Goal: Task Accomplishment & Management: Use online tool/utility

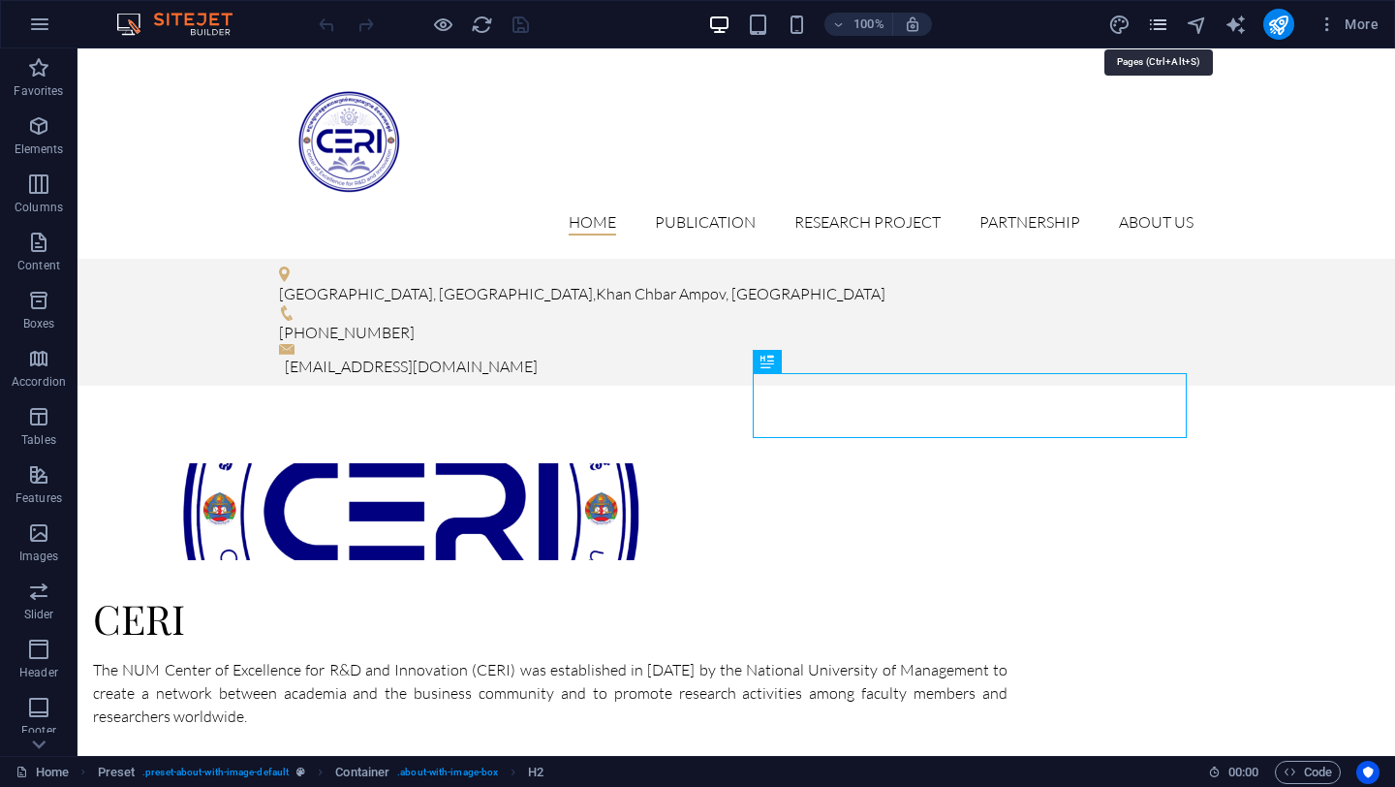
click at [1149, 33] on icon "pages" at bounding box center [1158, 25] width 22 height 22
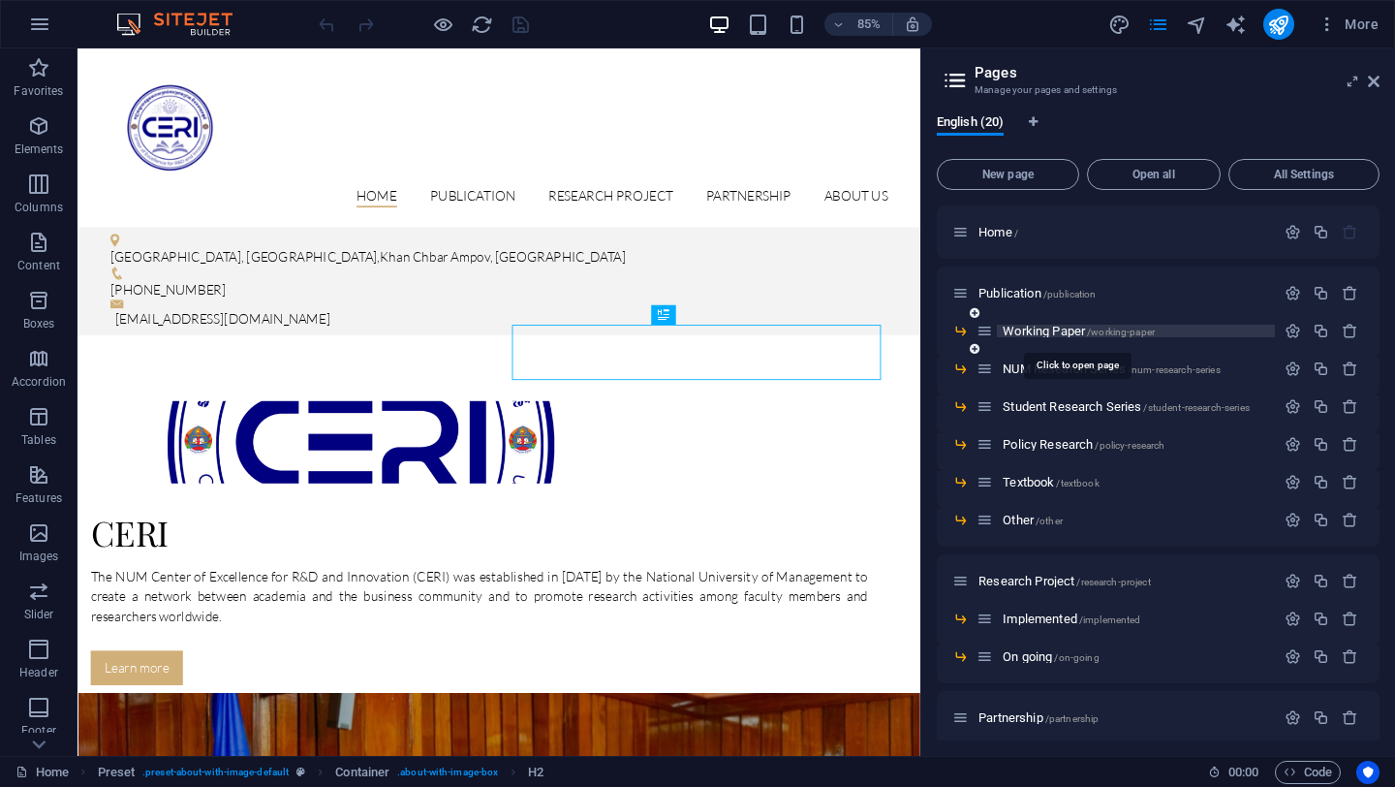
click at [1042, 331] on span "Working Paper /working-paper" at bounding box center [1079, 331] width 152 height 15
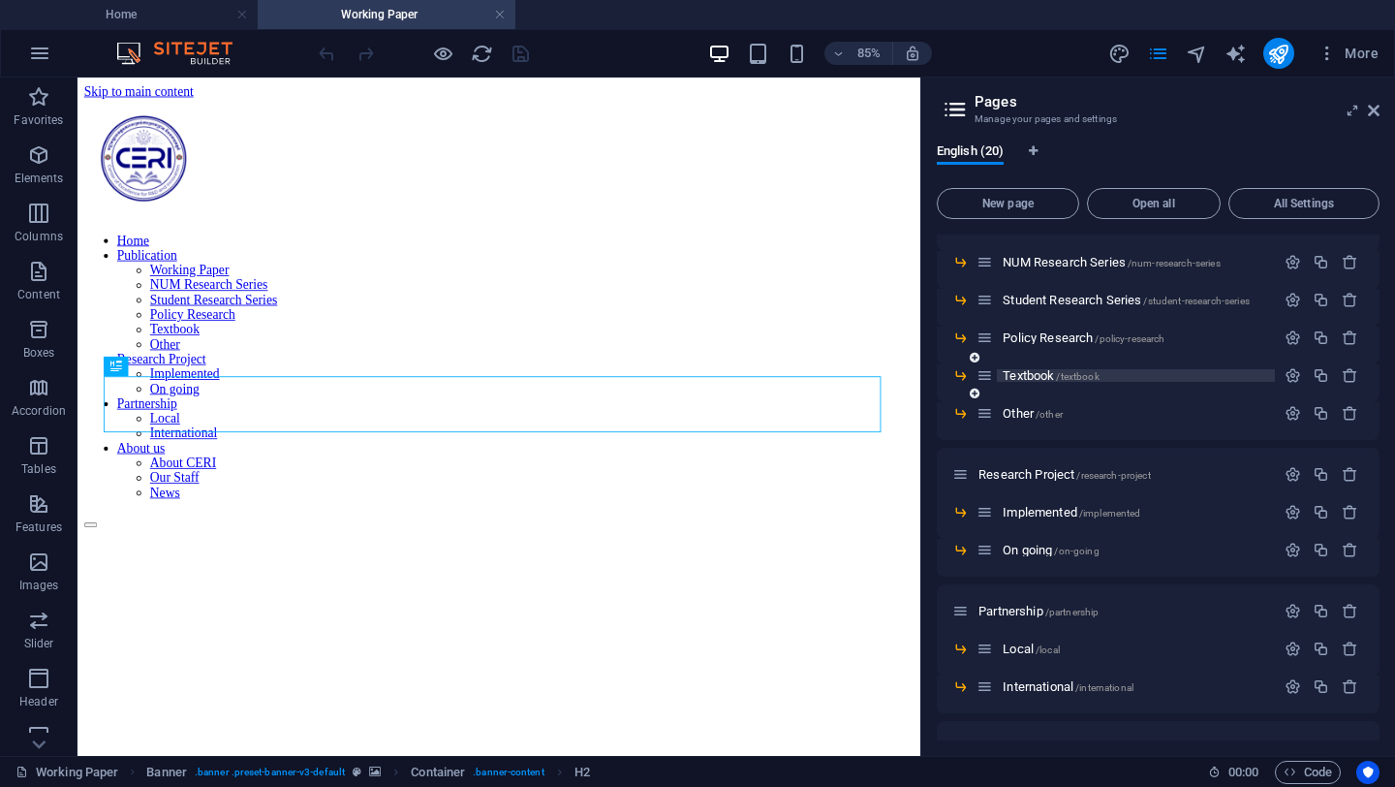
click at [1094, 372] on span "/textbook" at bounding box center [1077, 376] width 43 height 11
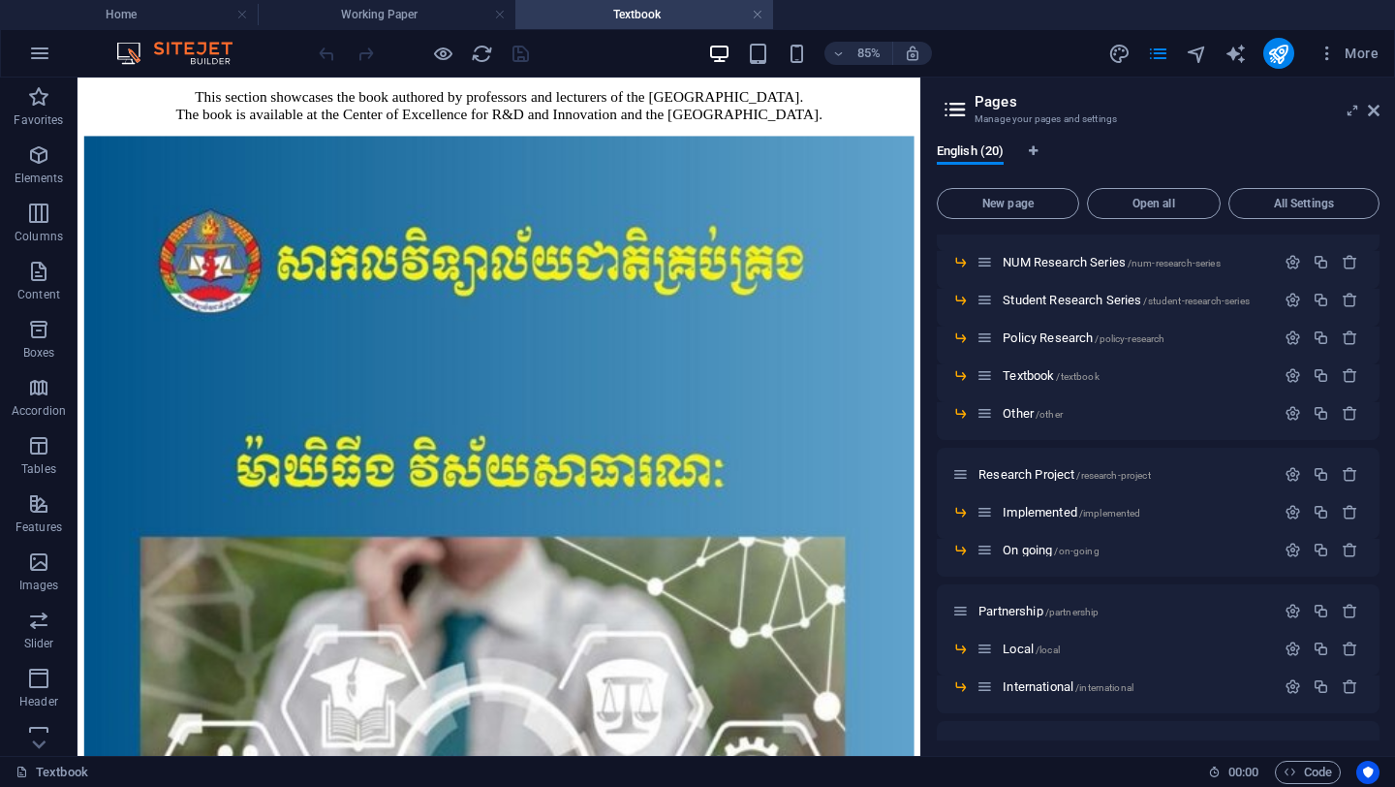
scroll to position [386, 0]
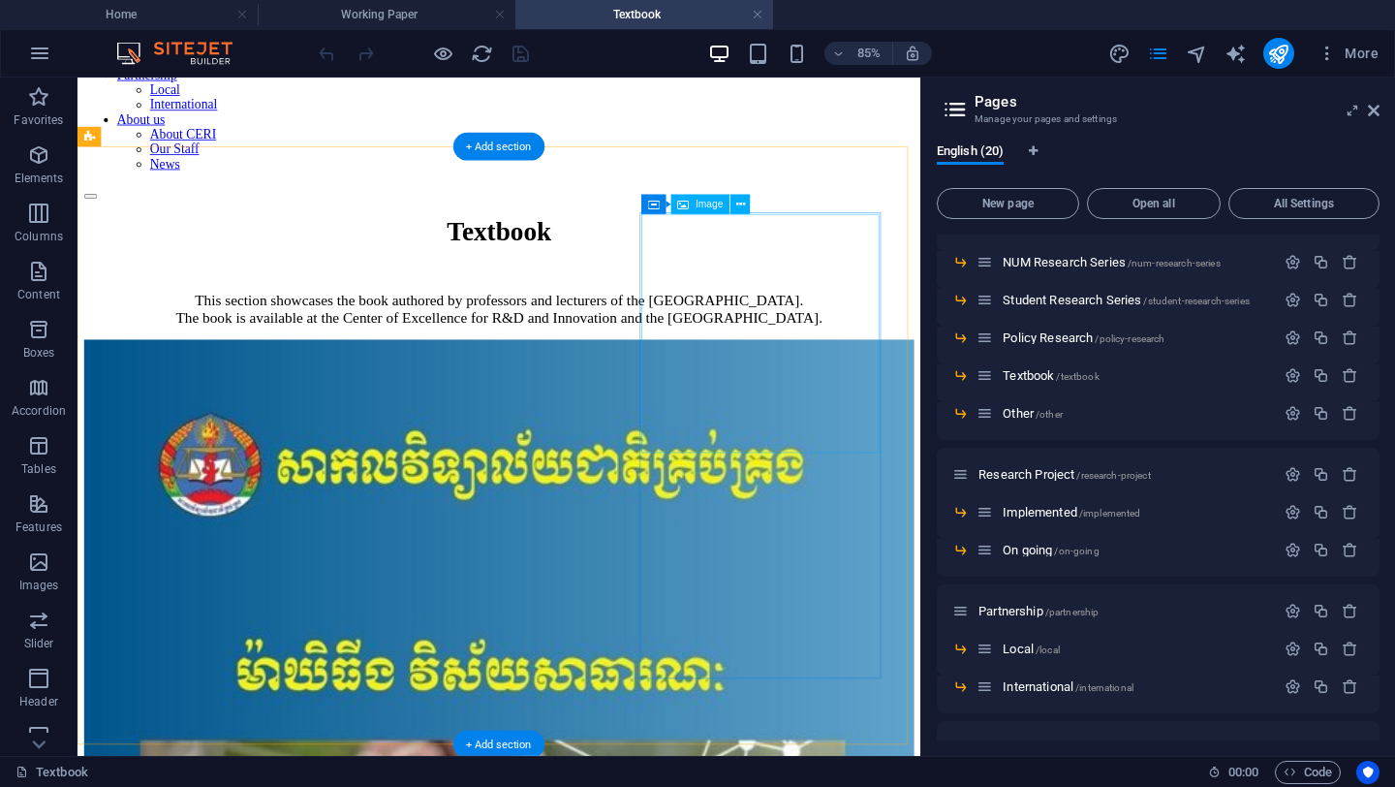
drag, startPoint x: 777, startPoint y: 409, endPoint x: 764, endPoint y: 398, distance: 16.5
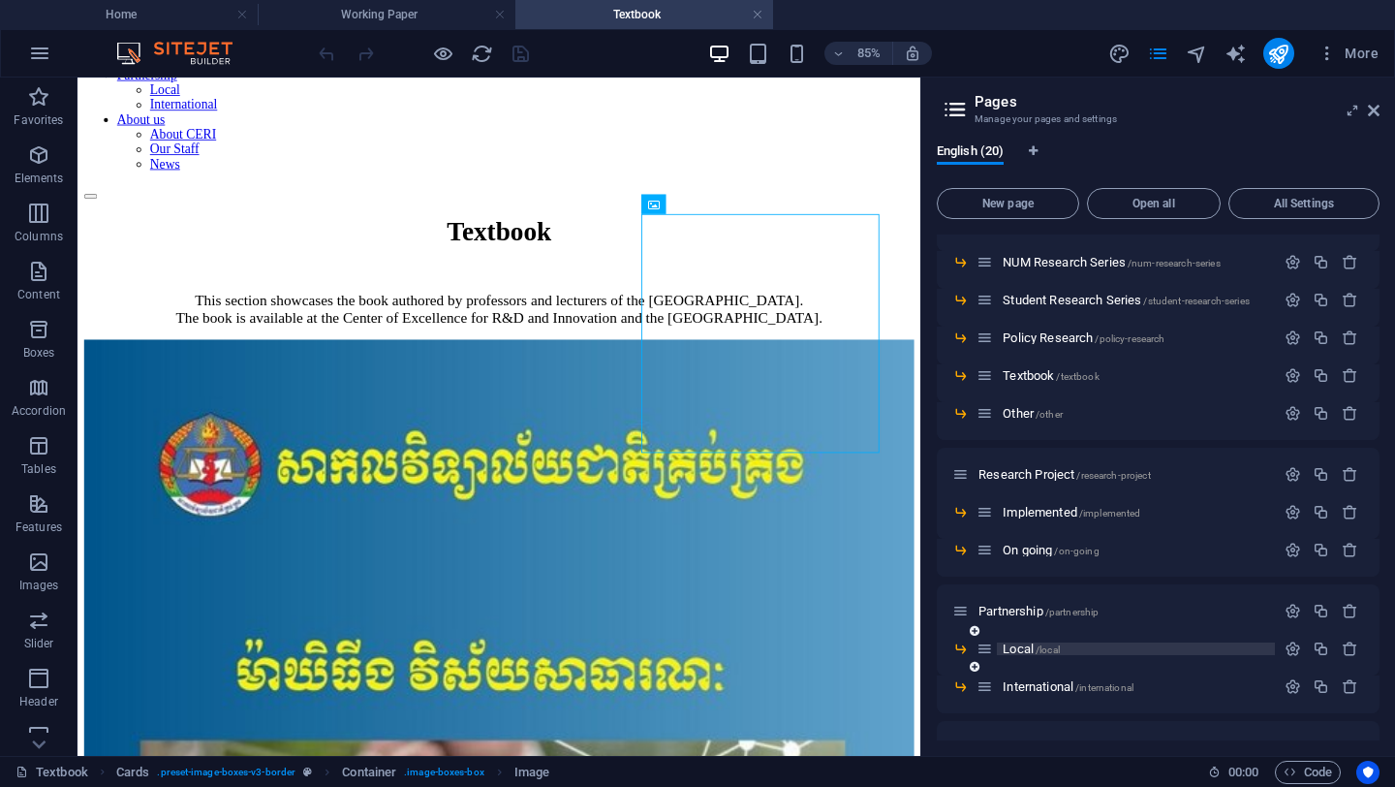
click at [1070, 643] on p "Local /local" at bounding box center [1136, 648] width 266 height 13
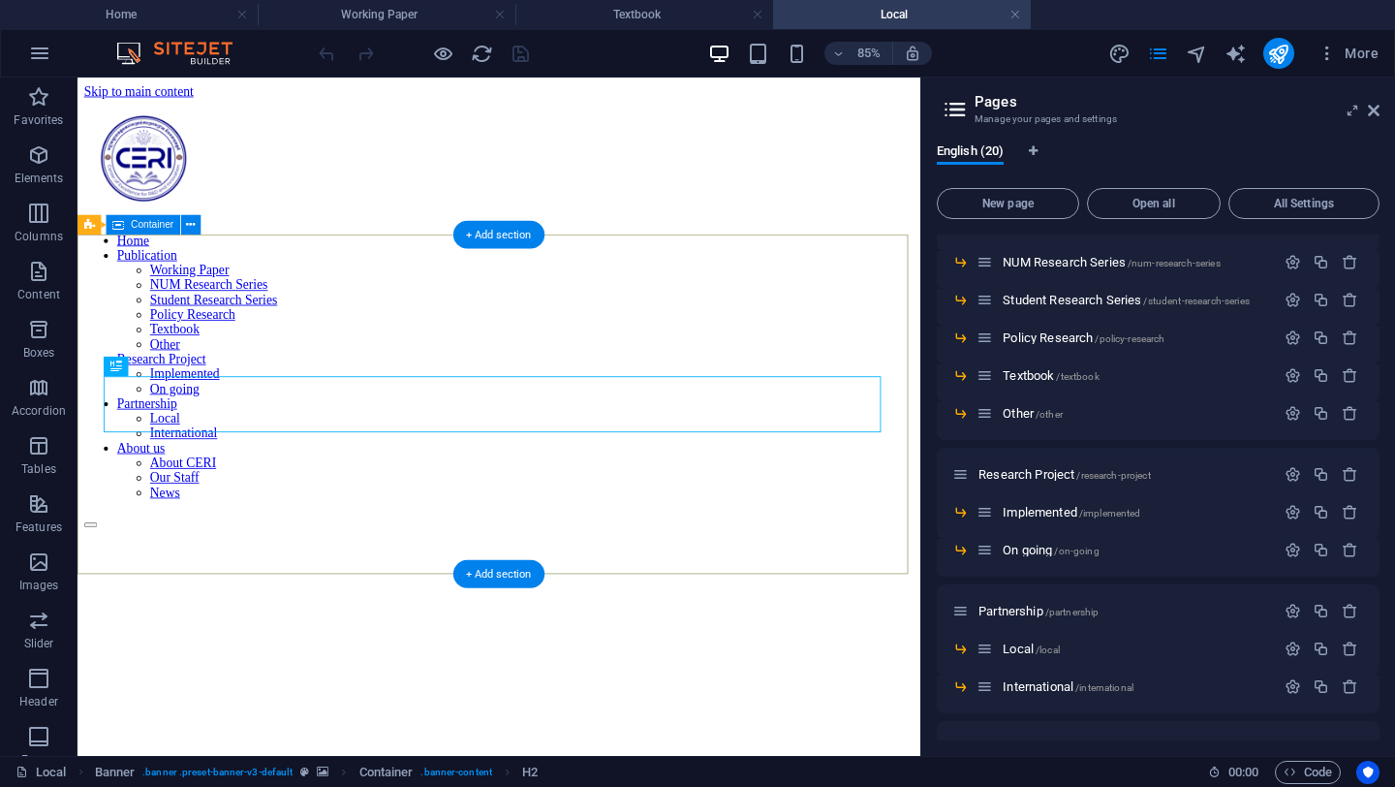
scroll to position [0, 0]
drag, startPoint x: 473, startPoint y: 566, endPoint x: 58, endPoint y: 940, distance: 558.3
click at [473, 566] on div "+ Add section" at bounding box center [498, 574] width 91 height 28
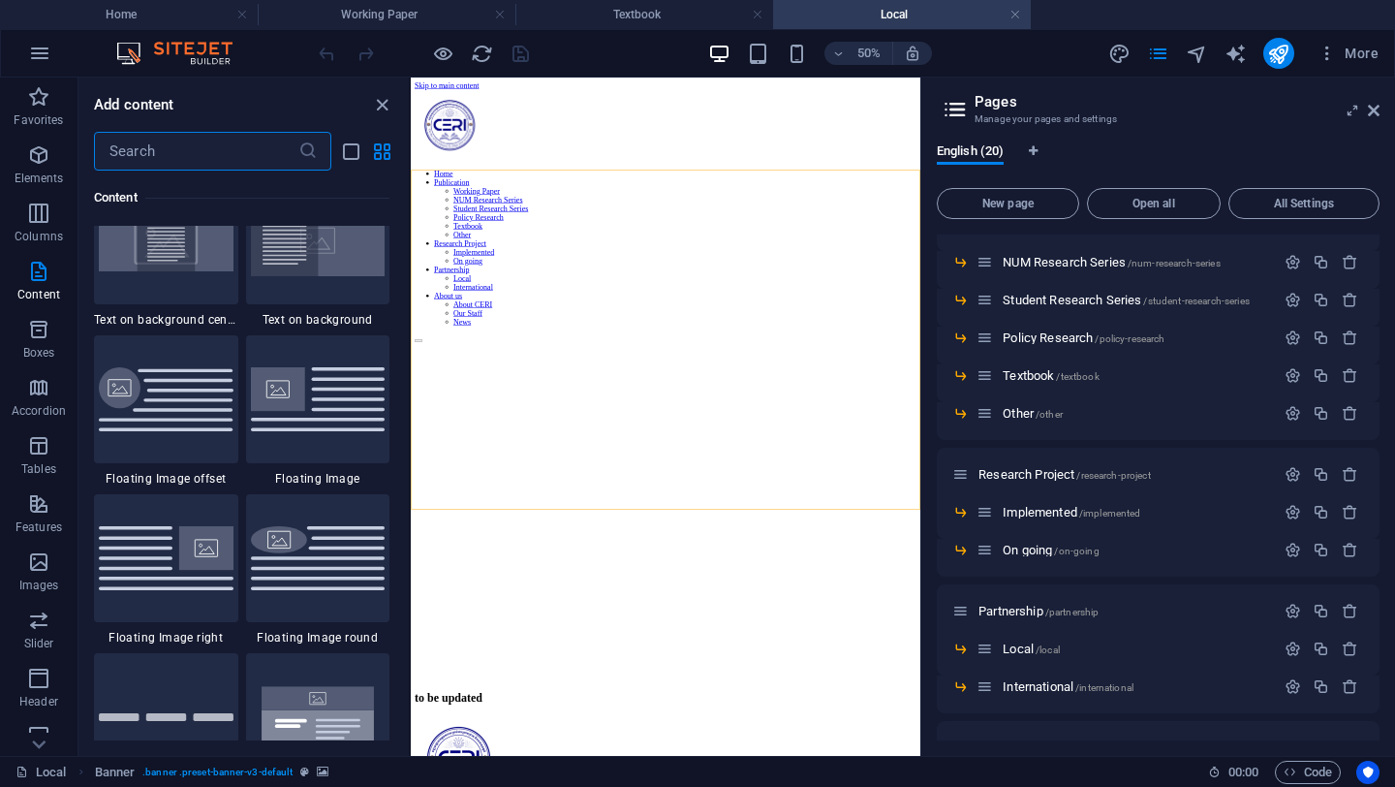
scroll to position [4075, 0]
click at [381, 101] on icon "close panel" at bounding box center [382, 105] width 22 height 22
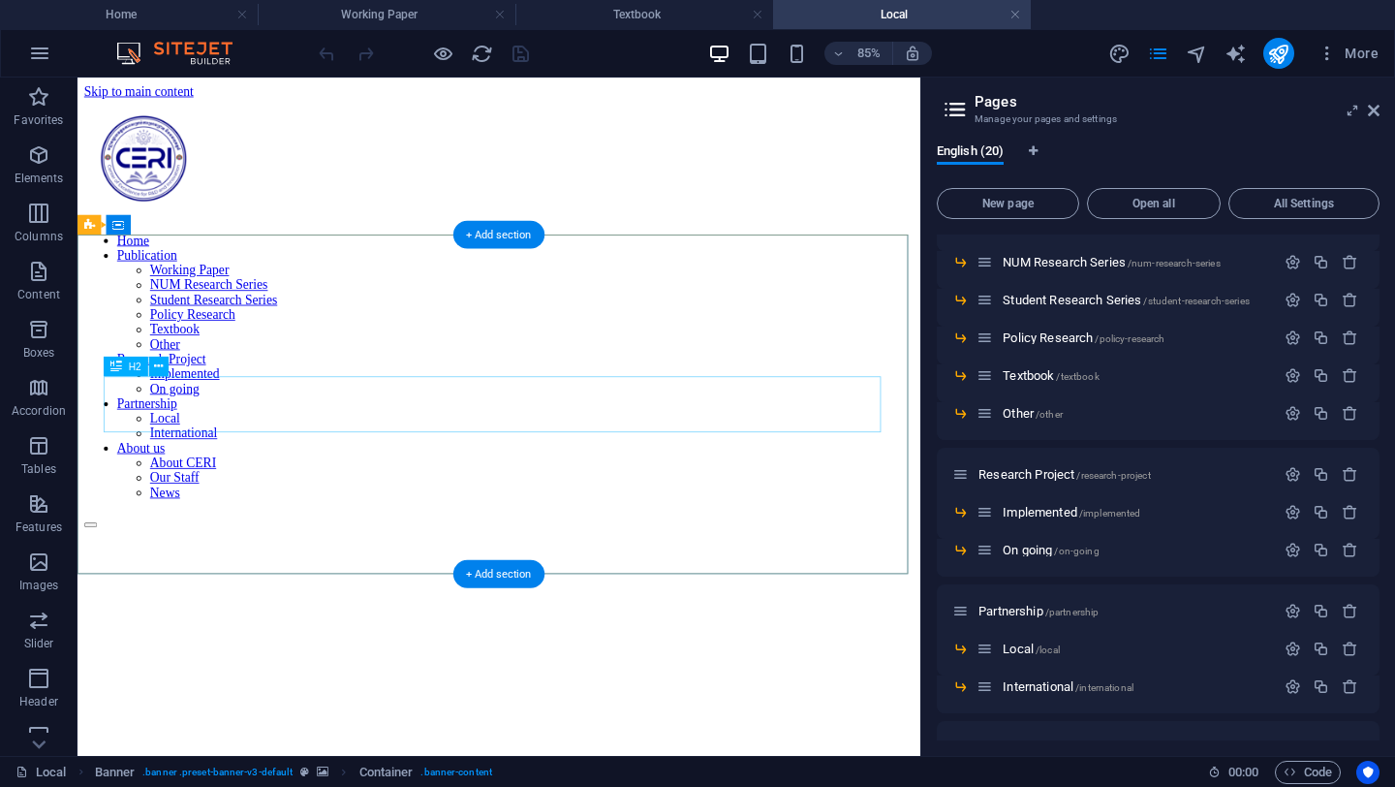
scroll to position [193, 0]
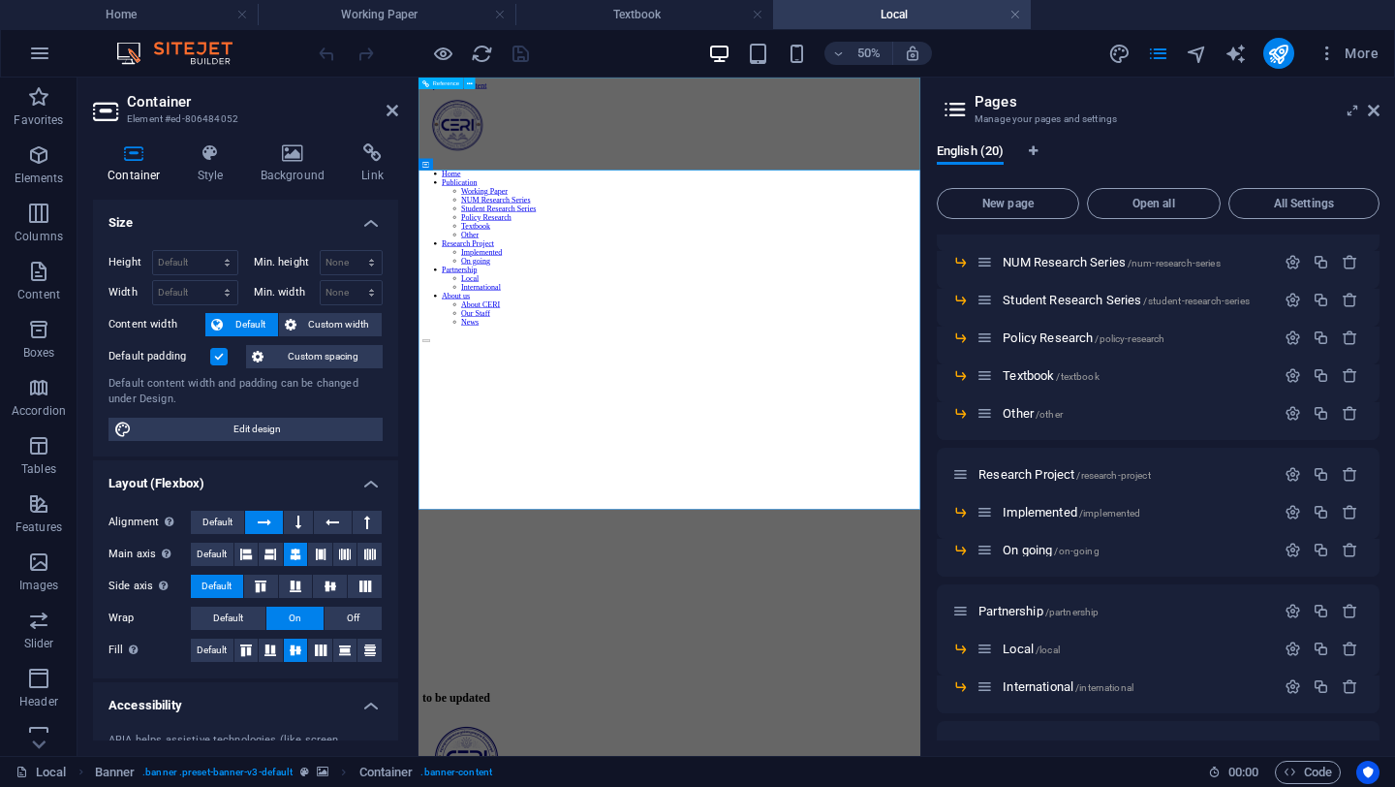
click at [912, 155] on div "Home Publication Working Paper NUM Research Series Student Research Series Poli…" at bounding box center [920, 355] width 988 height 505
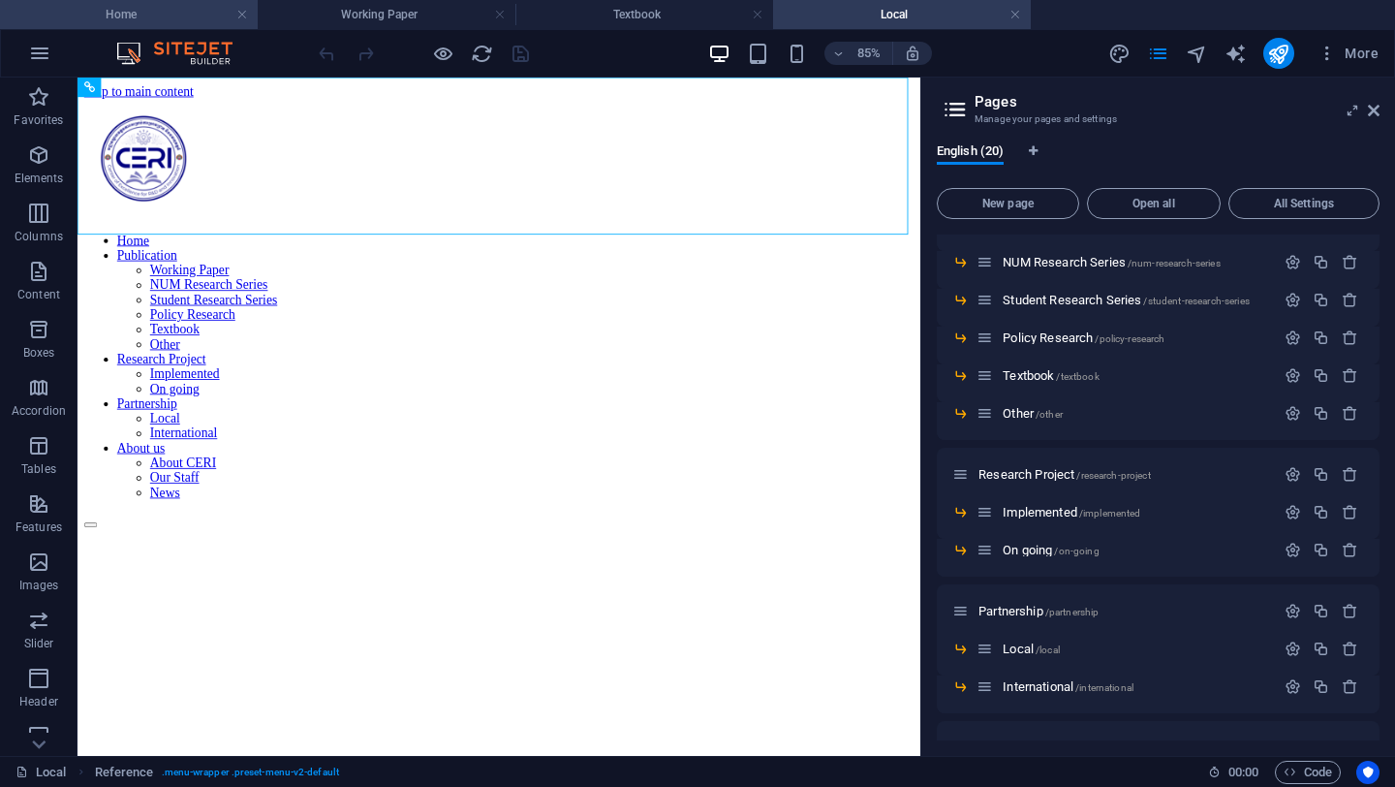
click at [201, 24] on h4 "Home" at bounding box center [129, 14] width 258 height 21
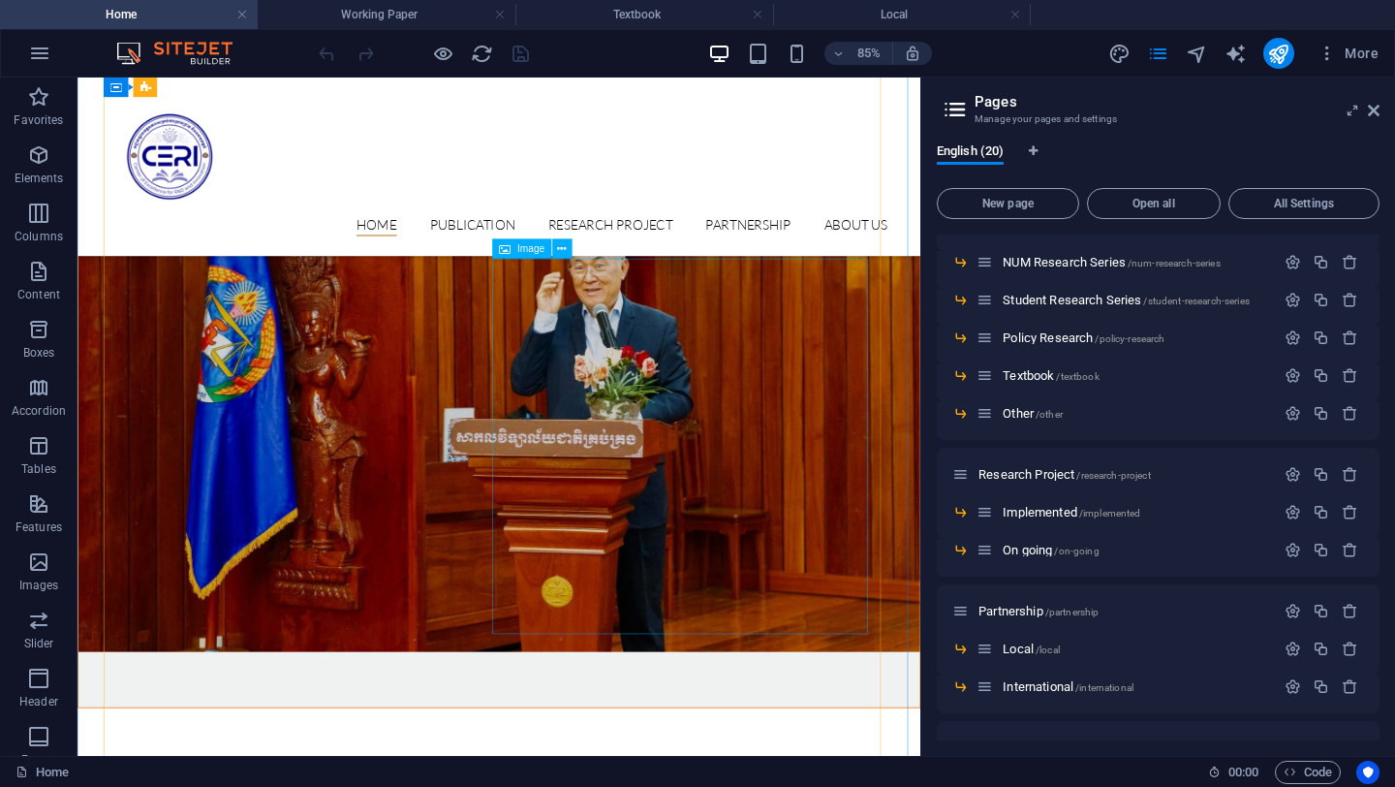
scroll to position [1249, 0]
select select "%"
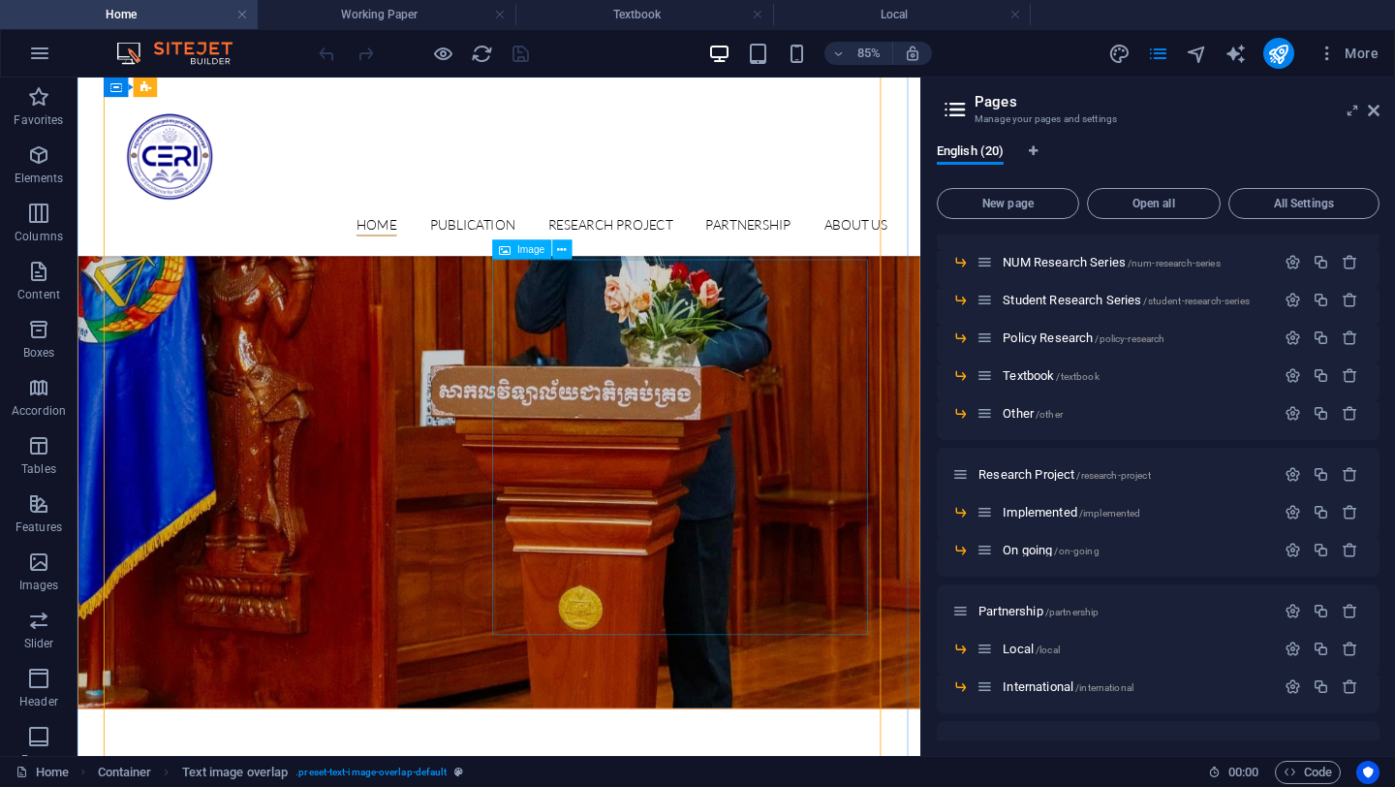
select select "%"
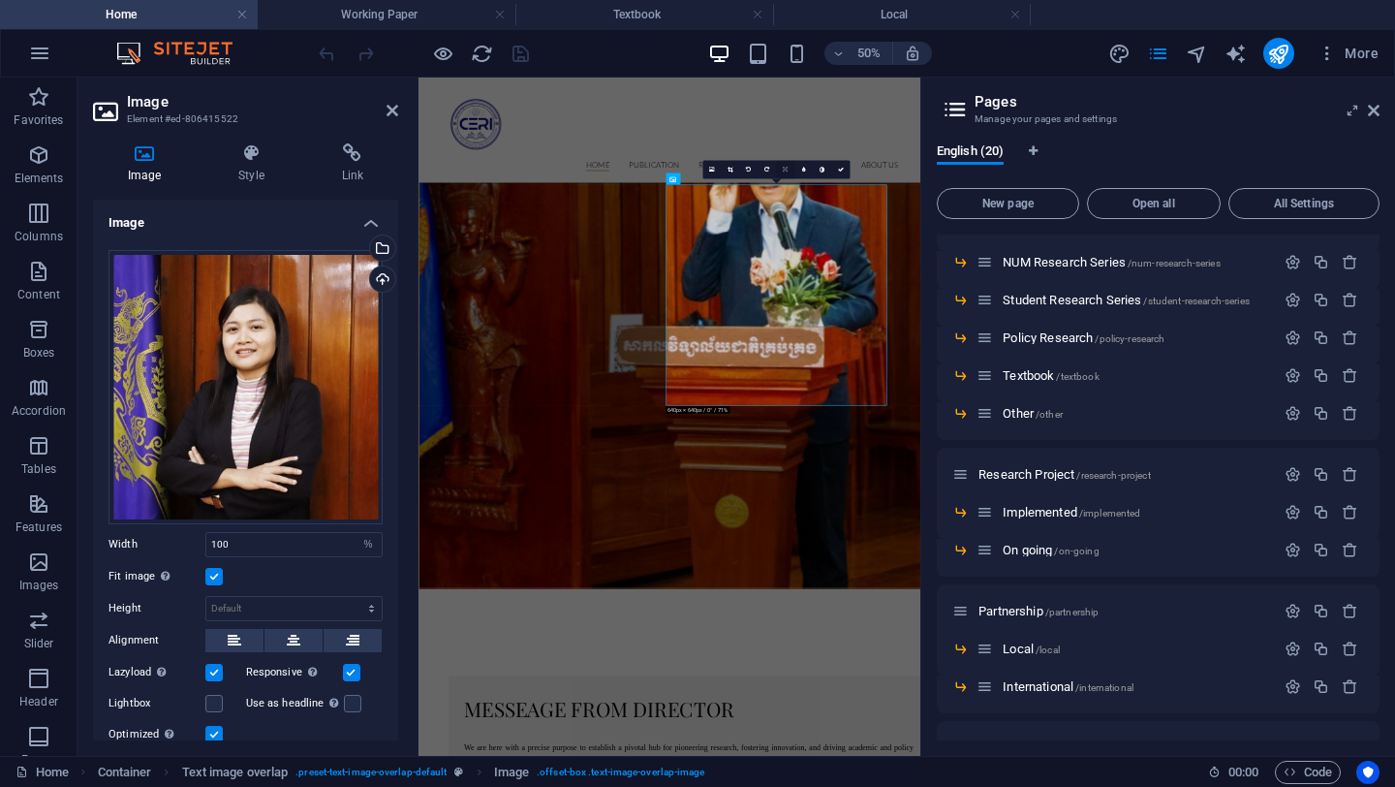
click at [787, 170] on icon at bounding box center [785, 170] width 5 height 6
click at [804, 167] on icon at bounding box center [803, 170] width 5 height 6
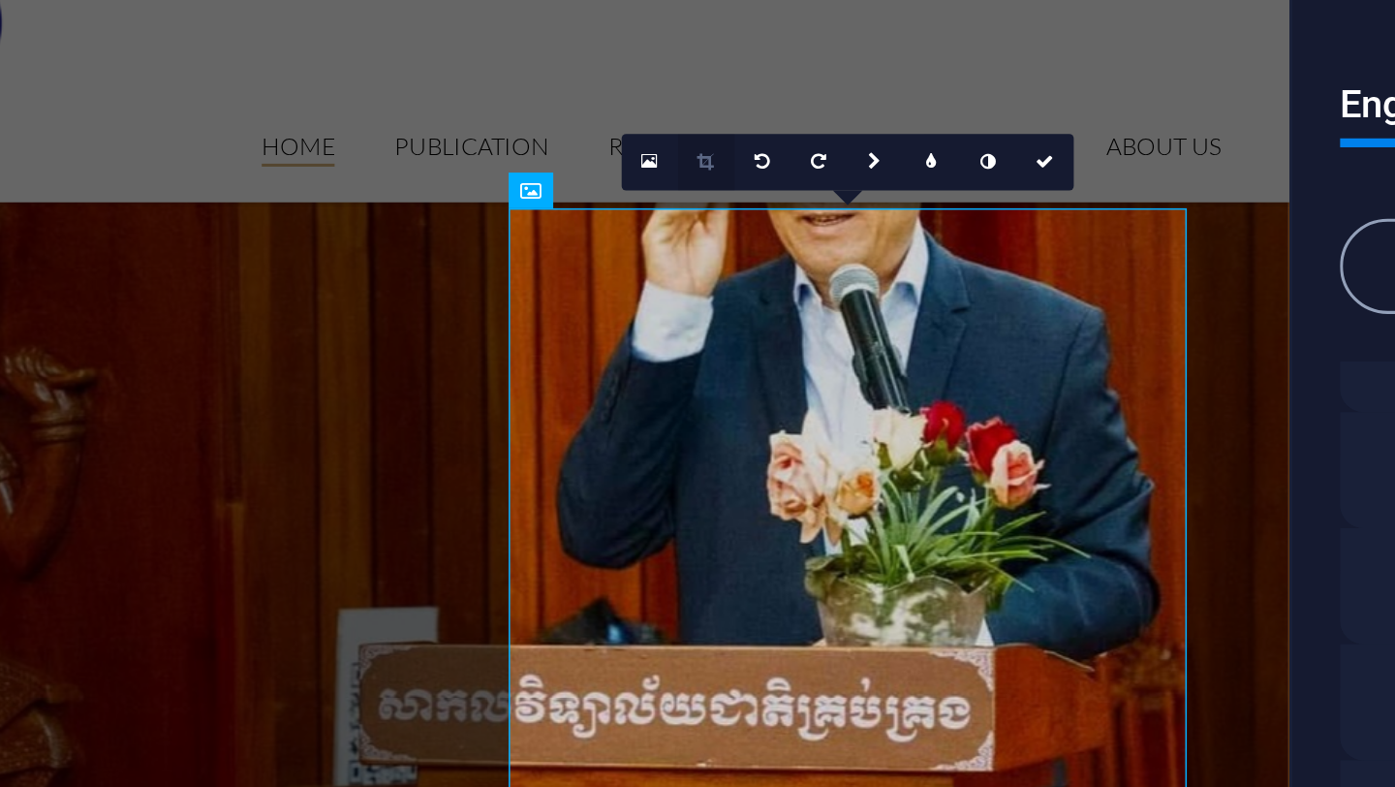
click at [729, 170] on icon at bounding box center [730, 170] width 6 height 6
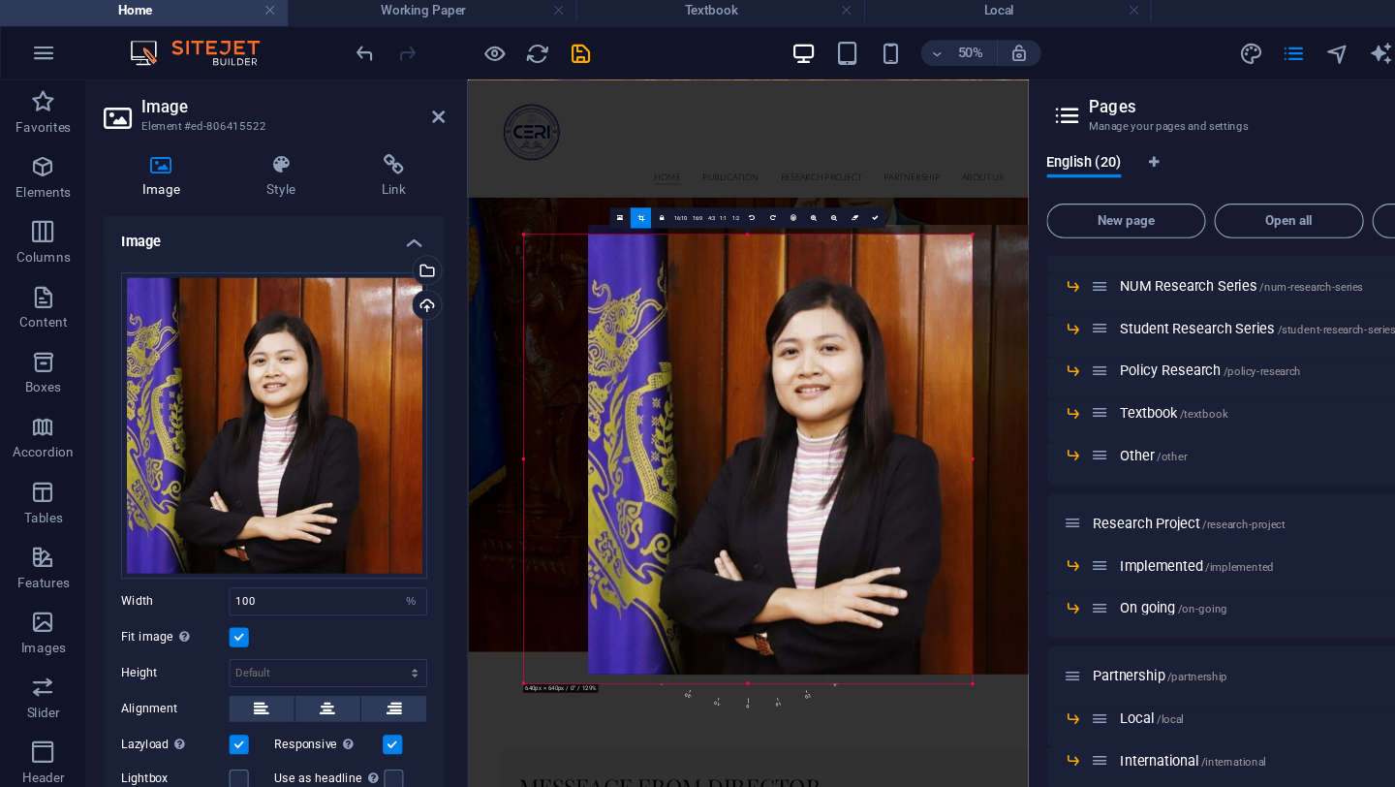
drag, startPoint x: 729, startPoint y: 356, endPoint x: 837, endPoint y: 391, distance: 113.0
click at [837, 391] on div at bounding box center [727, 408] width 402 height 402
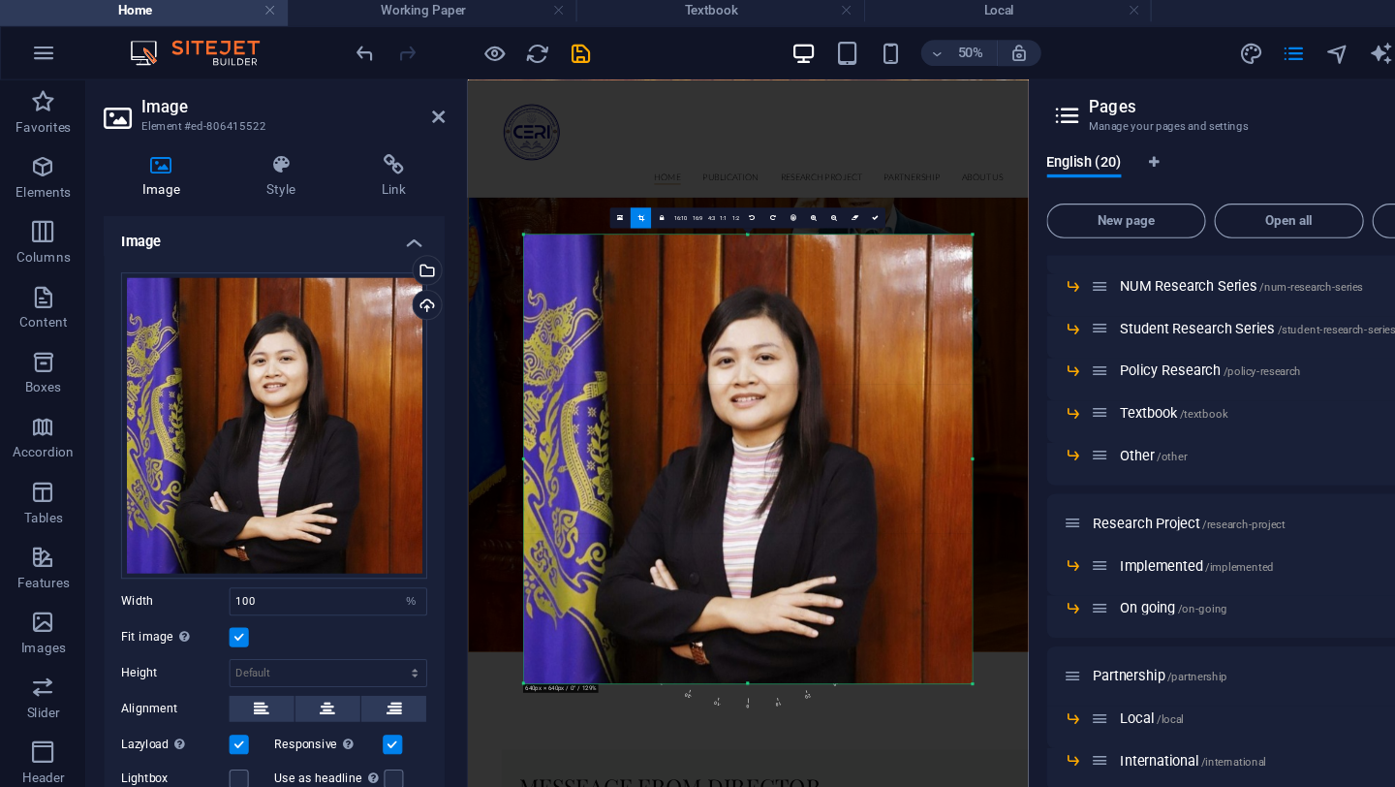
scroll to position [1272, 0]
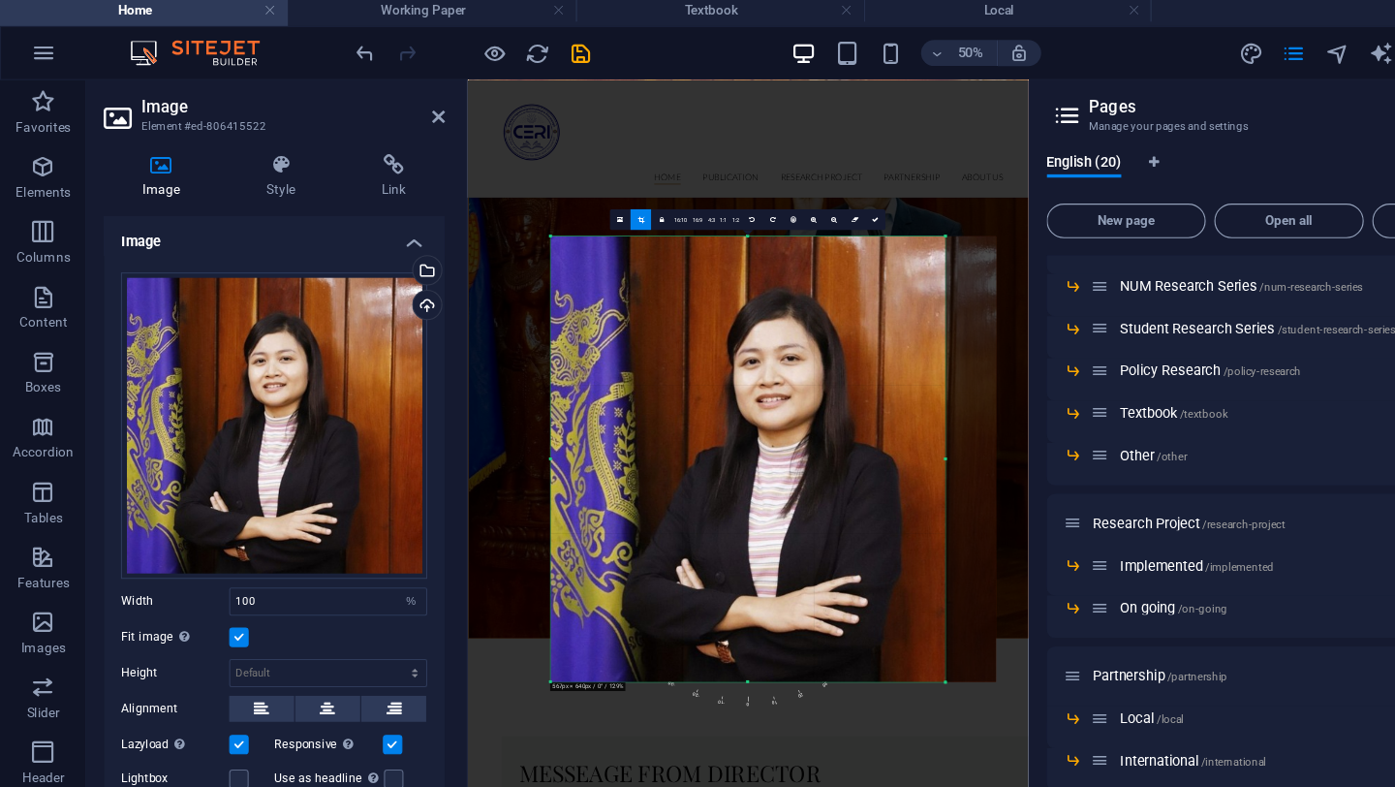
drag, startPoint x: 869, startPoint y: 421, endPoint x: 769, endPoint y: 427, distance: 99.9
click at [769, 427] on div "180 170 160 150 140 130 120 110 100 90 80 70 60 50 40 30 20 10 0 -10 -20 -30 -4…" at bounding box center [669, 416] width 353 height 398
click at [780, 205] on link at bounding box center [783, 202] width 18 height 18
type input "725"
select select "px"
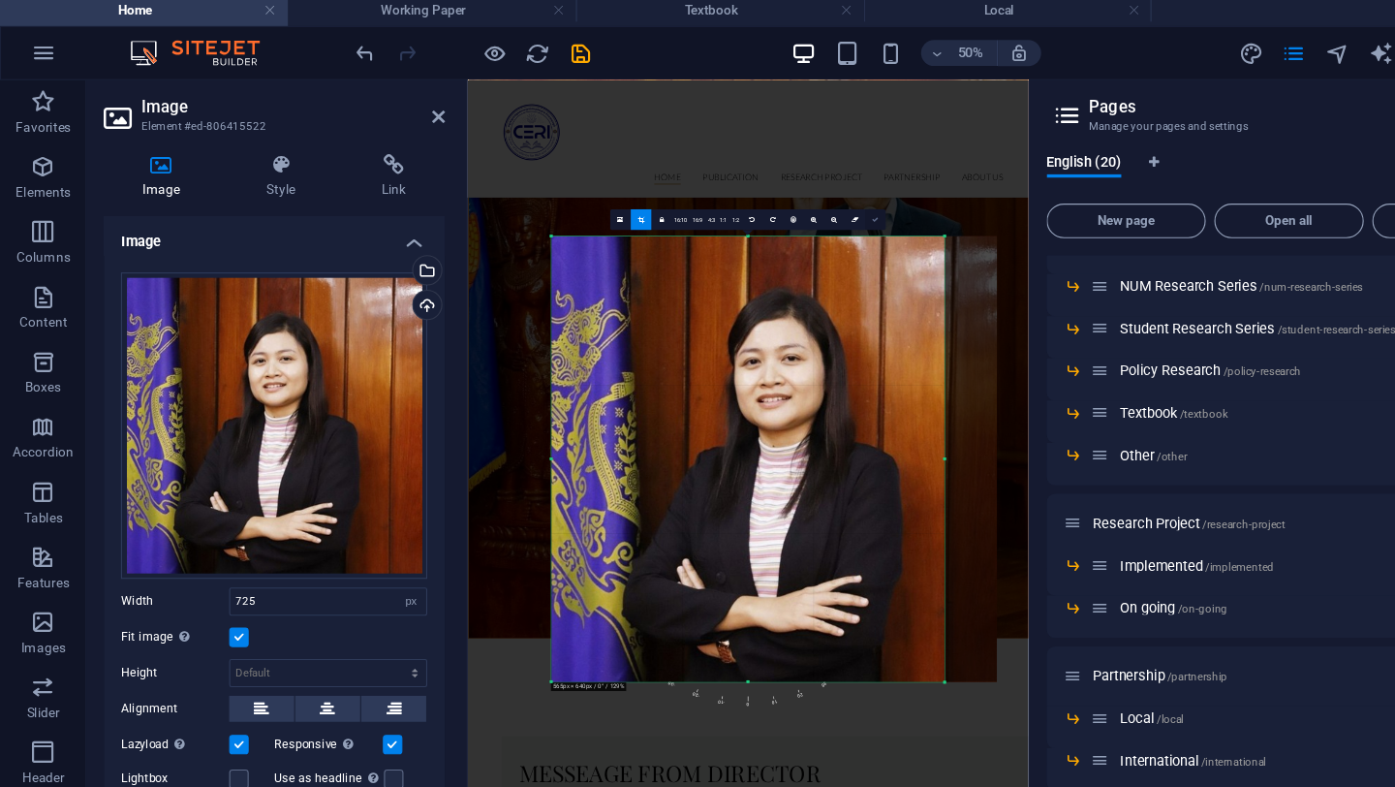
scroll to position [1249, 0]
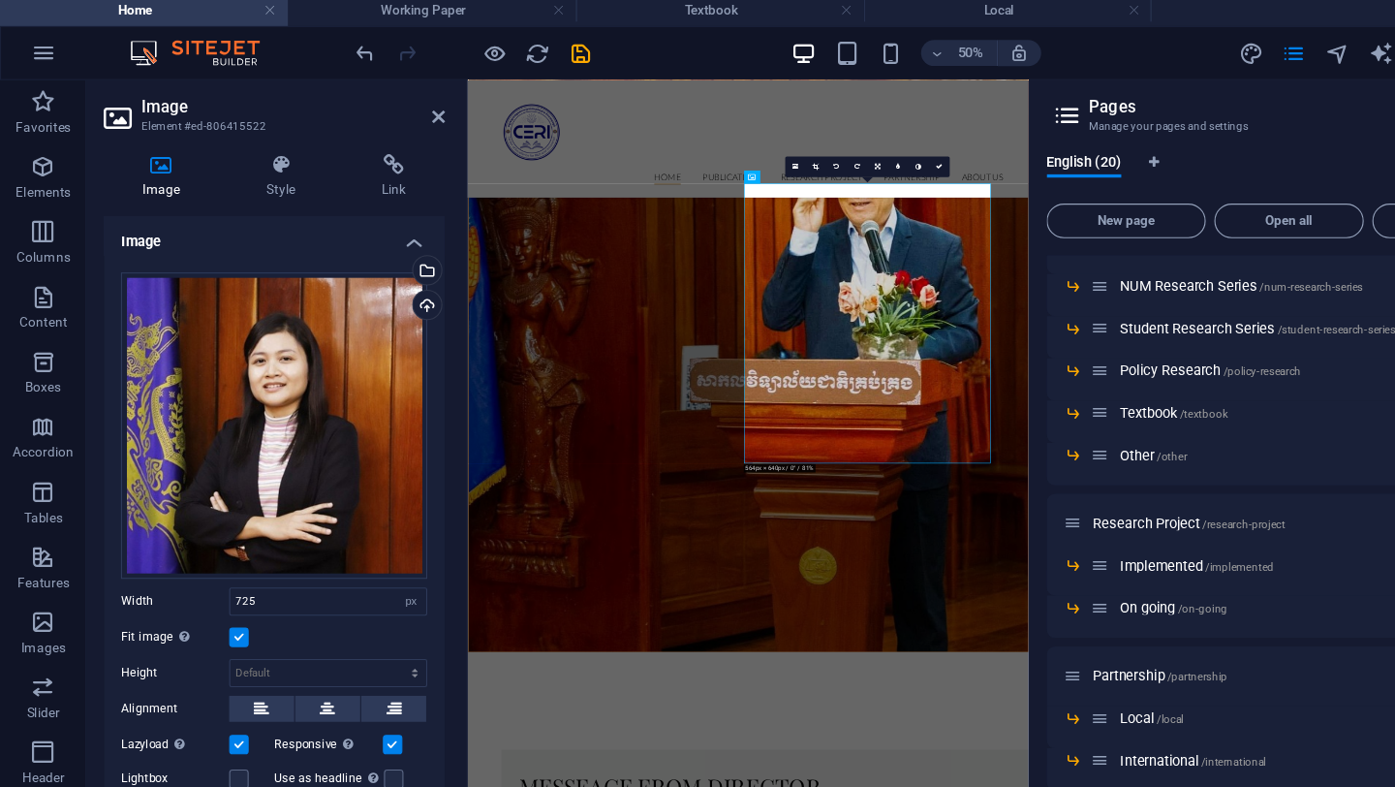
click at [838, 164] on div "16:10 16:9 4:3 1:1 1:2 0" at bounding box center [775, 154] width 147 height 18
click at [839, 154] on icon at bounding box center [841, 155] width 6 height 6
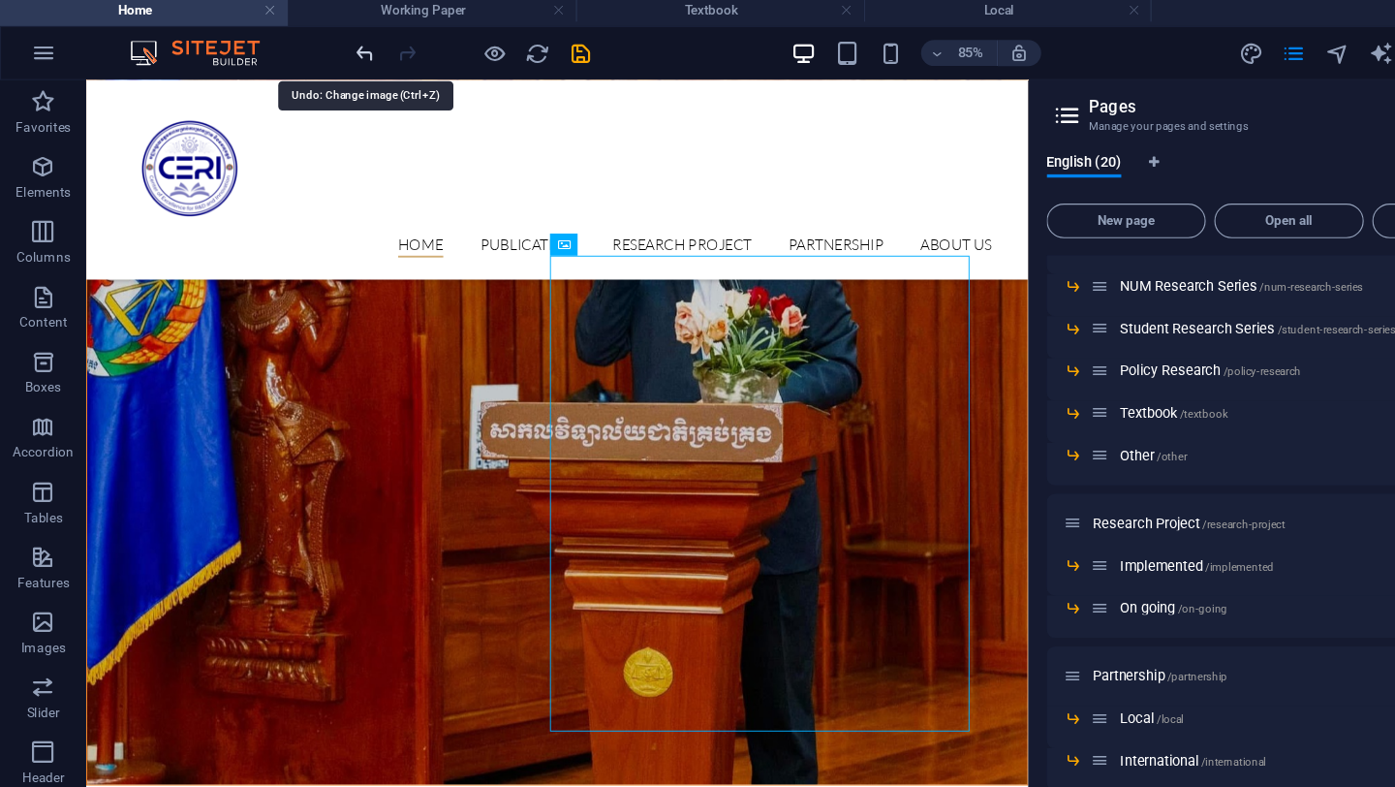
click at [335, 50] on icon "undo" at bounding box center [327, 54] width 22 height 22
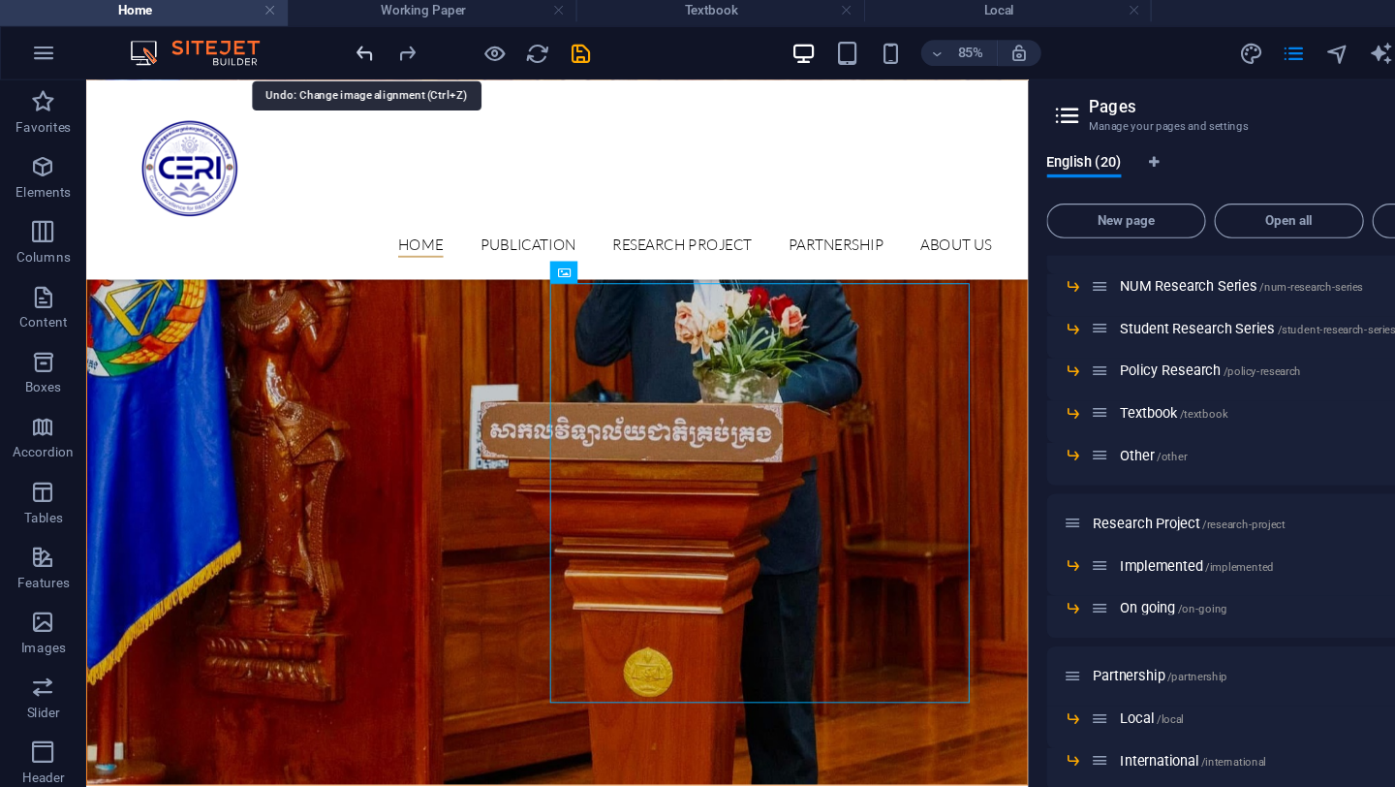
click at [335, 50] on icon "undo" at bounding box center [327, 54] width 22 height 22
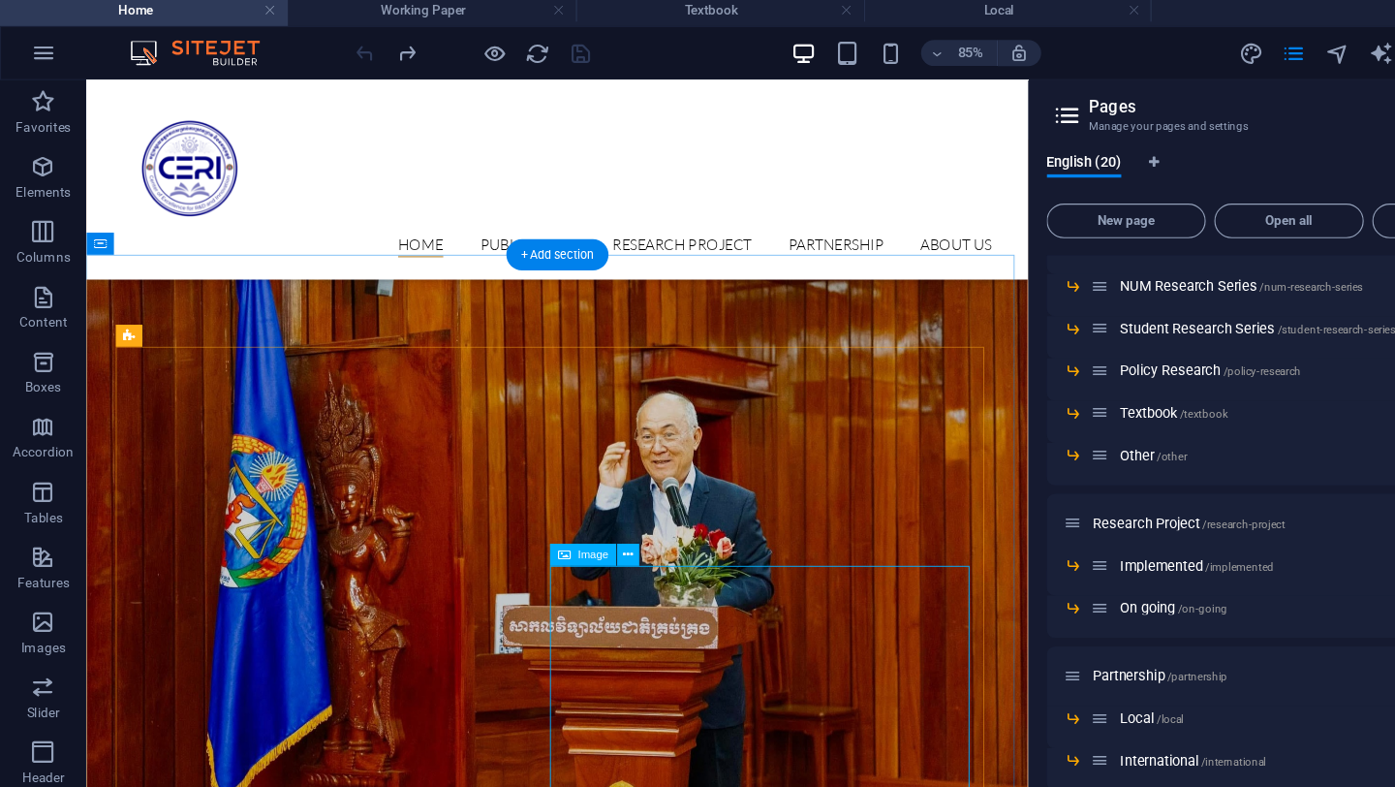
scroll to position [913, 0]
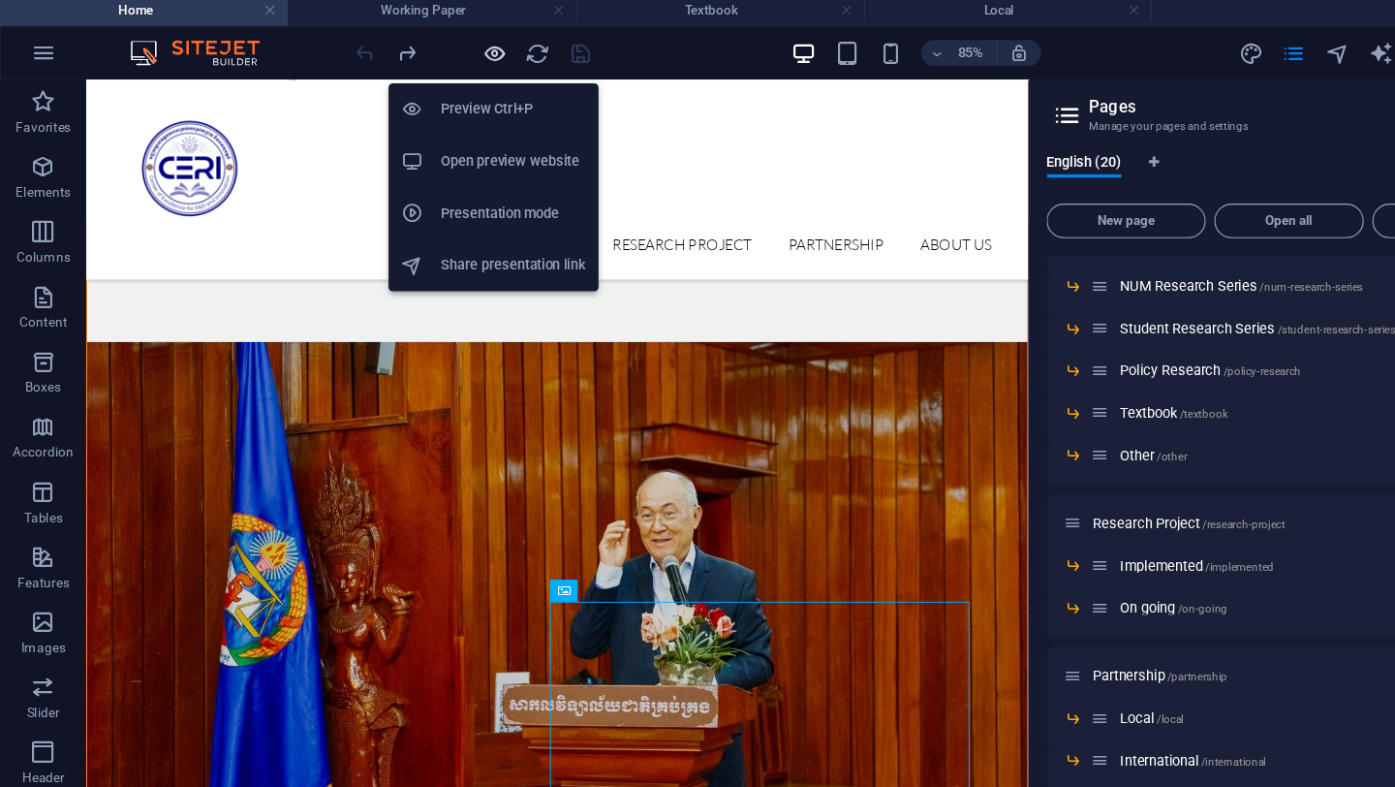
click at [443, 55] on icon "button" at bounding box center [443, 54] width 22 height 22
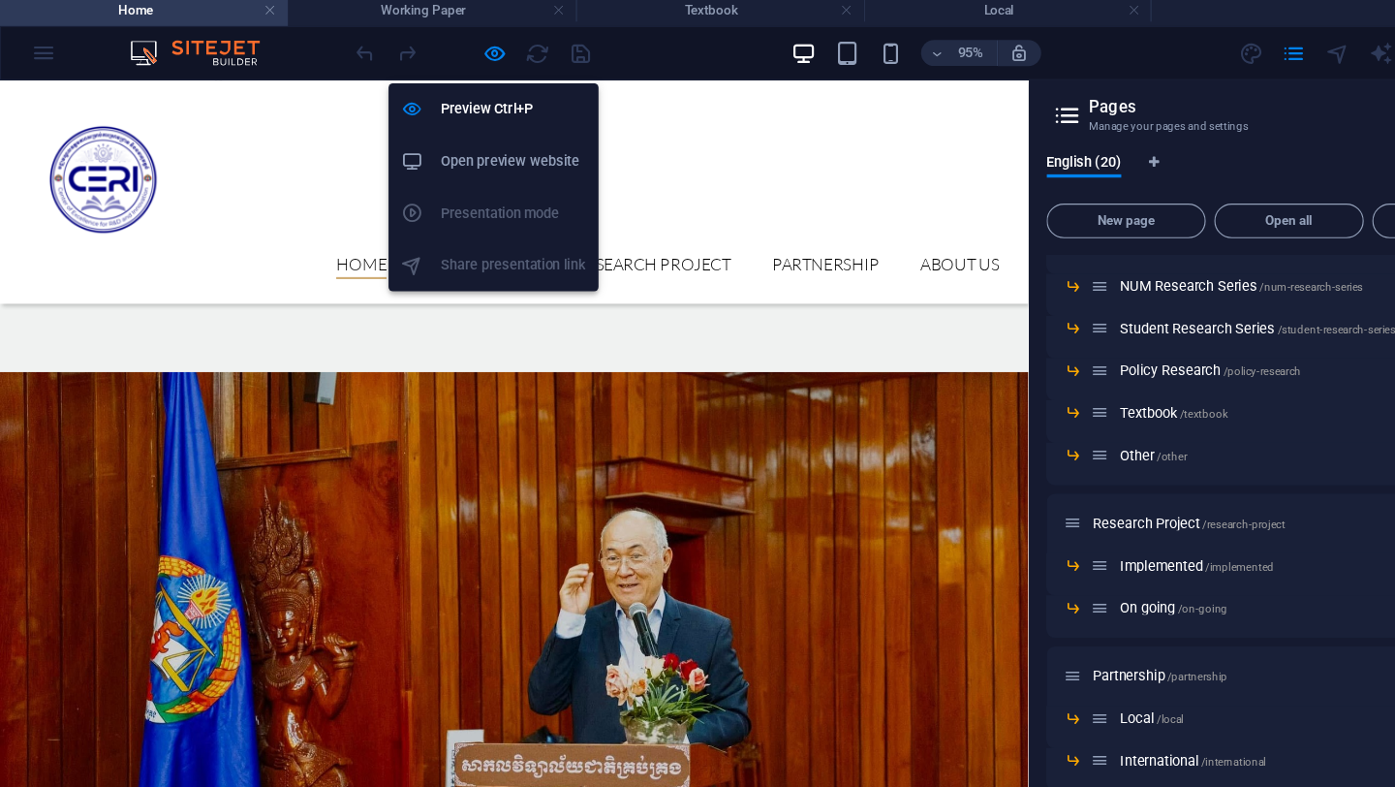
click at [439, 153] on h6 "Open preview website" at bounding box center [459, 150] width 130 height 23
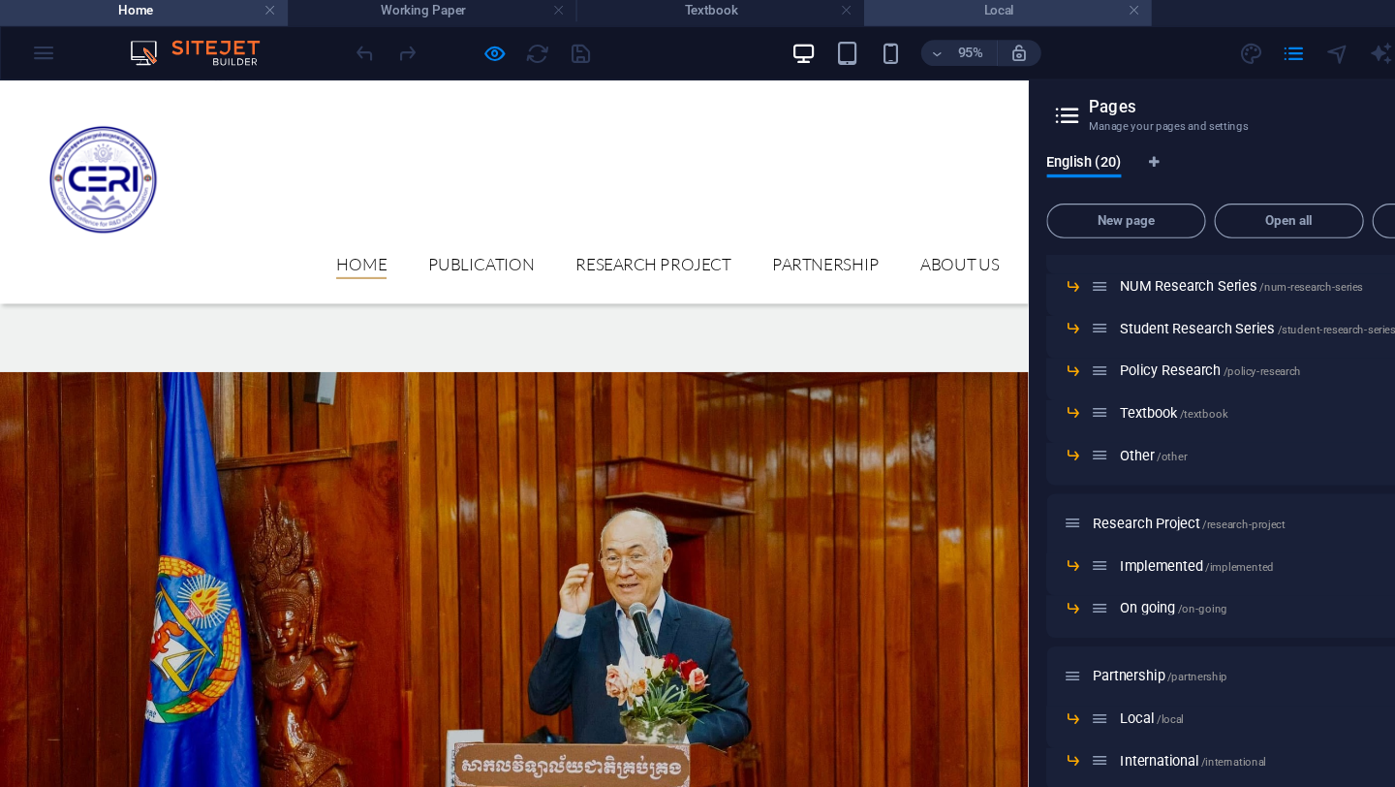
click at [875, 15] on h4 "Local" at bounding box center [902, 14] width 258 height 21
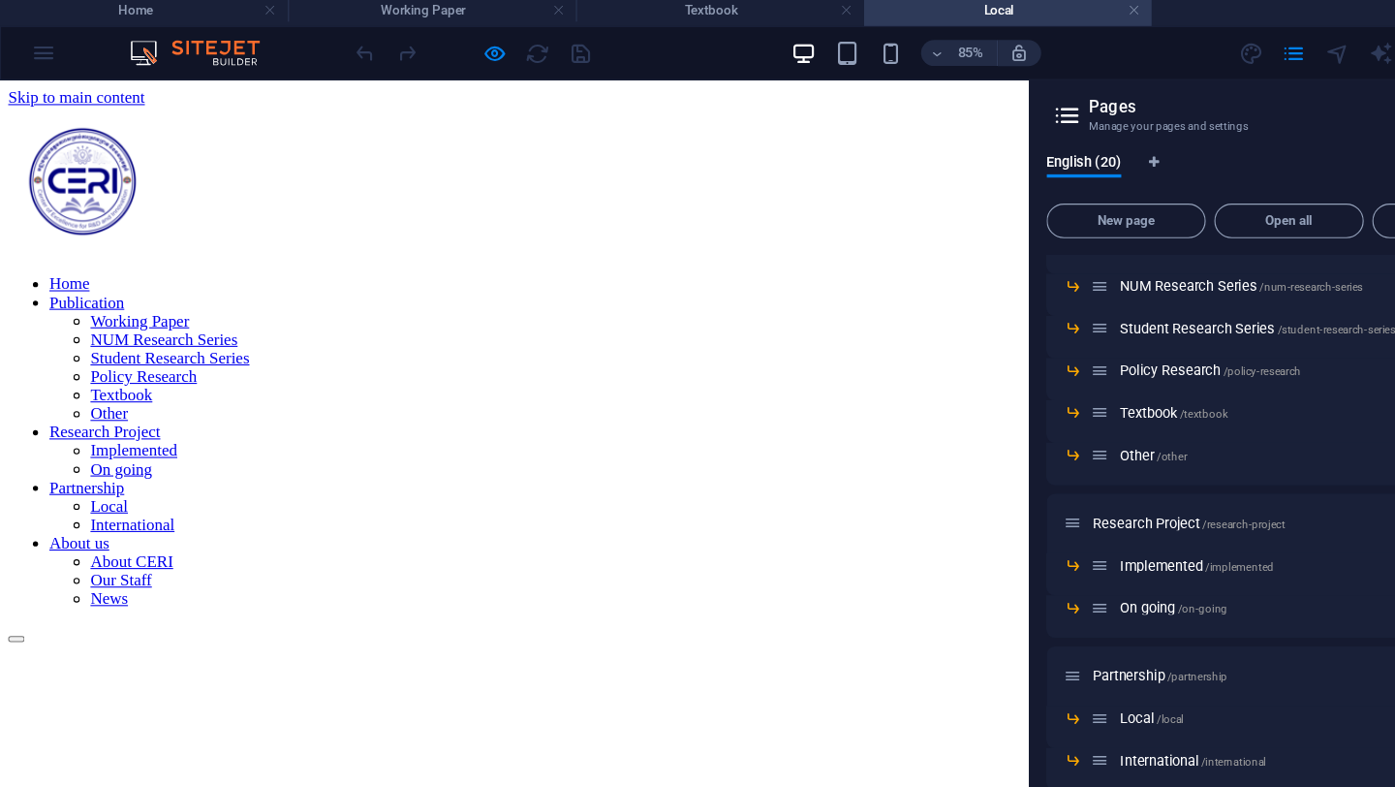
scroll to position [0, 0]
click at [120, 401] on link "Other" at bounding box center [102, 393] width 35 height 16
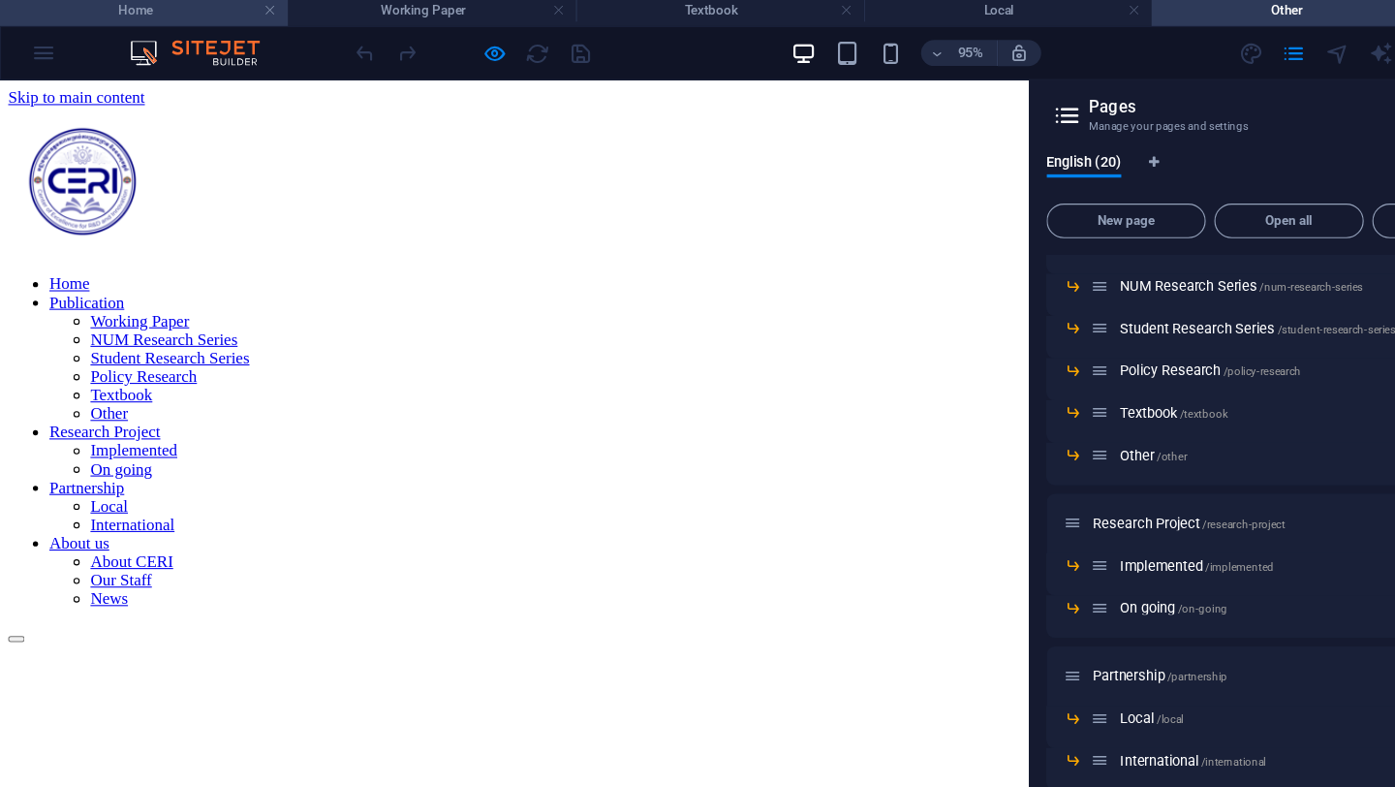
click at [170, 21] on h4 "Home" at bounding box center [129, 14] width 258 height 21
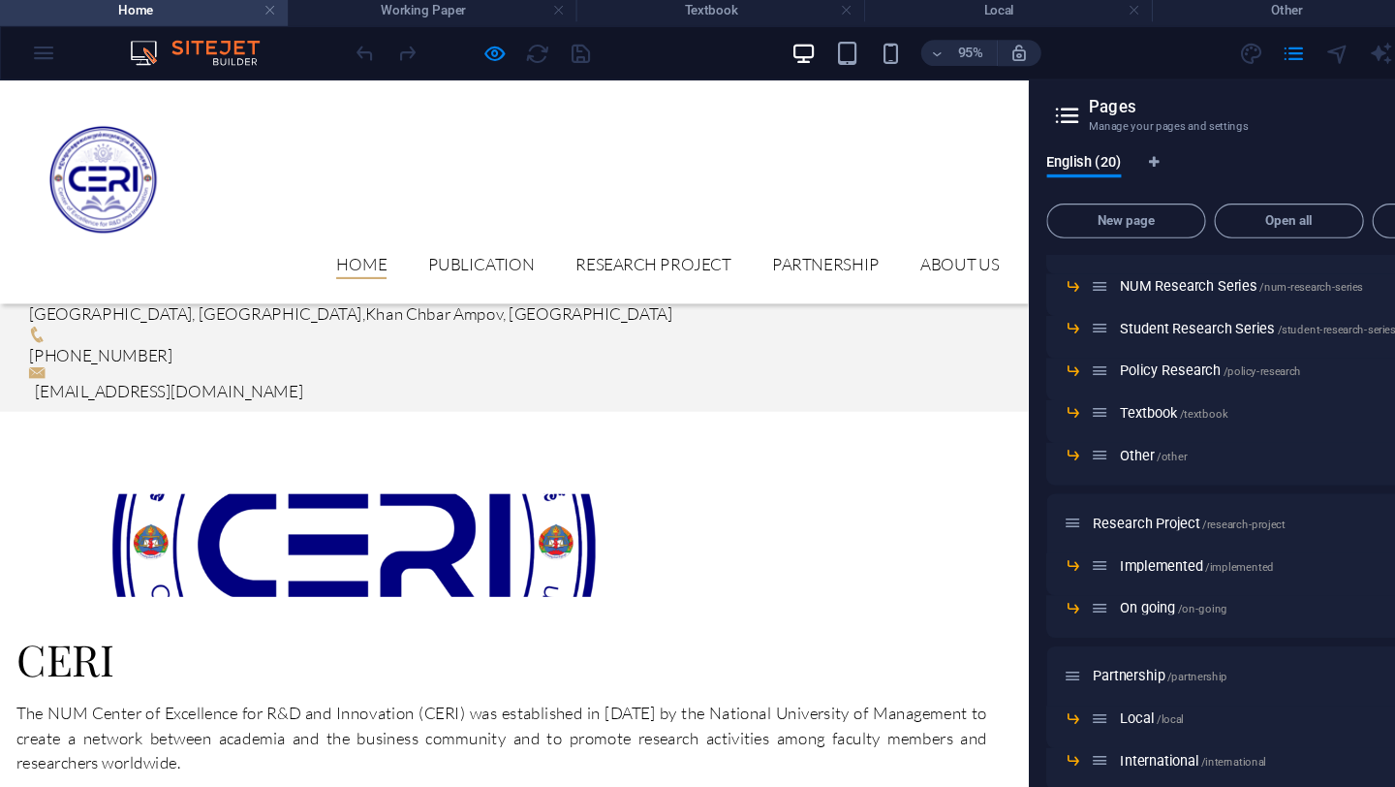
scroll to position [913, 0]
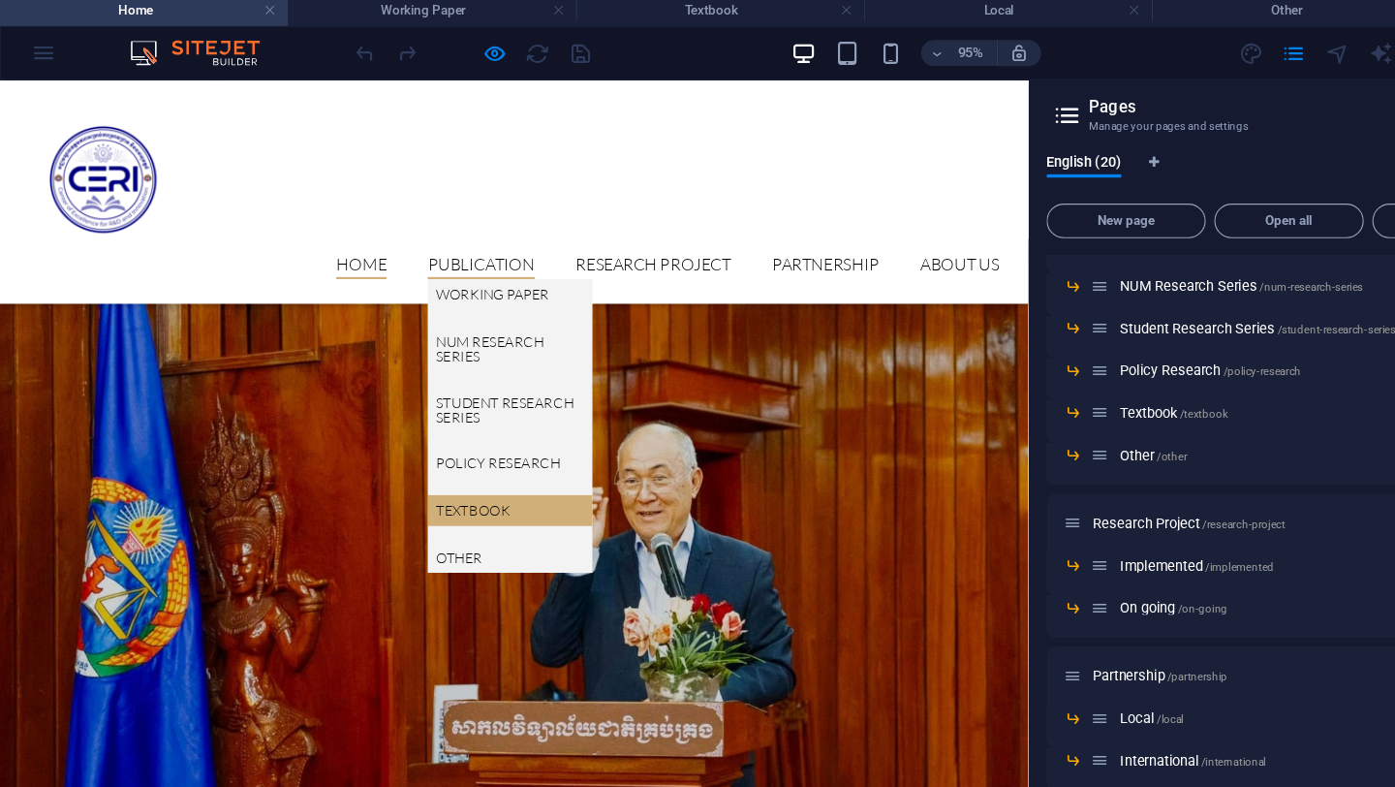
click at [457, 470] on link "Textbook" at bounding box center [480, 484] width 155 height 29
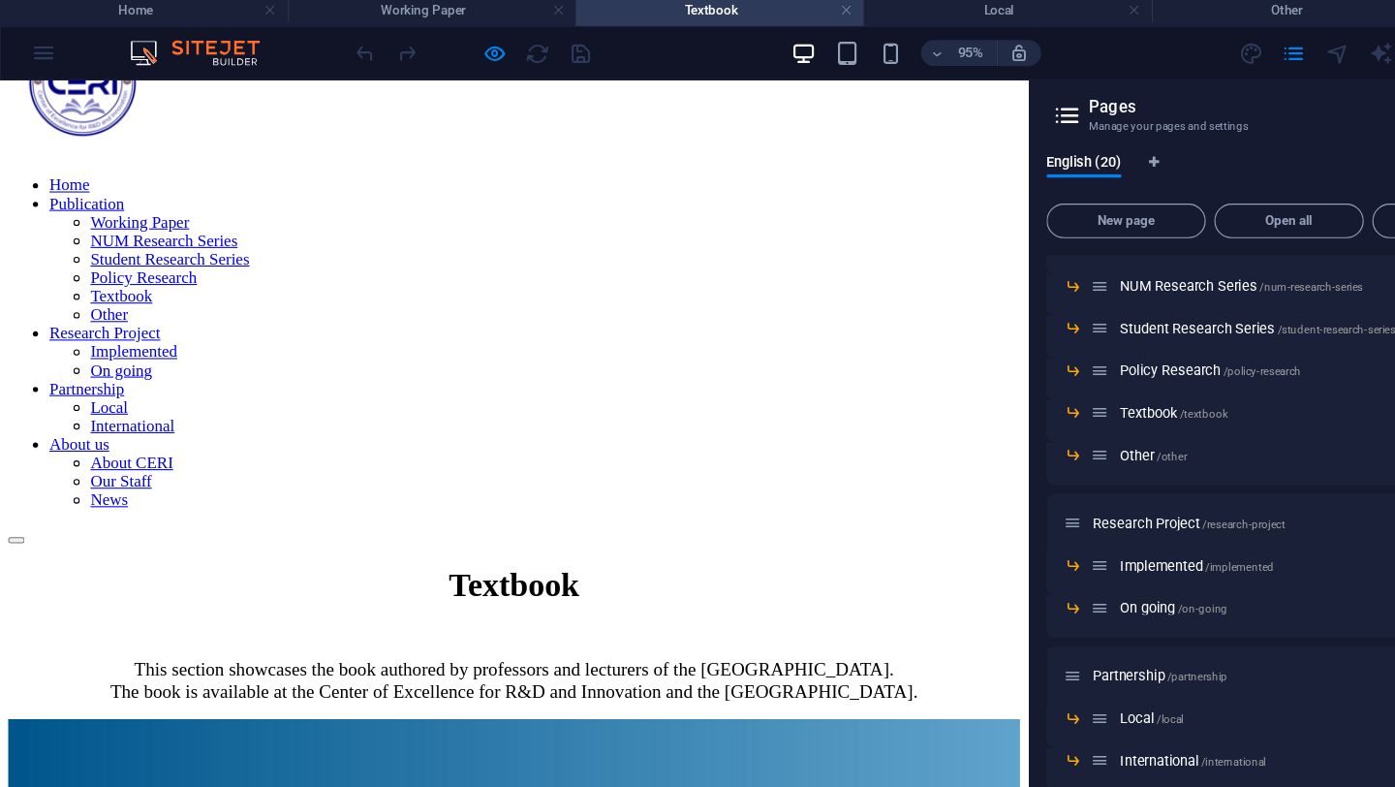
scroll to position [0, 0]
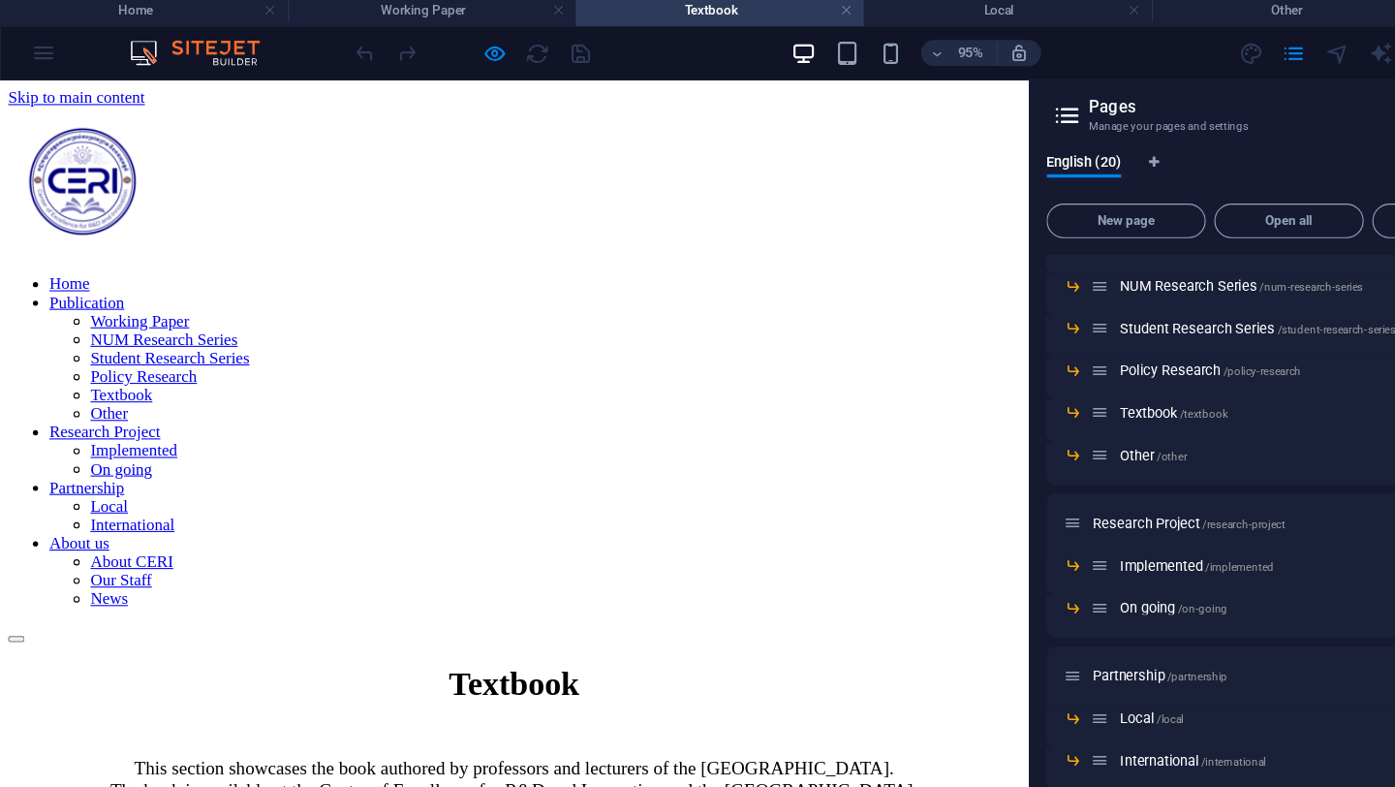
click at [333, 738] on span "The book is available at the Center of Excellence for R&D and Innovation and th…" at bounding box center [484, 747] width 760 height 19
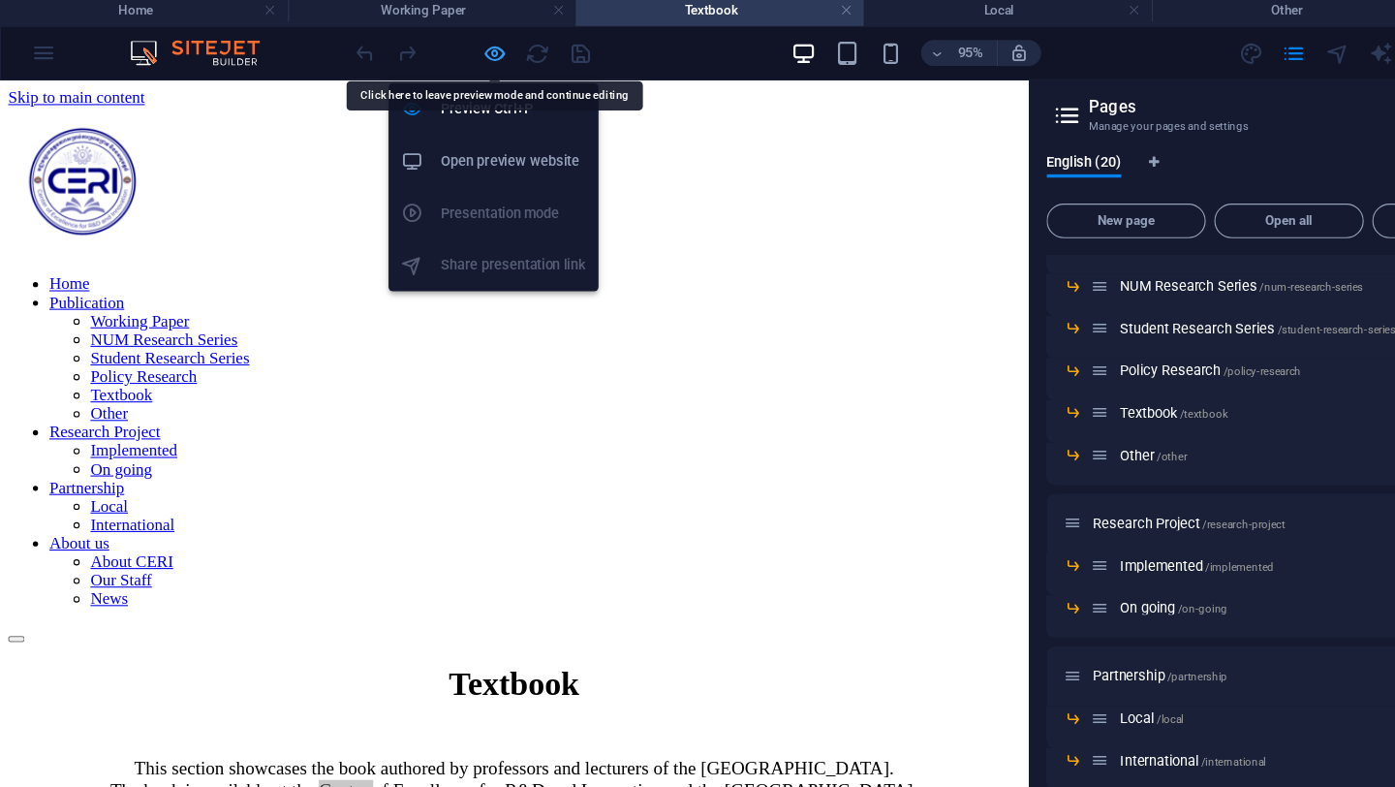
click at [432, 50] on icon "button" at bounding box center [443, 54] width 22 height 22
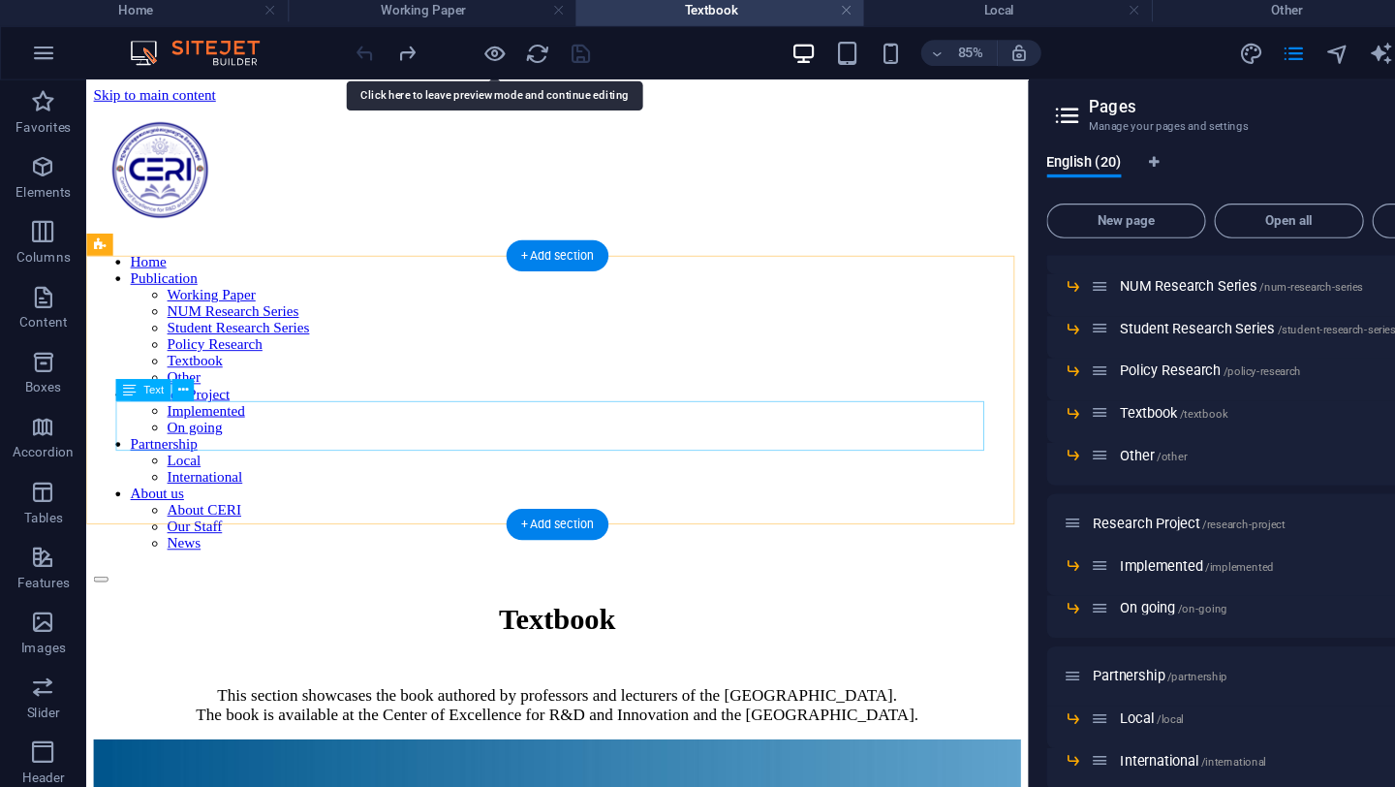
click at [376, 718] on div "This section showcases the book authored by professors and lecturers of the [GE…" at bounding box center [582, 738] width 976 height 41
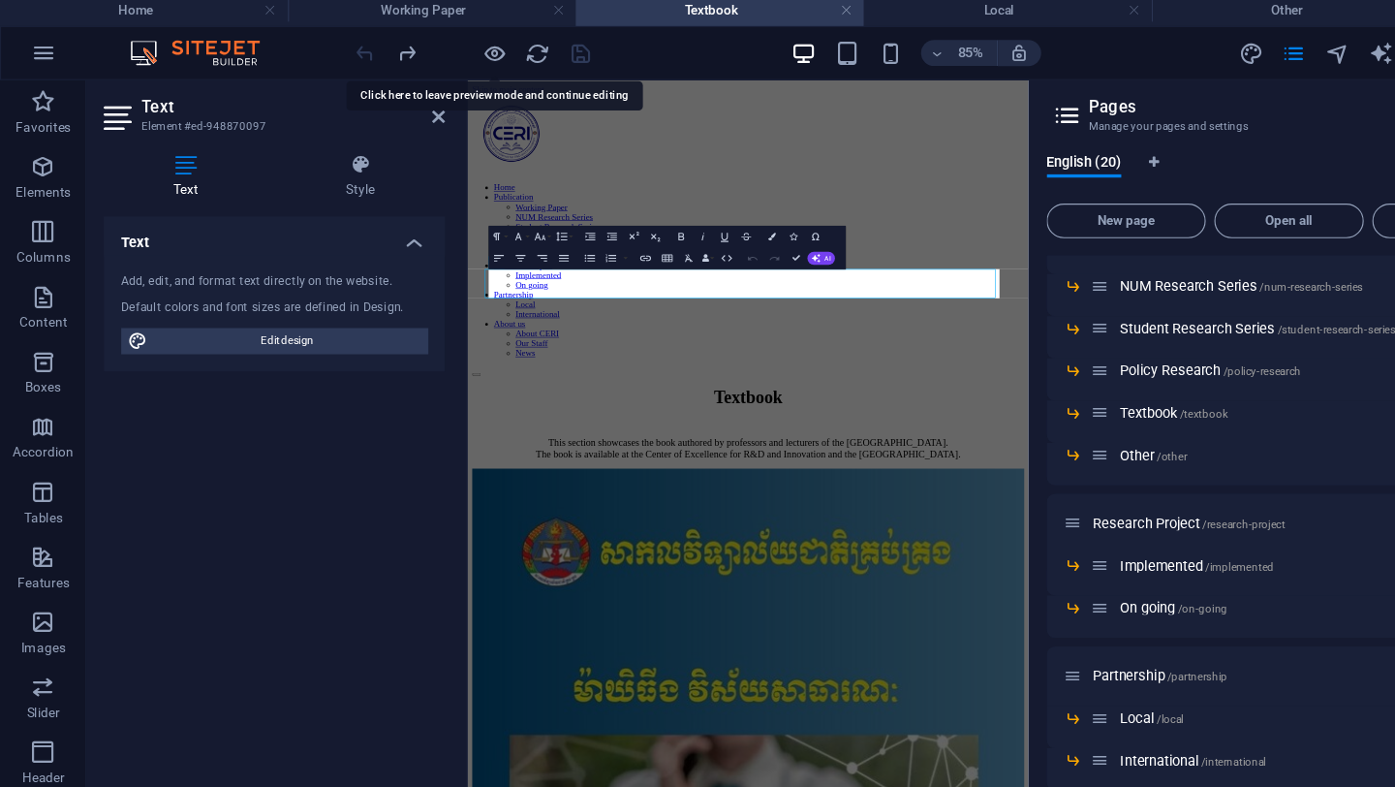
click at [324, 378] on div "Text Element #ed-948870097 Text Style Text Add, edit, and format text directly …" at bounding box center [498, 416] width 843 height 678
click at [656, 718] on span "This section showcases the book authored by professors and lecturers of the [GE…" at bounding box center [969, 727] width 716 height 19
click at [669, 738] on span "The book is available at the Center of Excellence for R&D and Innovation and th…" at bounding box center [968, 747] width 760 height 19
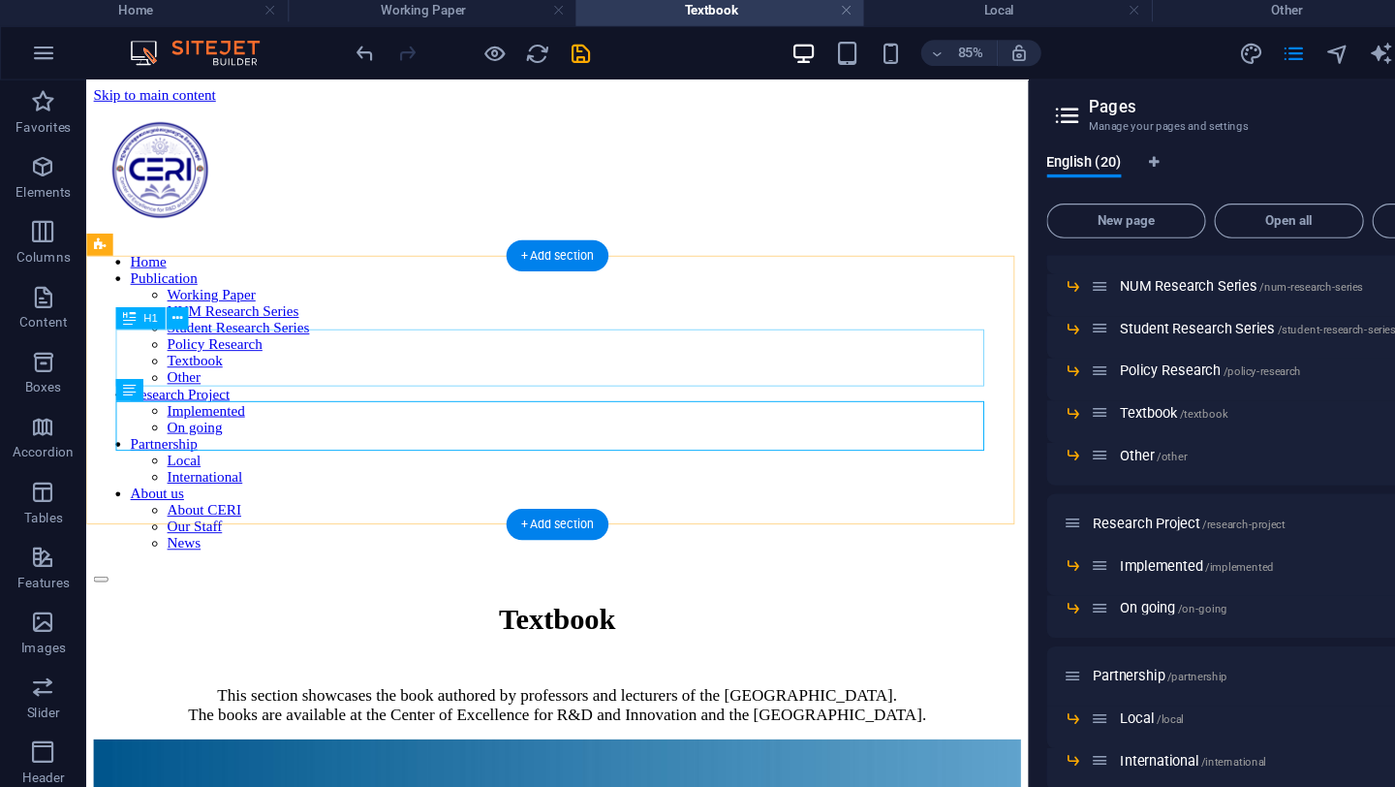
click at [868, 630] on div "Textbook" at bounding box center [582, 648] width 976 height 36
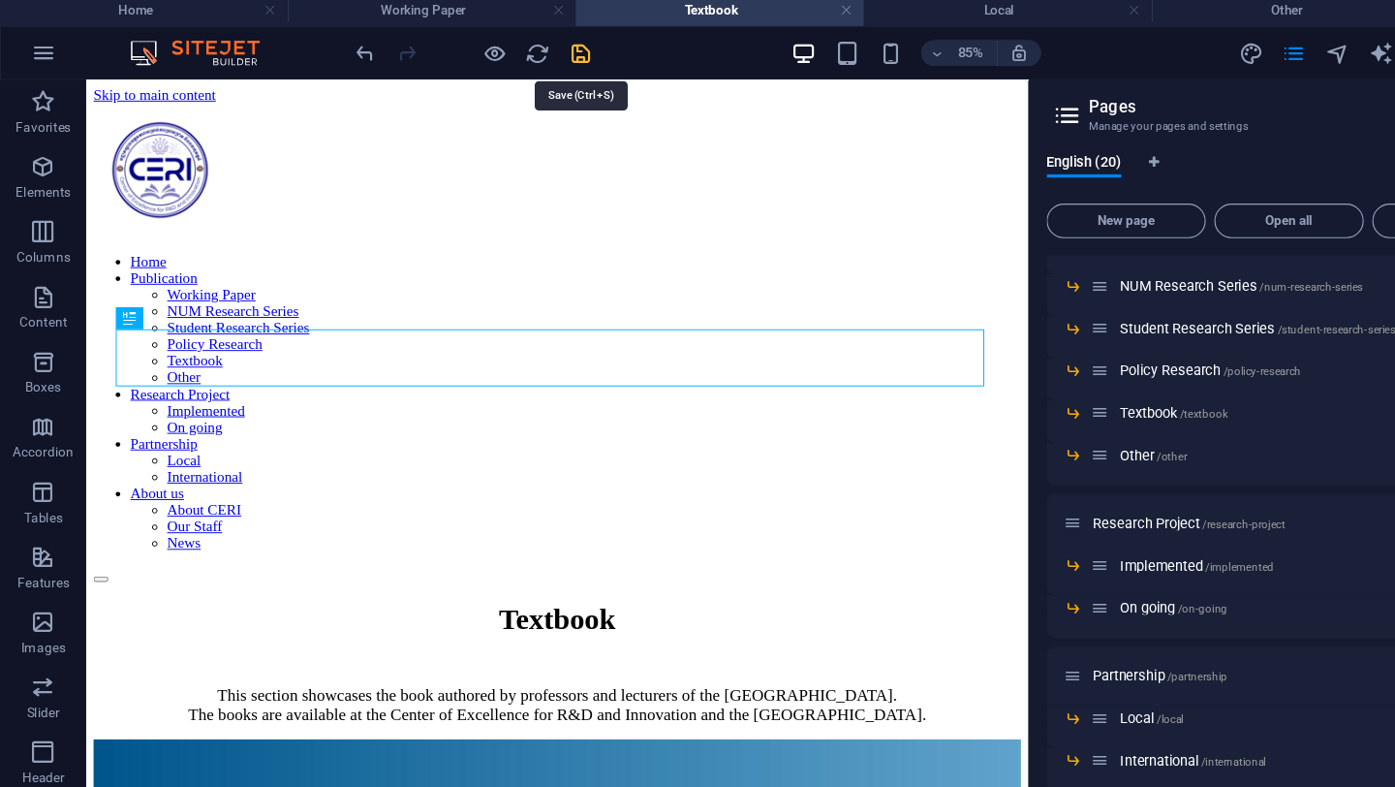
click at [526, 46] on icon "save" at bounding box center [520, 54] width 22 height 22
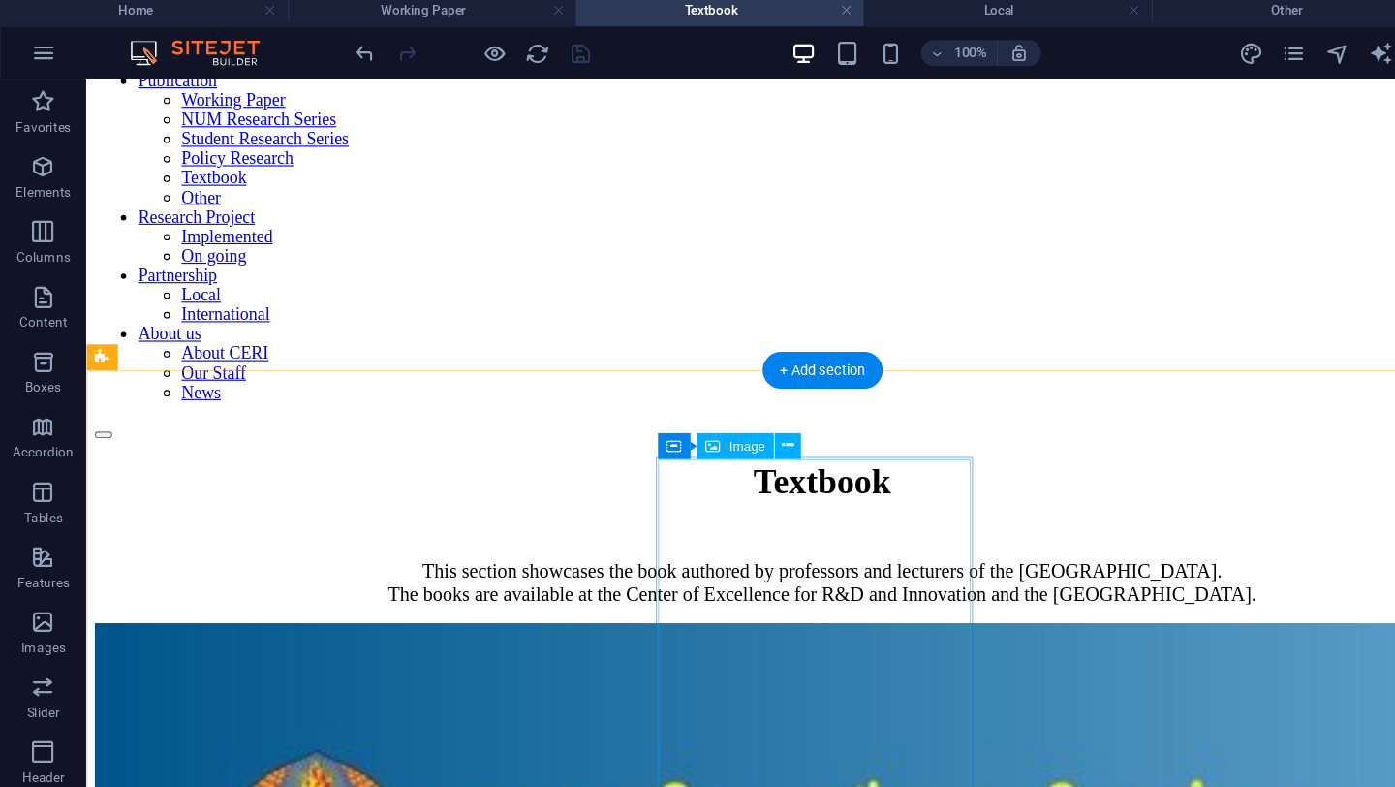
scroll to position [209, 0]
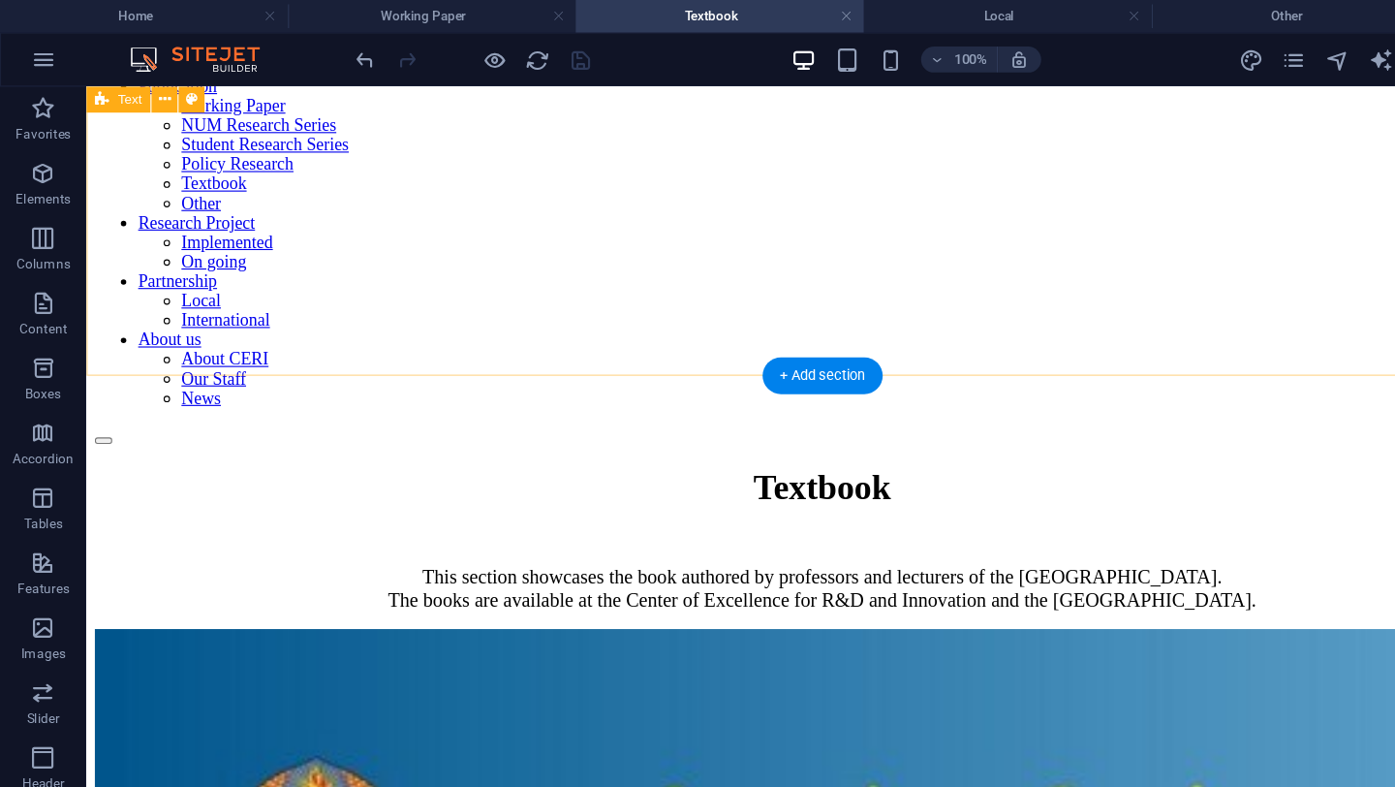
click at [557, 427] on div "Textbook This section showcases the book authored by professors and lecturers o…" at bounding box center [745, 491] width 1302 height 128
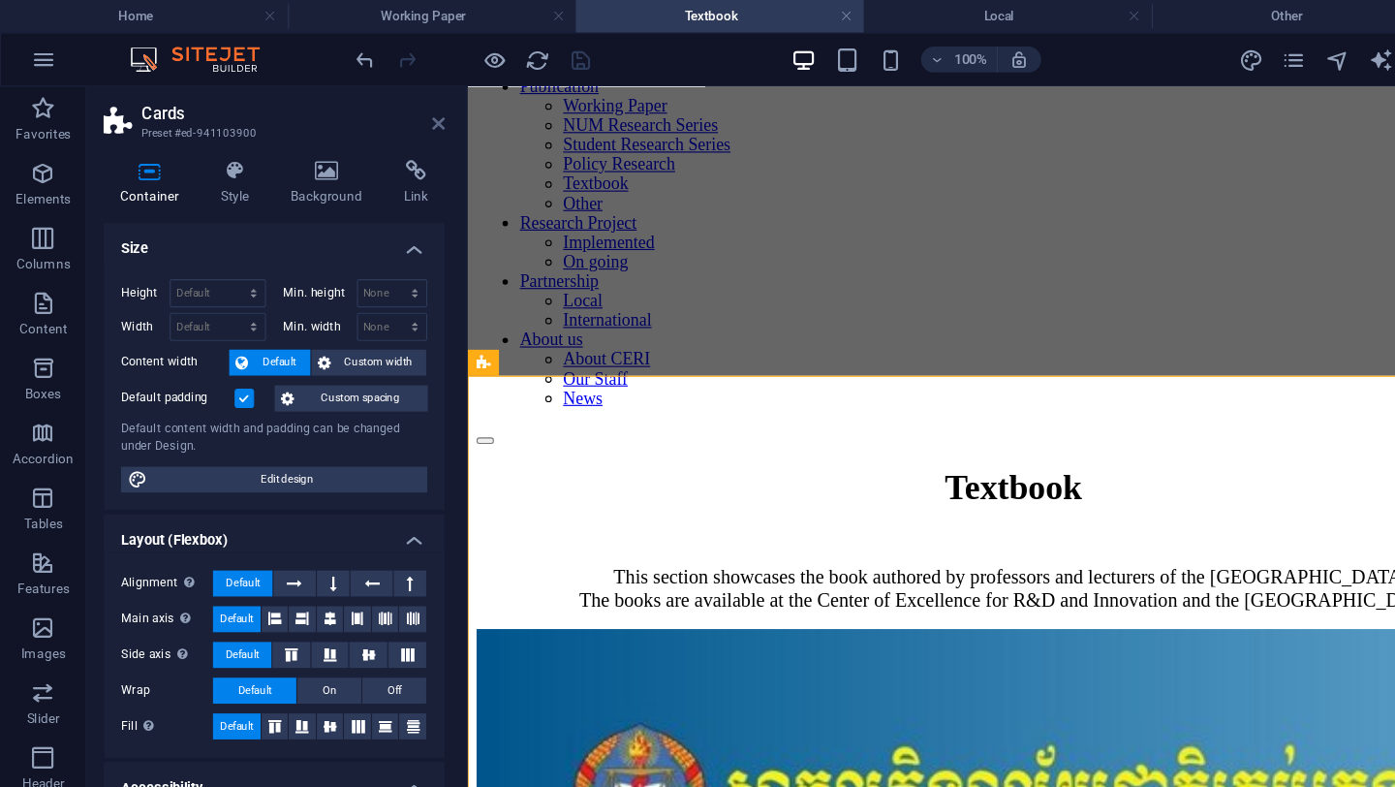
click at [391, 110] on icon at bounding box center [392, 110] width 12 height 15
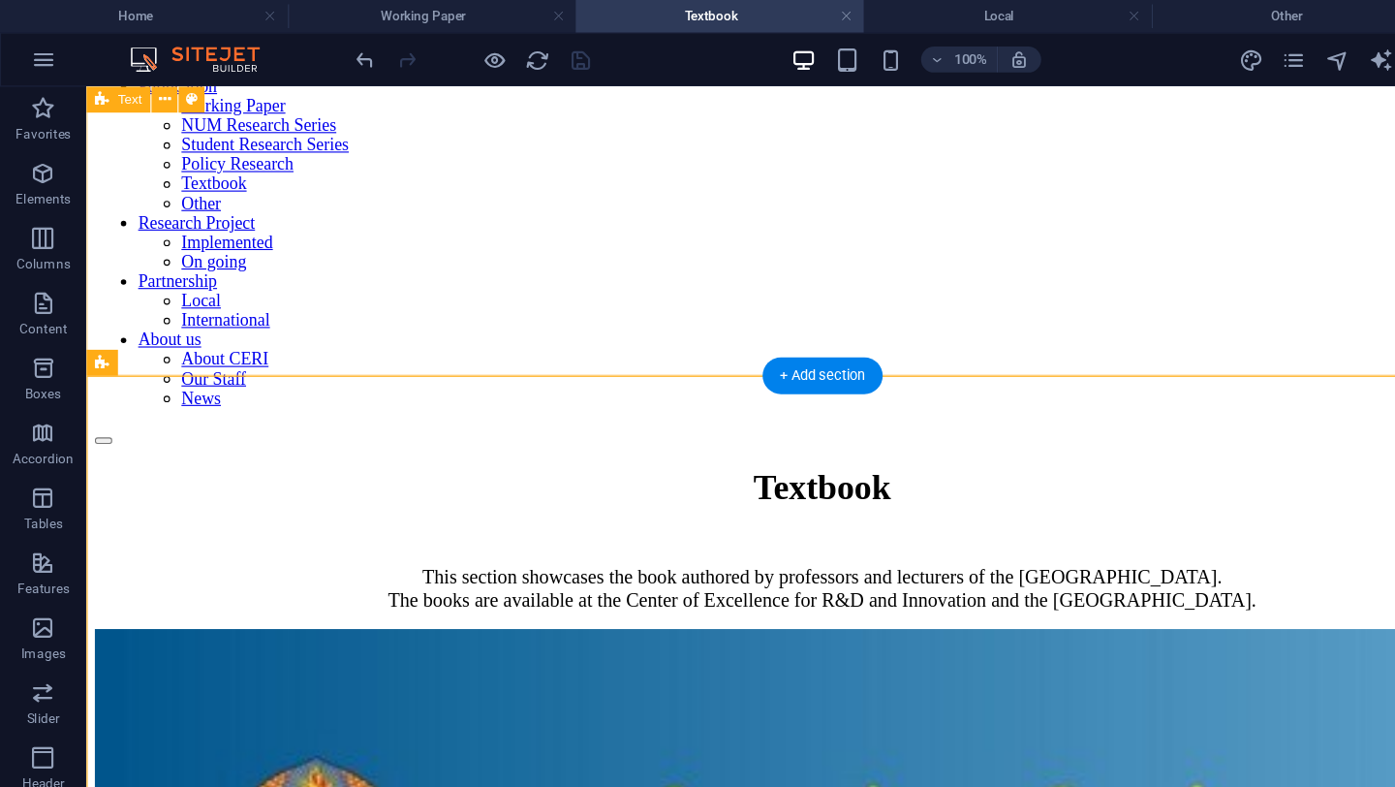
click at [633, 427] on div "Textbook This section showcases the book authored by professors and lecturers o…" at bounding box center [745, 491] width 1302 height 128
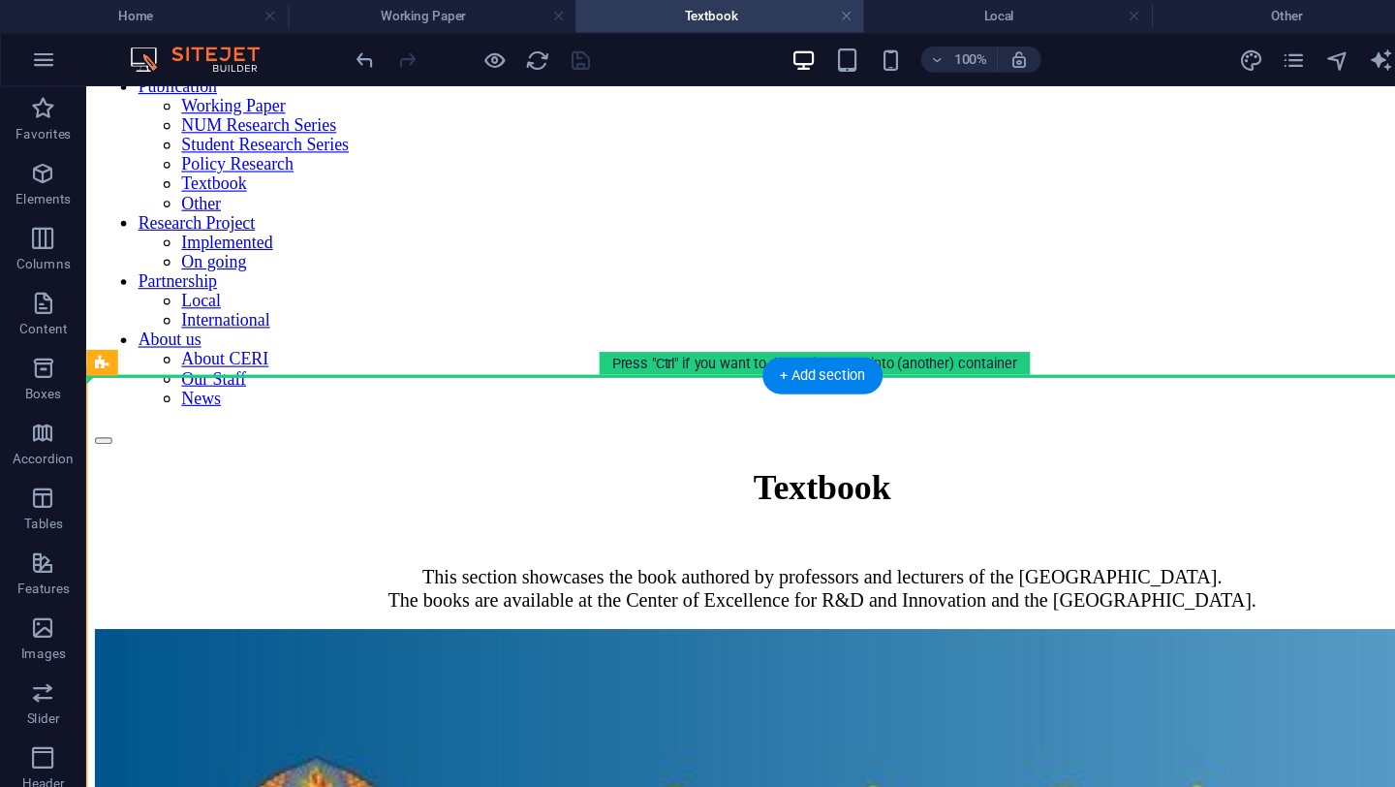
drag, startPoint x: 658, startPoint y: 380, endPoint x: 633, endPoint y: 304, distance: 79.6
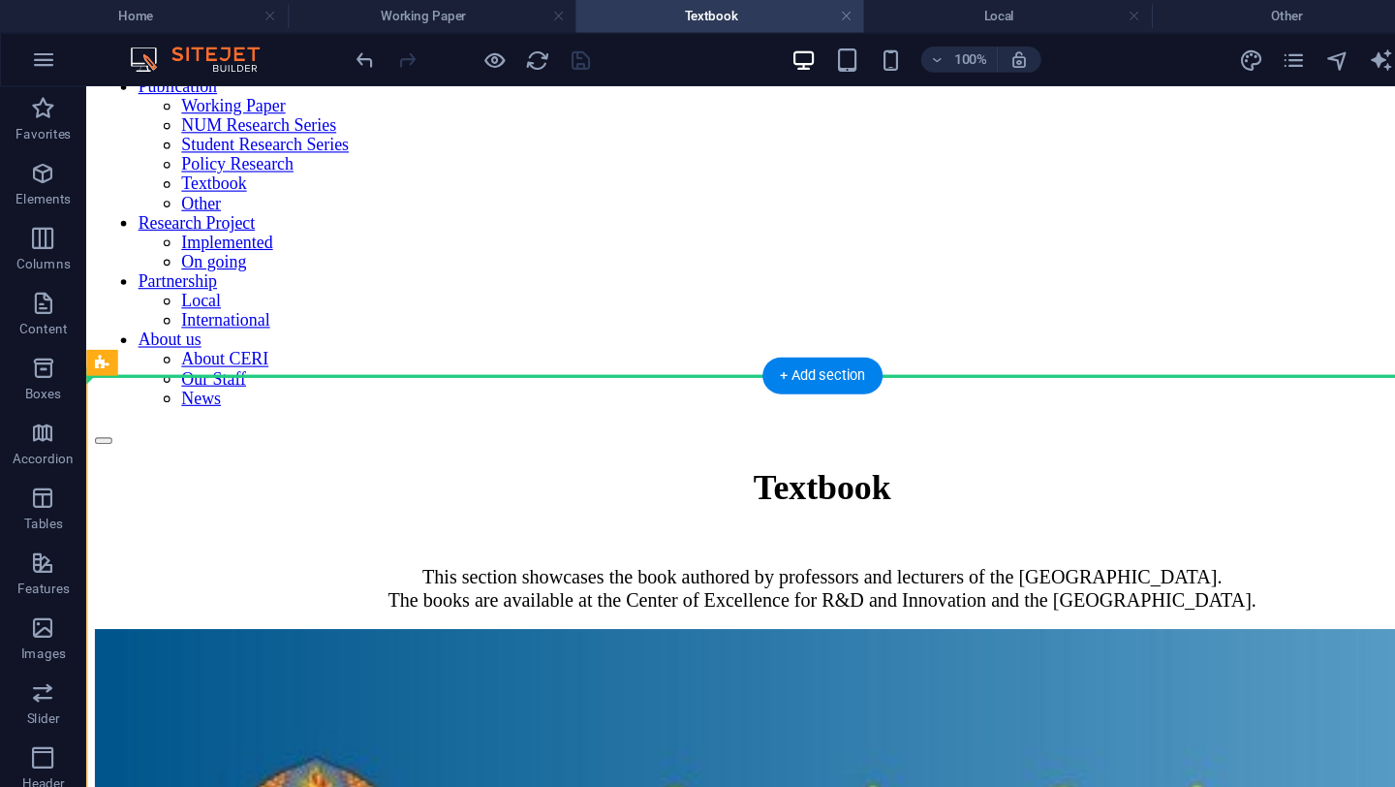
drag, startPoint x: 628, startPoint y: 362, endPoint x: 626, endPoint y: 303, distance: 59.1
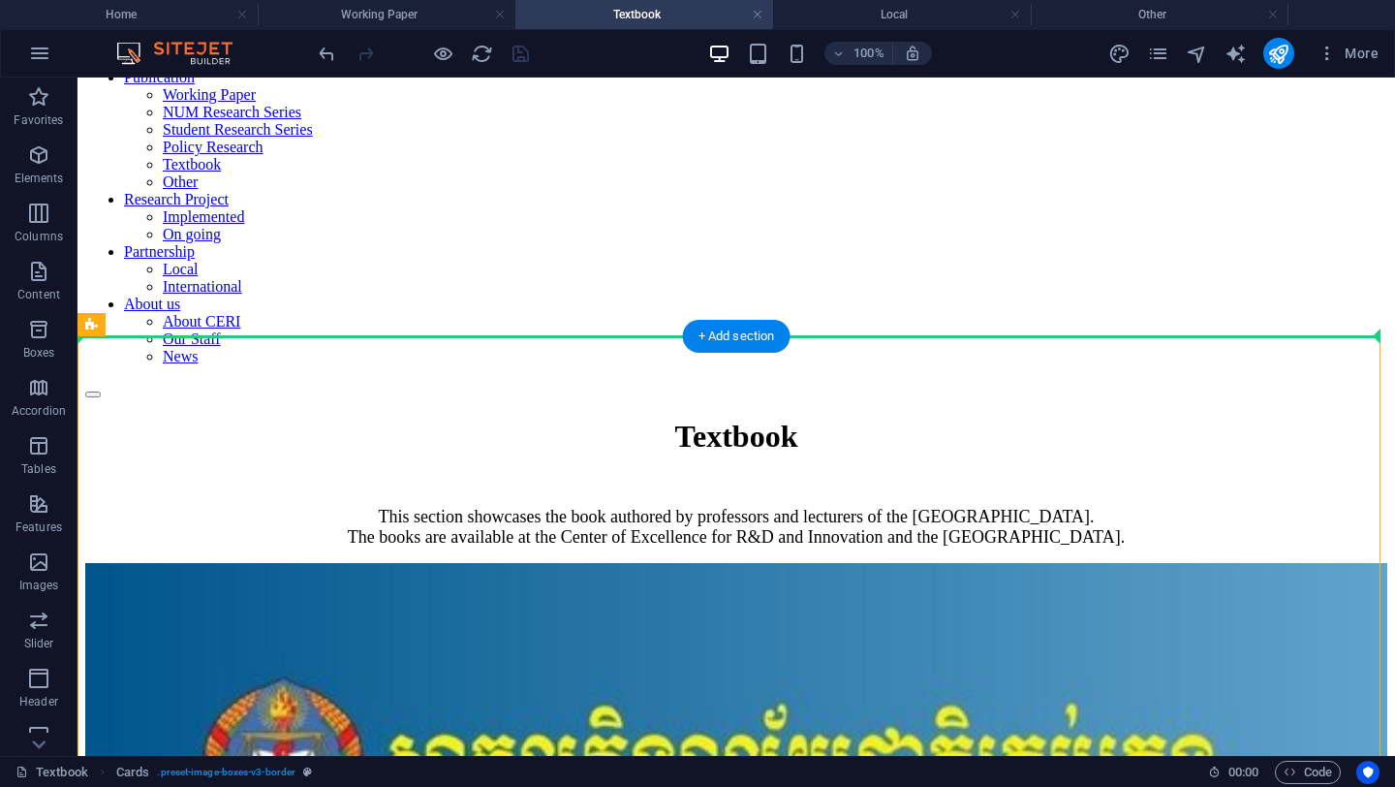
drag, startPoint x: 439, startPoint y: 373, endPoint x: 434, endPoint y: 290, distance: 83.4
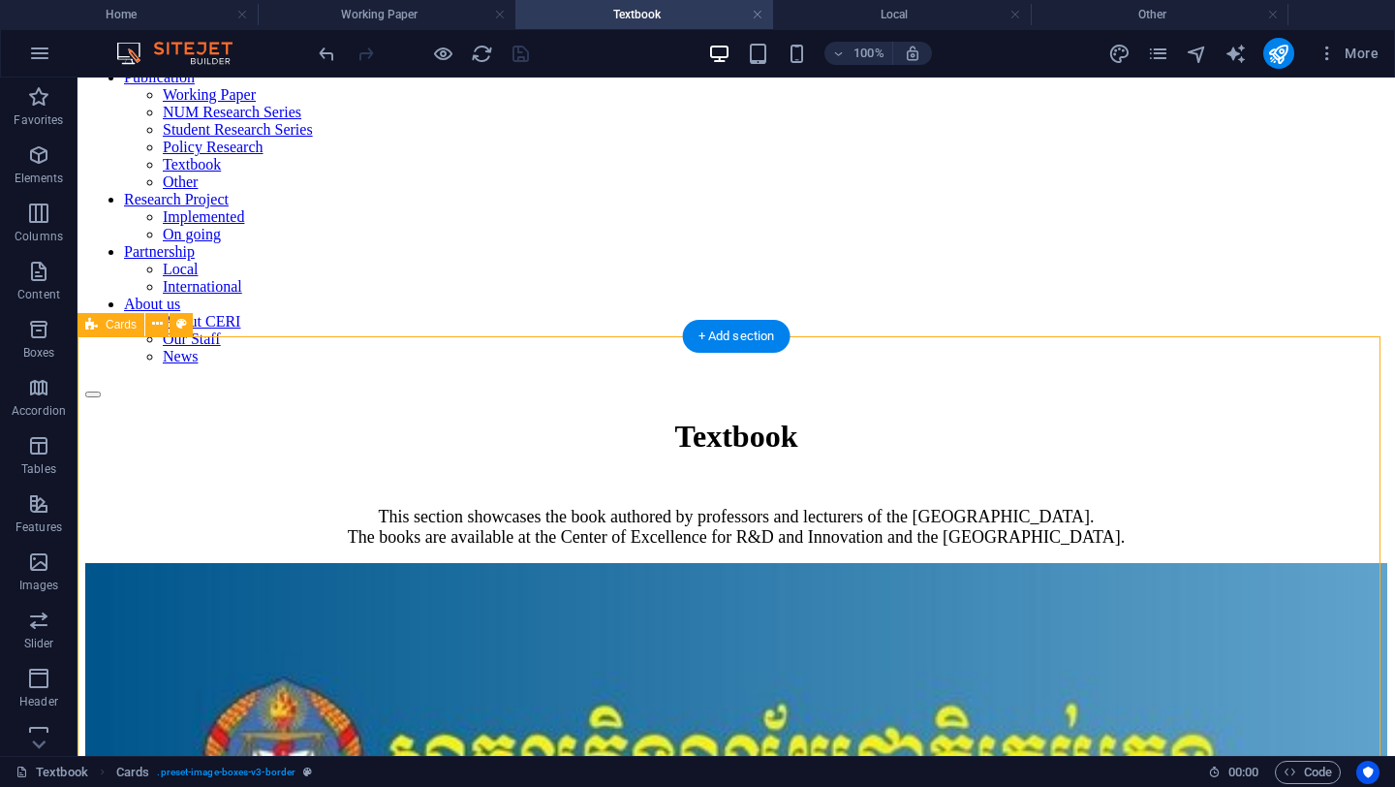
click at [448, 418] on div "Textbook This section showcases the book authored by professors and lecturers o…" at bounding box center [736, 482] width 1302 height 128
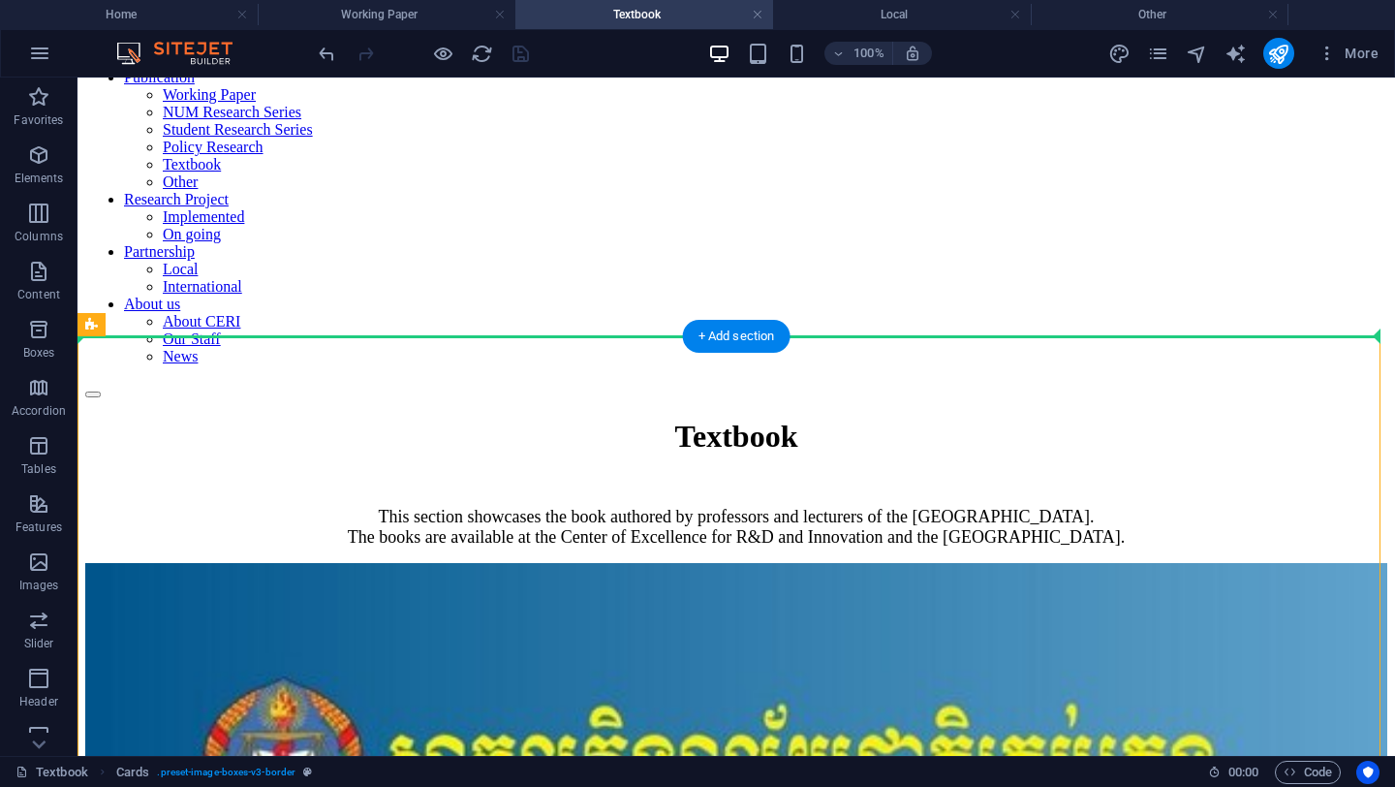
drag, startPoint x: 458, startPoint y: 366, endPoint x: 454, endPoint y: 285, distance: 81.5
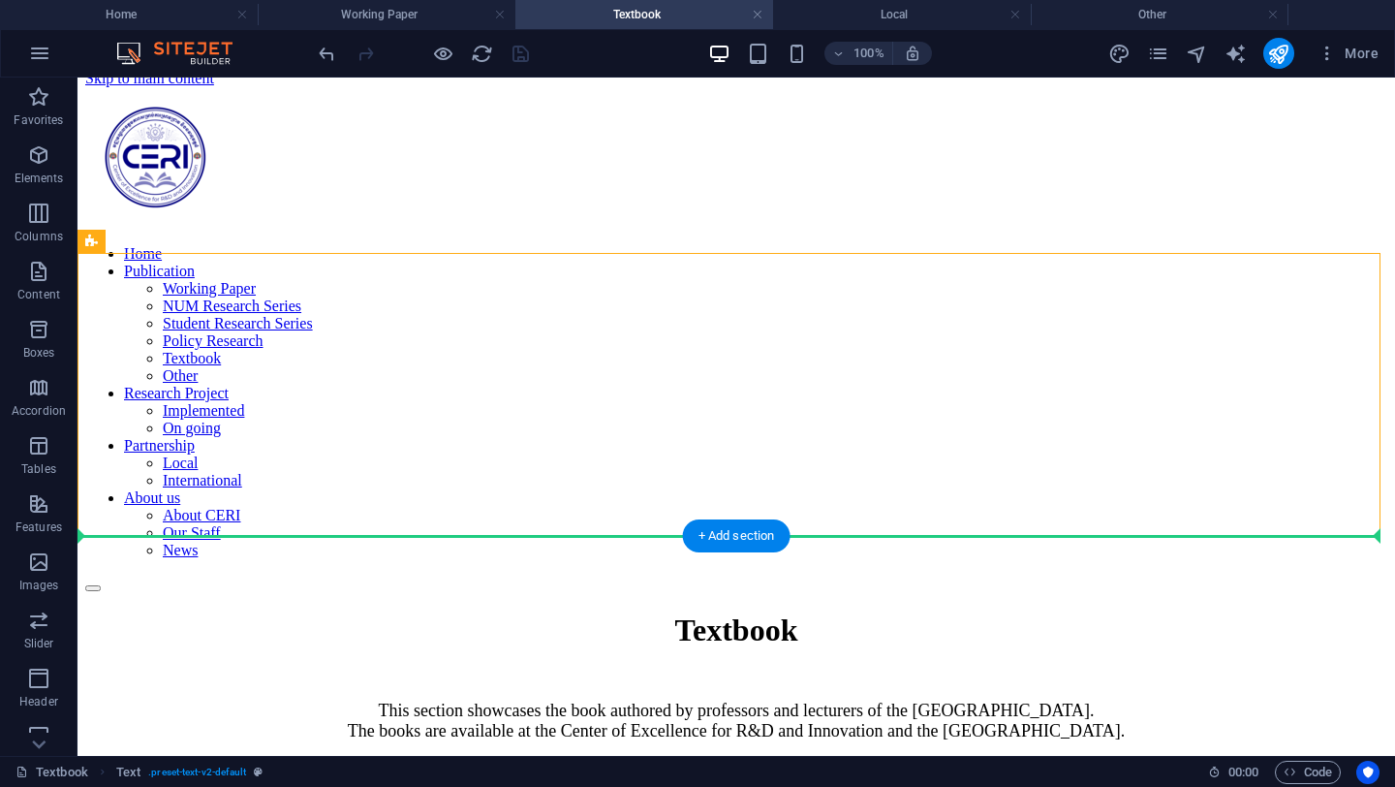
scroll to position [28, 0]
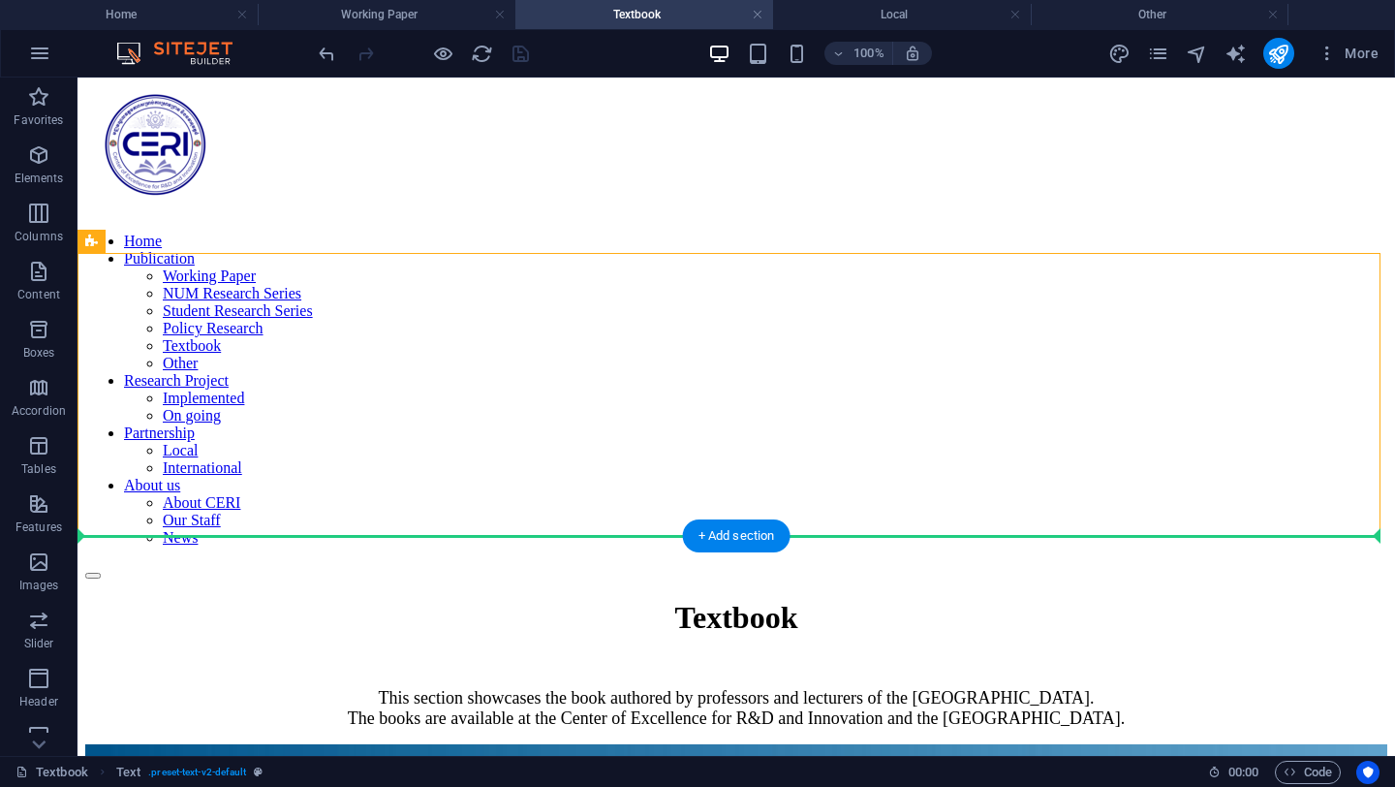
drag, startPoint x: 160, startPoint y: 466, endPoint x: 148, endPoint y: 660, distance: 194.1
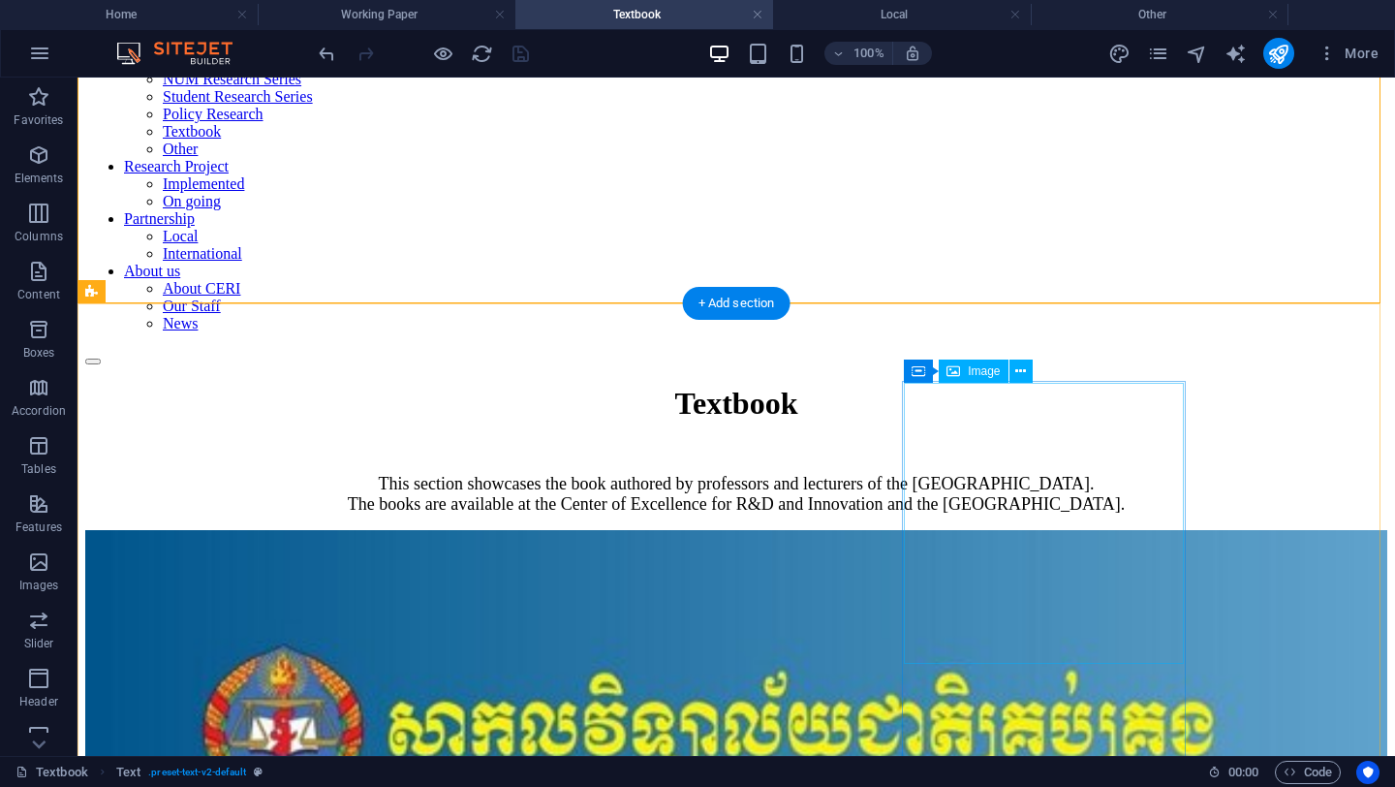
scroll to position [0, 0]
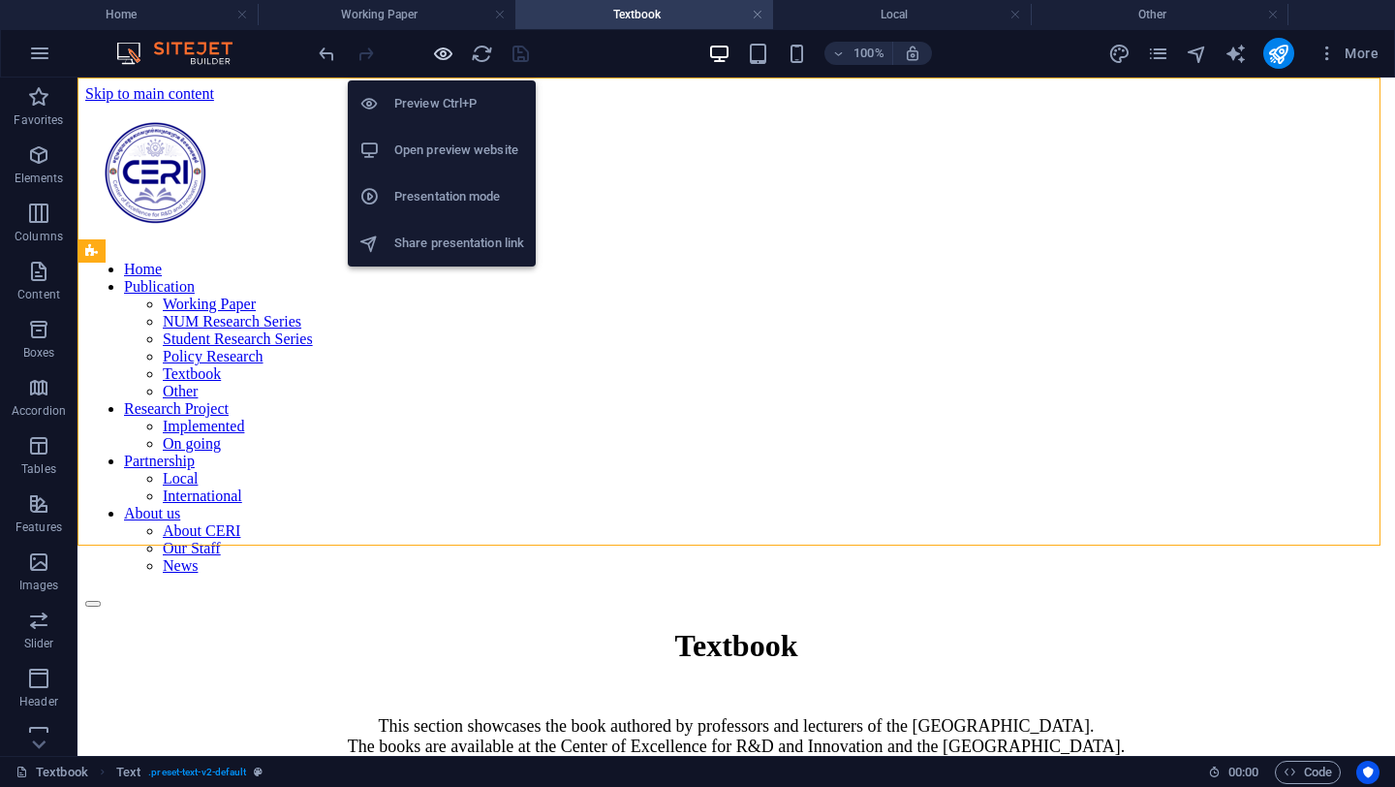
click at [432, 54] on icon "button" at bounding box center [443, 54] width 22 height 22
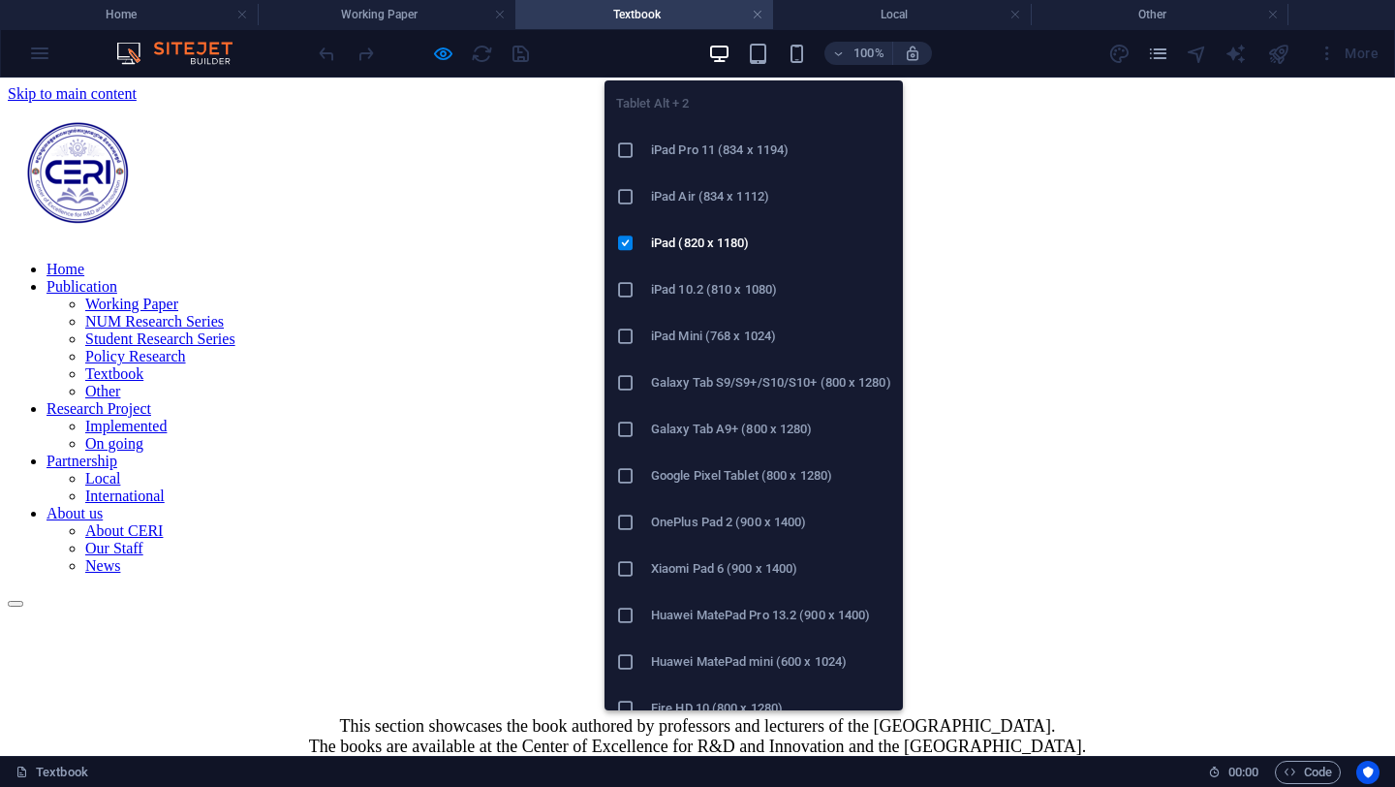
click at [730, 139] on h6 "iPad Pro 11 (834 x 1194)" at bounding box center [771, 150] width 240 height 23
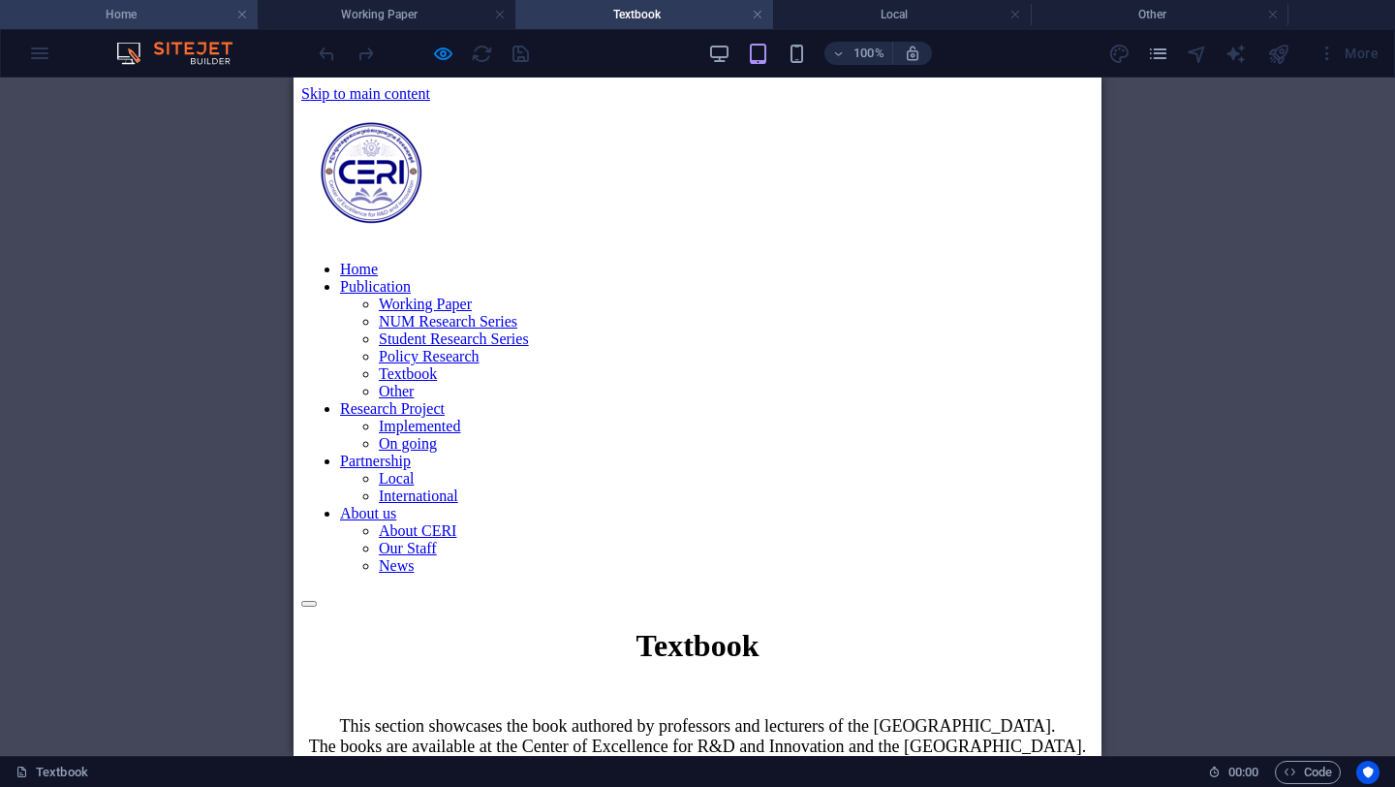
click at [147, 6] on h4 "Home" at bounding box center [129, 14] width 258 height 21
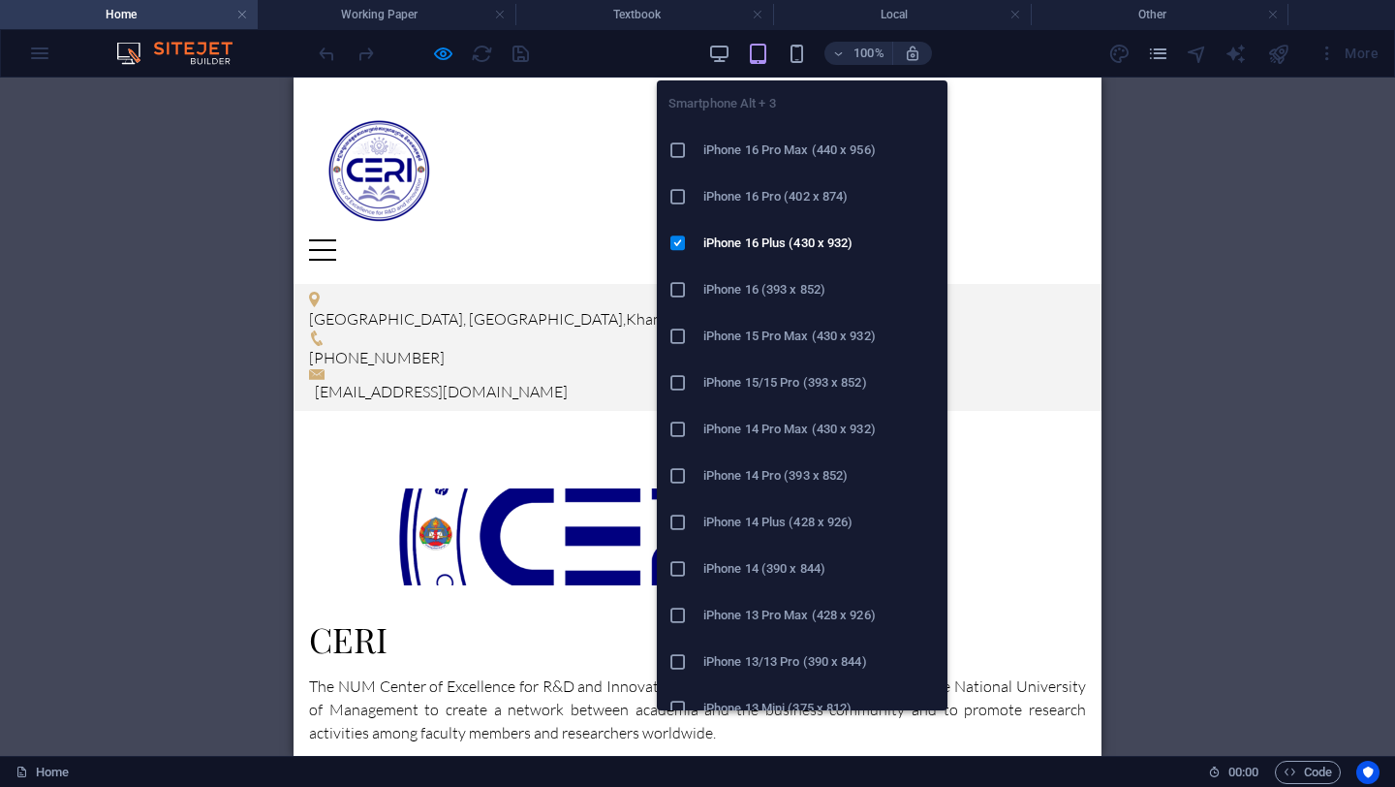
click at [794, 149] on h6 "iPhone 16 Pro Max (440 x 956)" at bounding box center [819, 150] width 232 height 23
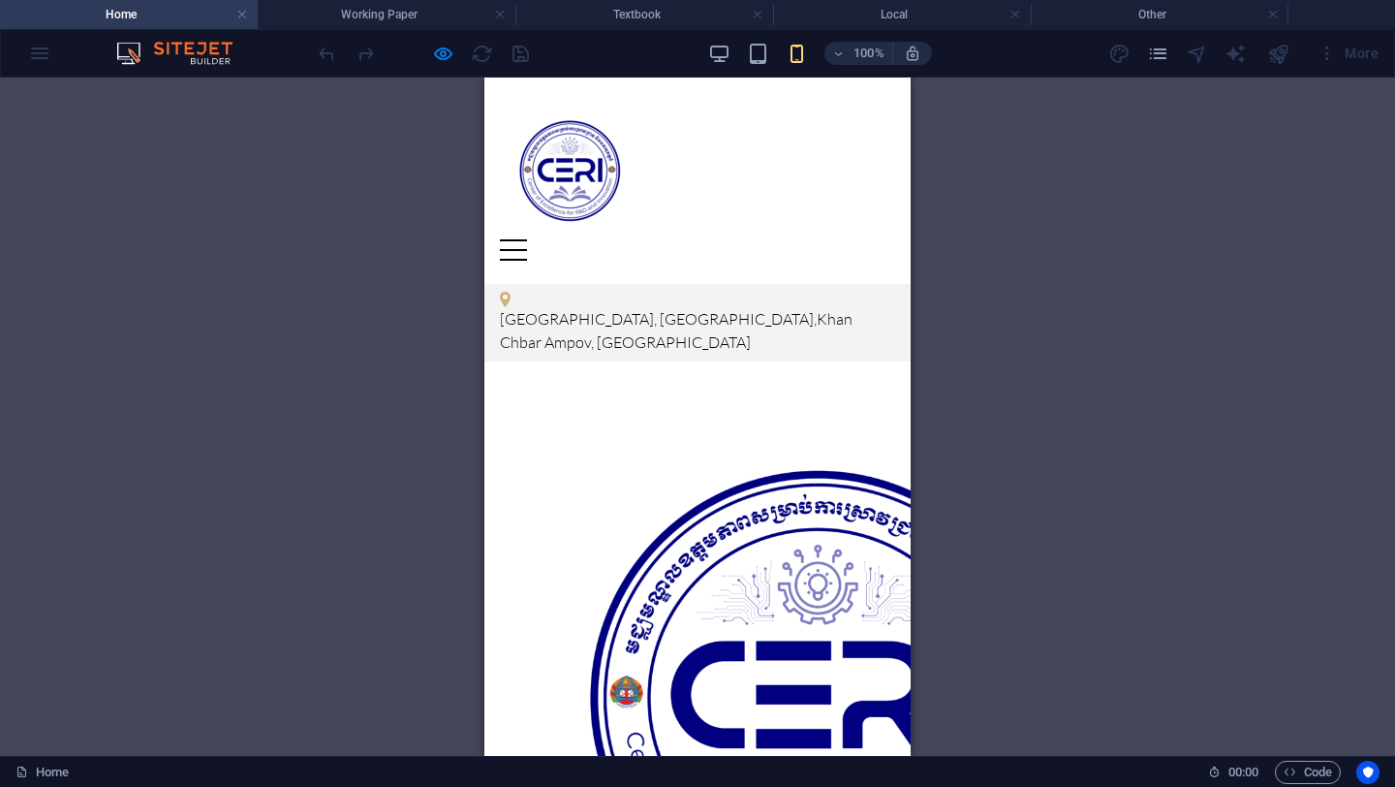
click at [527, 239] on div at bounding box center [513, 249] width 27 height 21
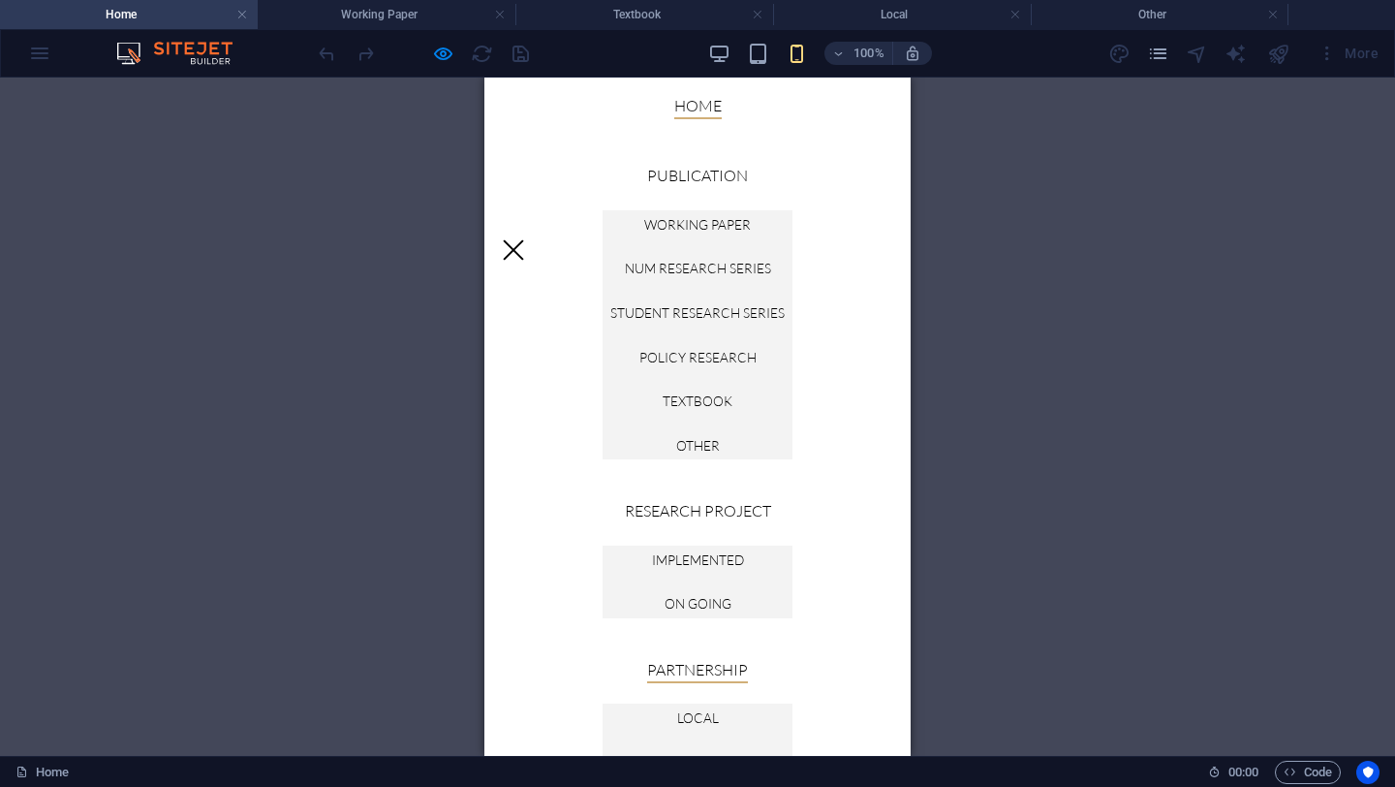
scroll to position [224, 0]
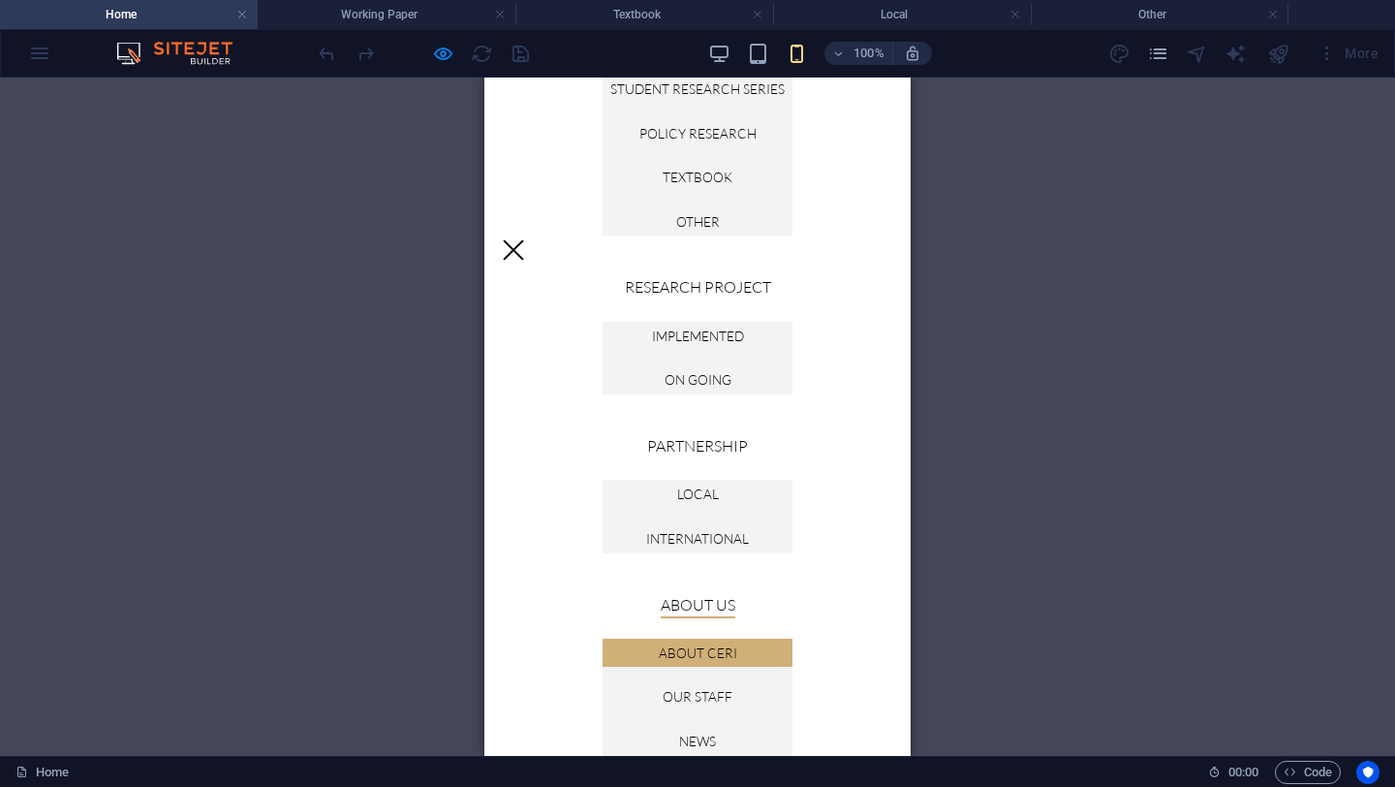
click at [693, 662] on link "About CERI" at bounding box center [697, 652] width 190 height 29
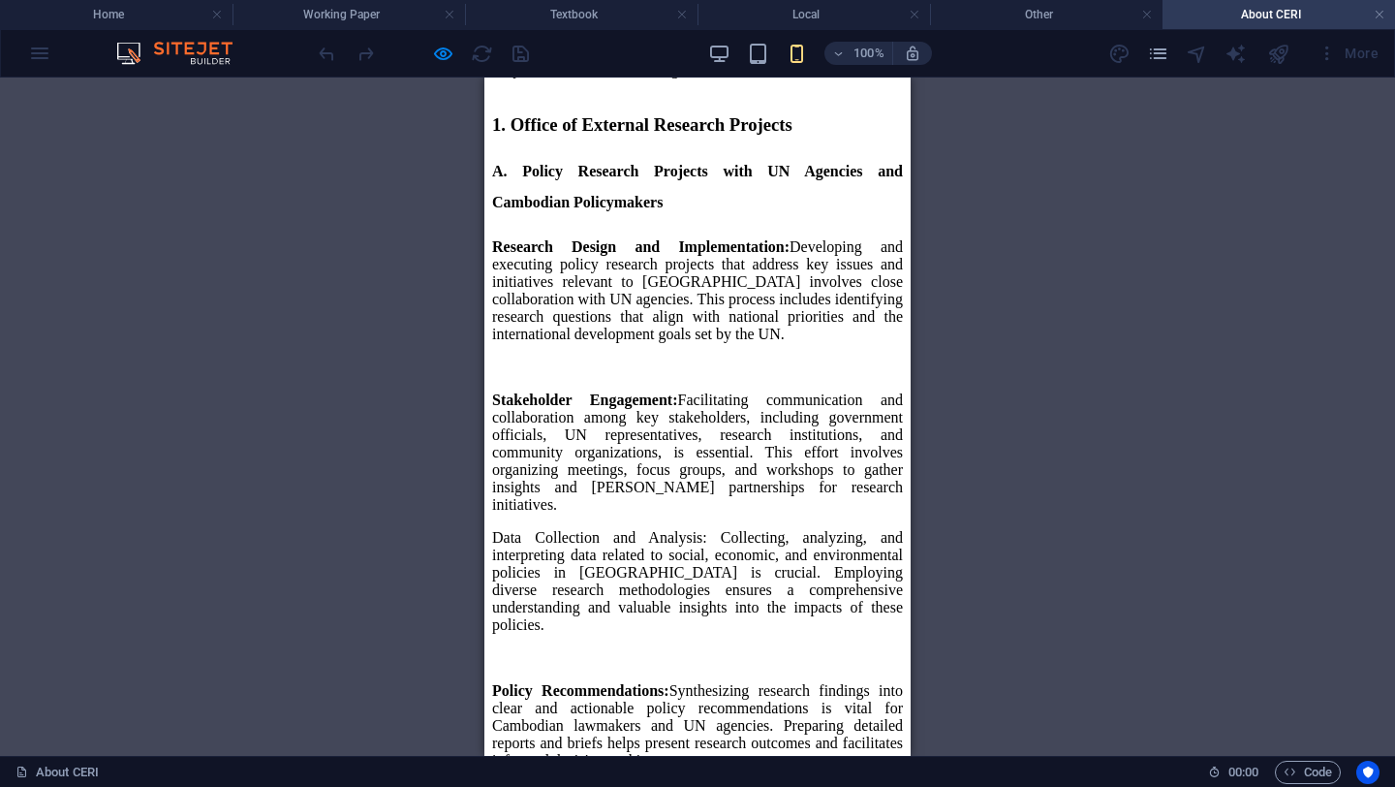
scroll to position [1688, 0]
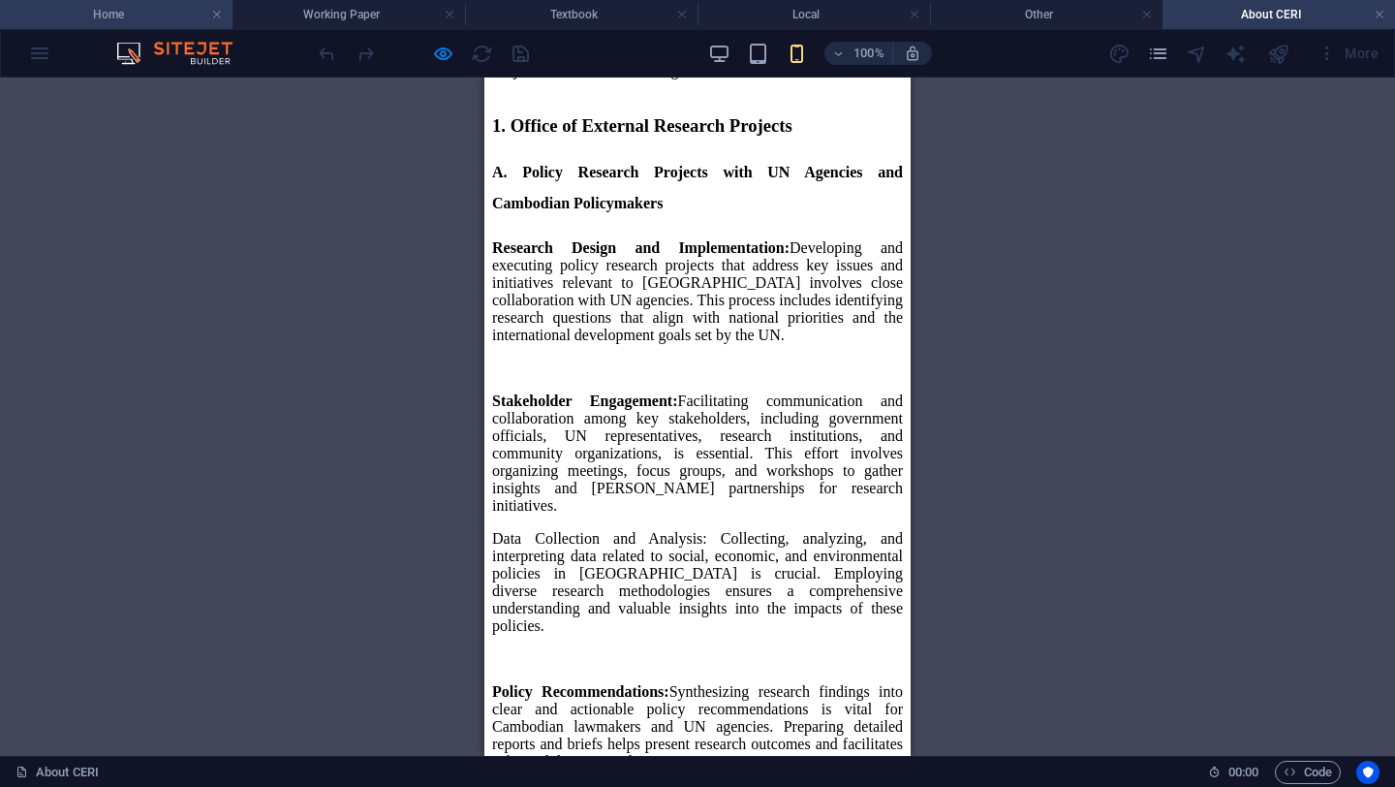
click at [167, 8] on h4 "Home" at bounding box center [116, 14] width 232 height 21
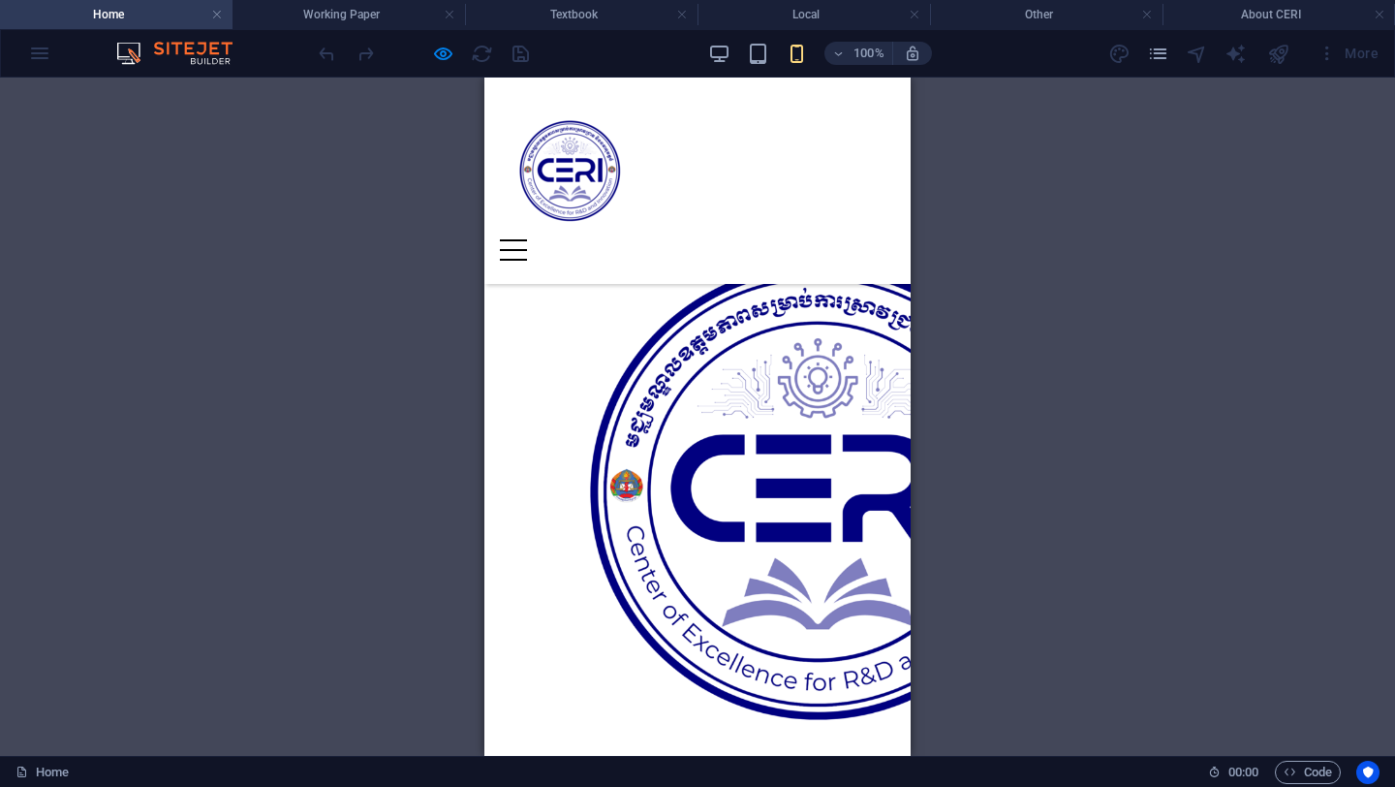
scroll to position [0, 0]
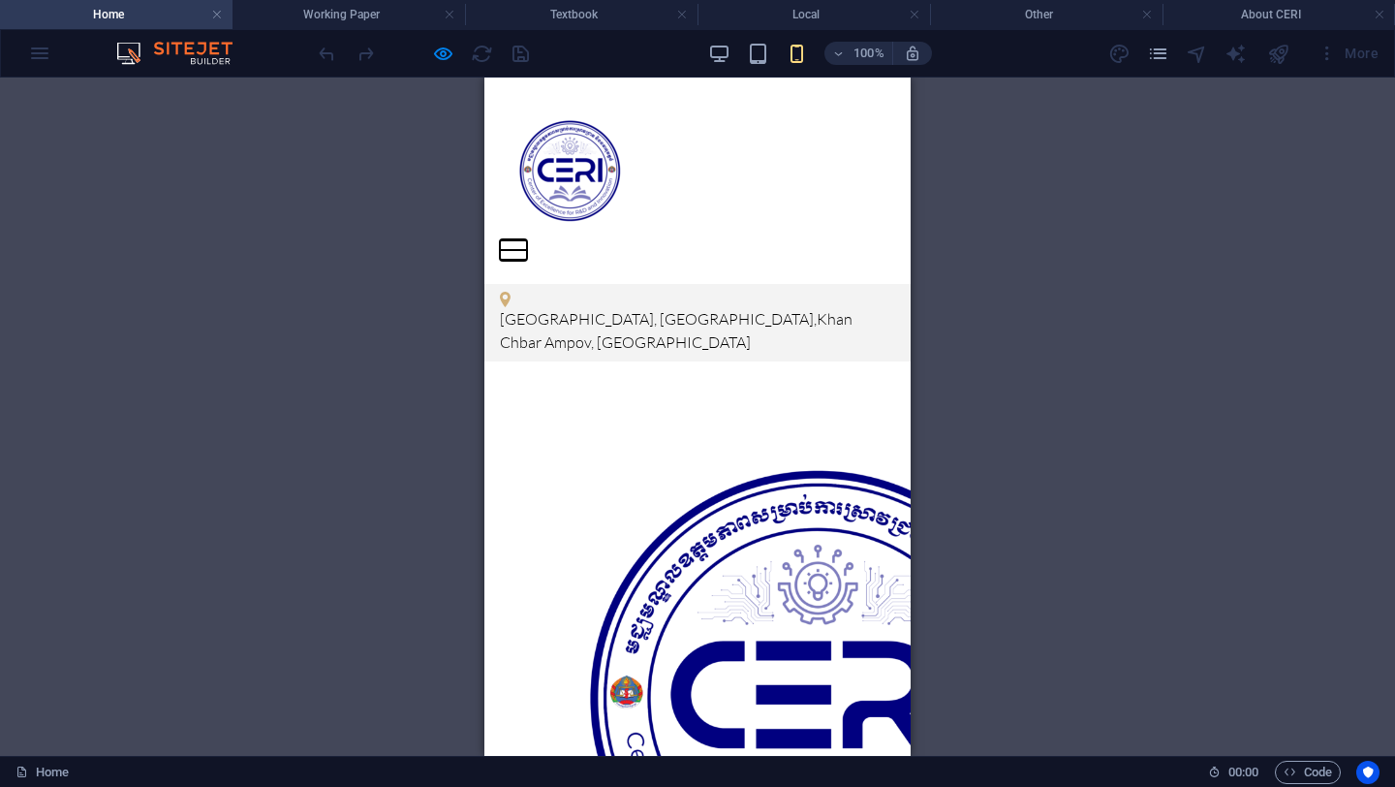
click at [527, 239] on button at bounding box center [513, 240] width 27 height 2
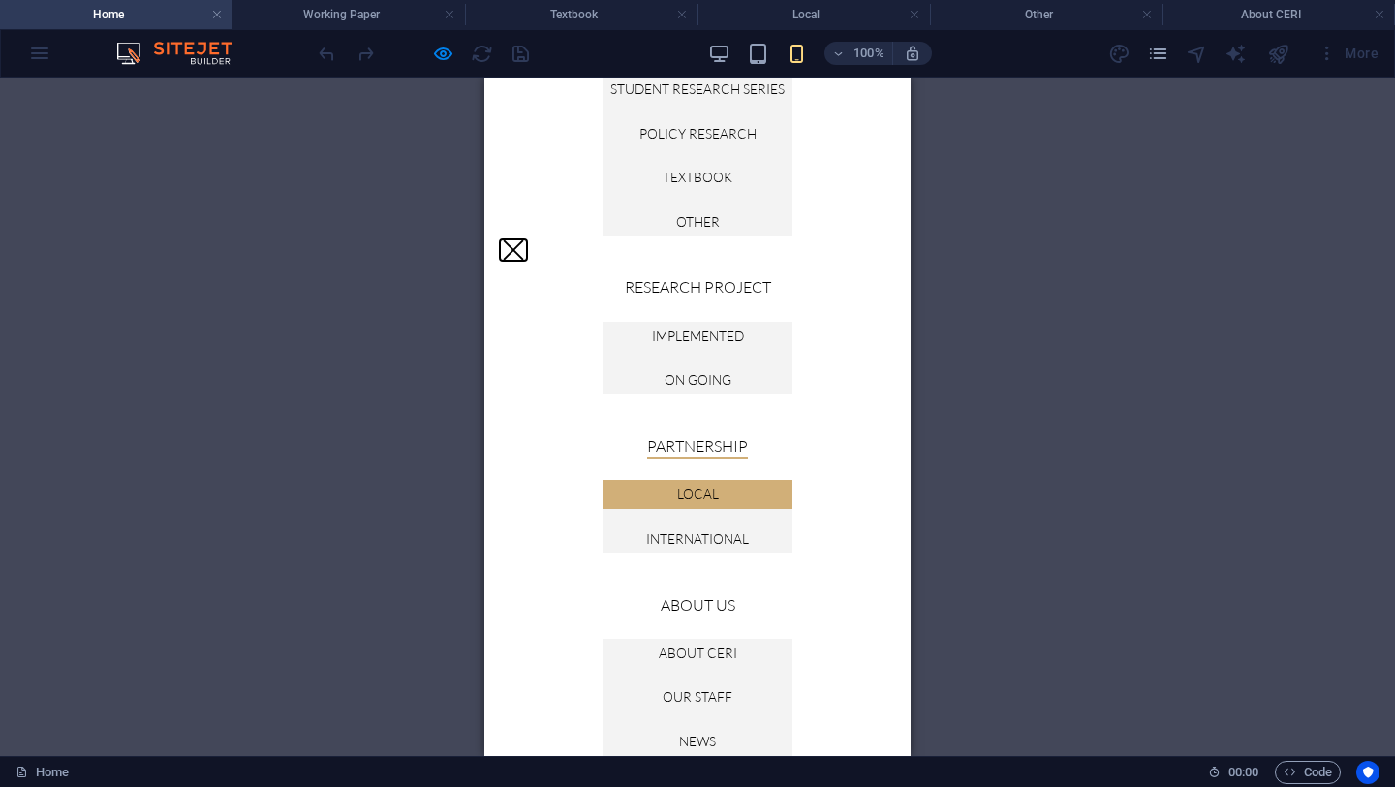
scroll to position [224, 0]
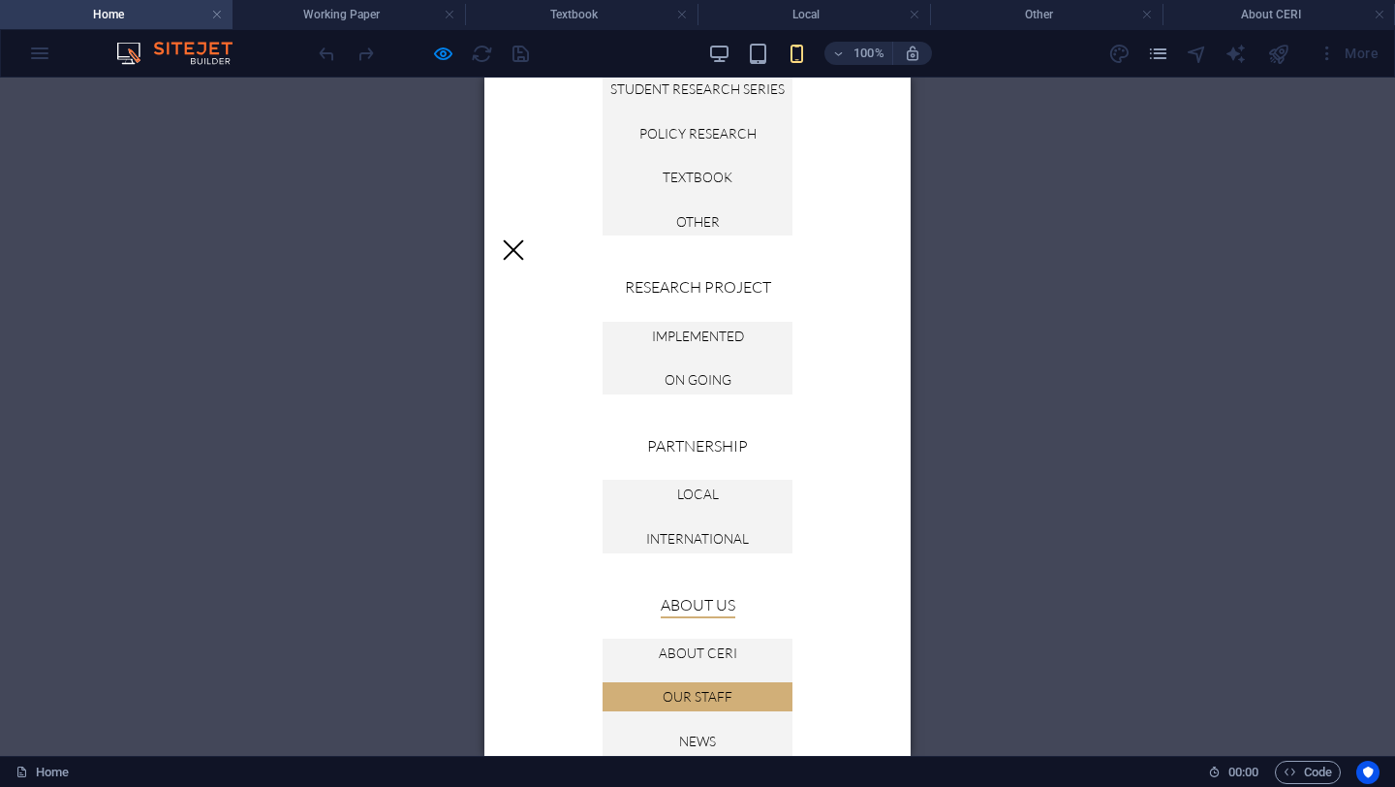
click at [681, 691] on link "Our Staff" at bounding box center [697, 696] width 190 height 29
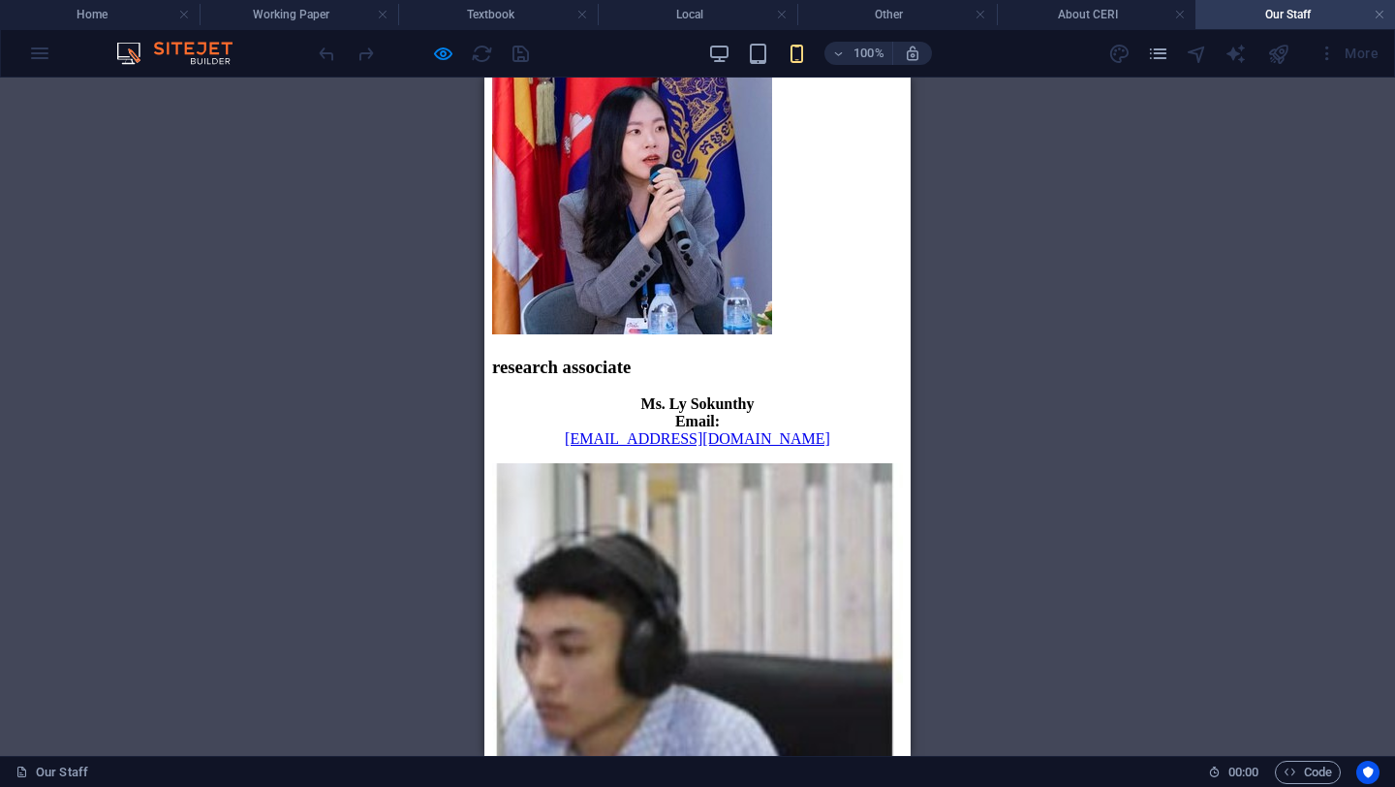
scroll to position [1511, 0]
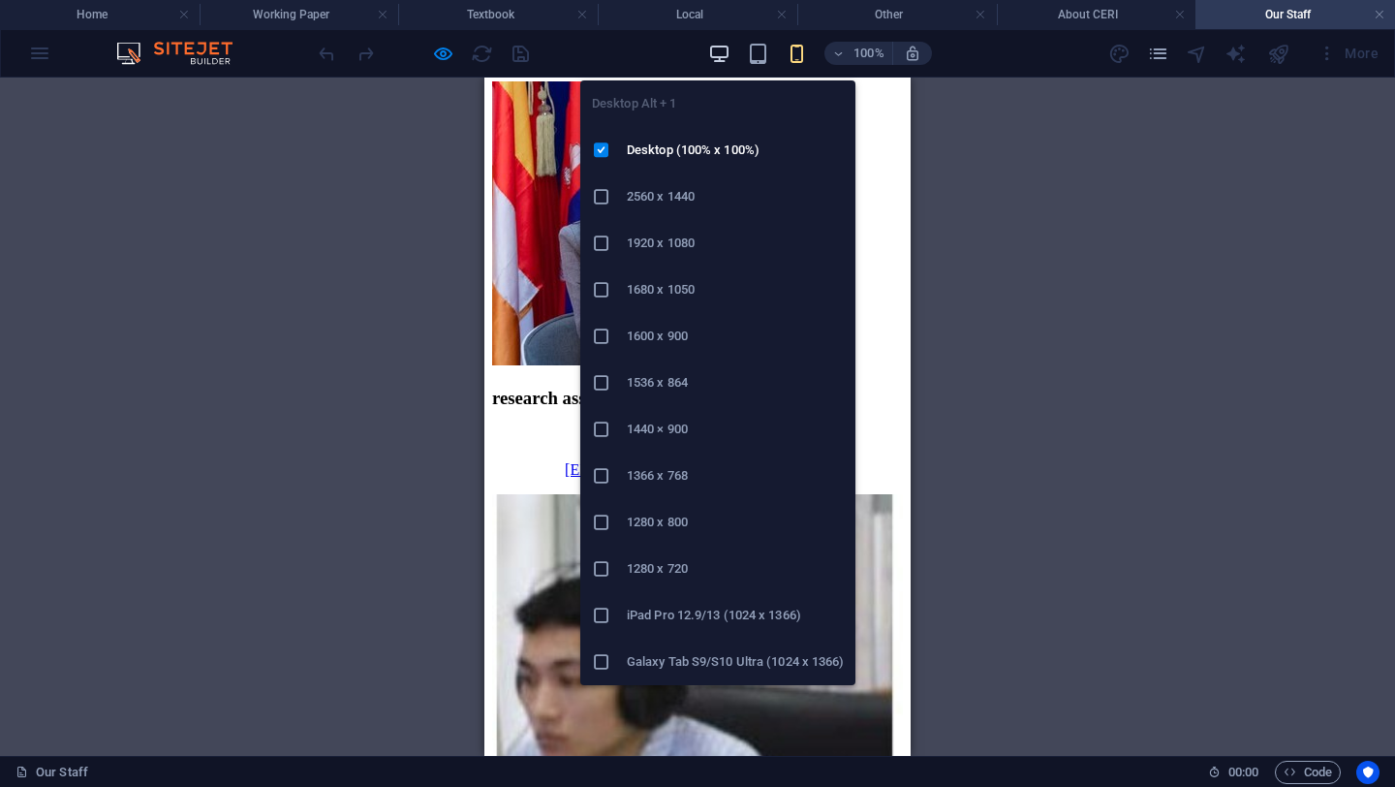
click at [720, 57] on icon "button" at bounding box center [719, 54] width 22 height 22
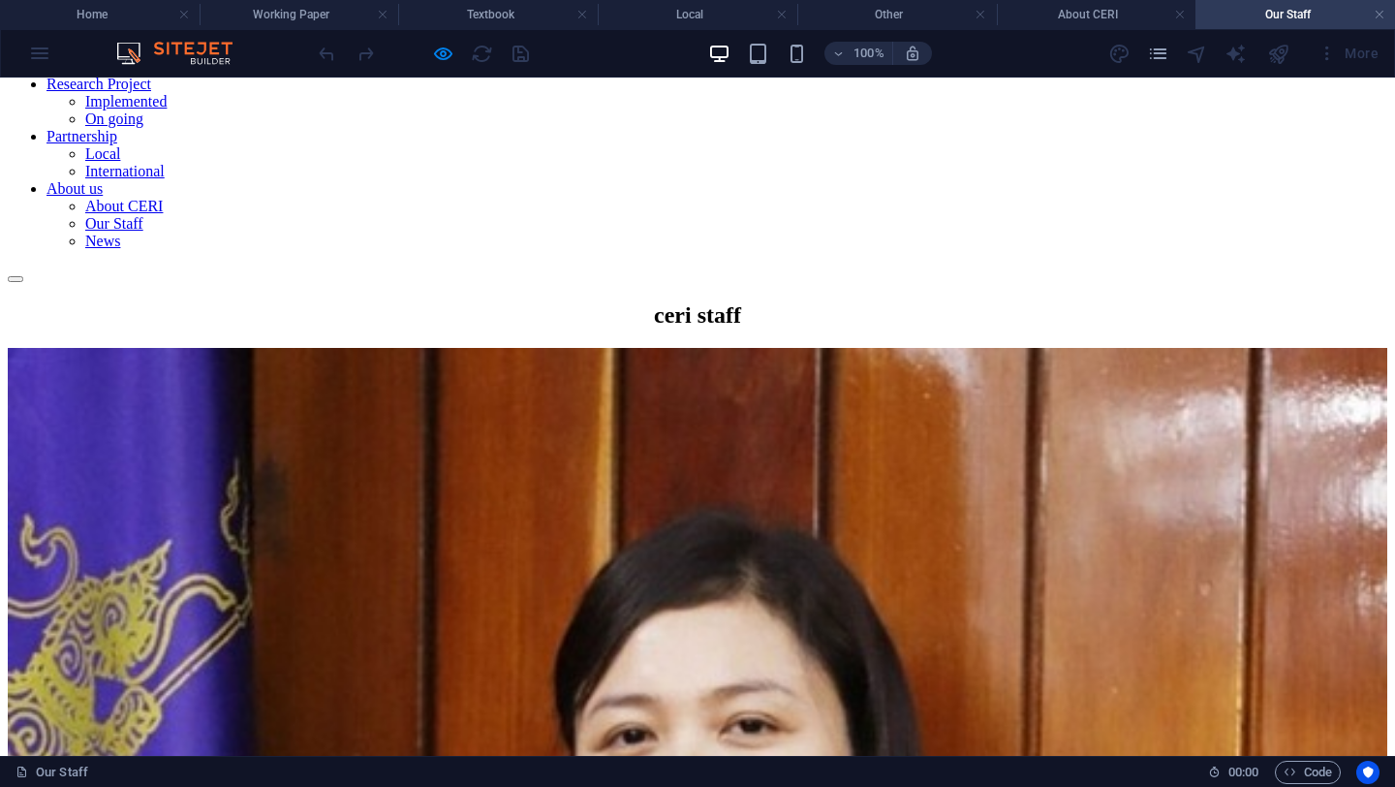
scroll to position [0, 0]
